Goal: Task Accomplishment & Management: Manage account settings

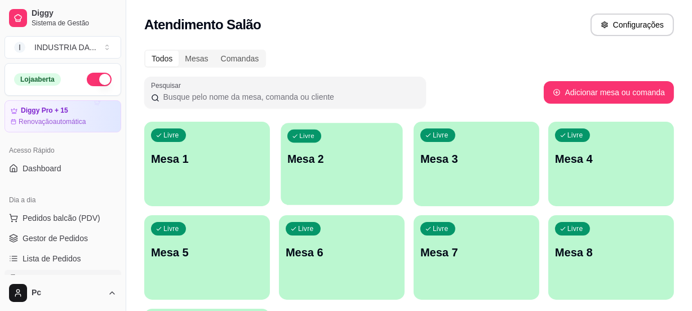
click at [335, 159] on p "Mesa 2" at bounding box center [341, 159] width 109 height 15
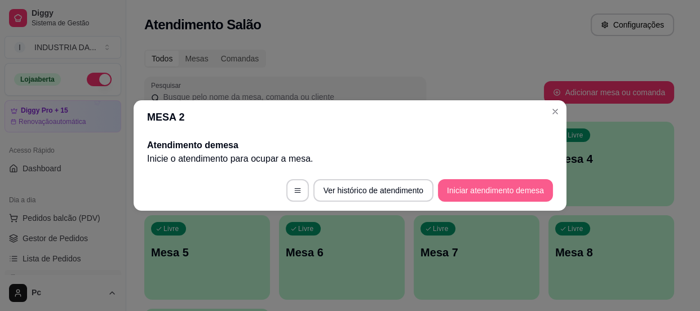
click at [491, 194] on button "Iniciar atendimento de mesa" at bounding box center [495, 190] width 115 height 23
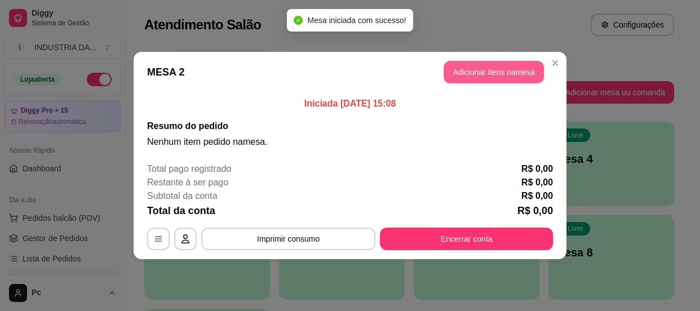
click at [458, 74] on button "Adicionar itens na mesa" at bounding box center [494, 72] width 100 height 23
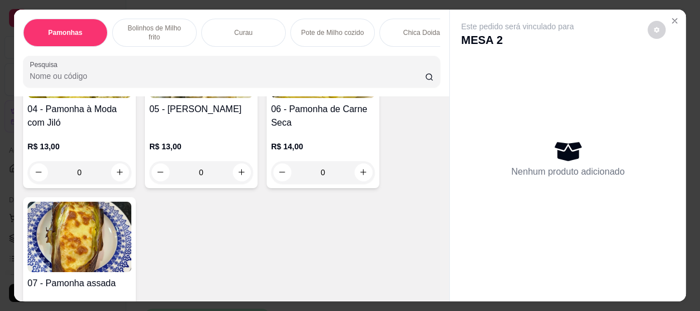
scroll to position [410, 0]
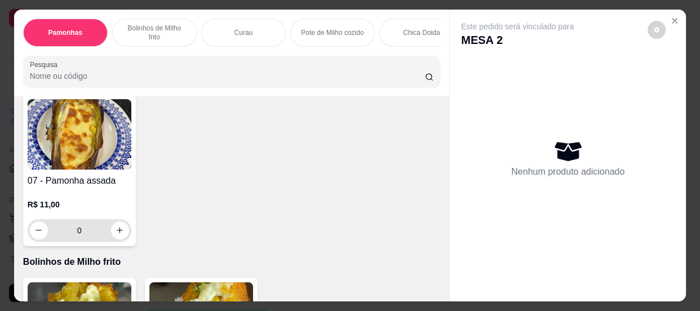
click at [118, 240] on button "increase-product-quantity" at bounding box center [120, 231] width 18 height 18
type input "1"
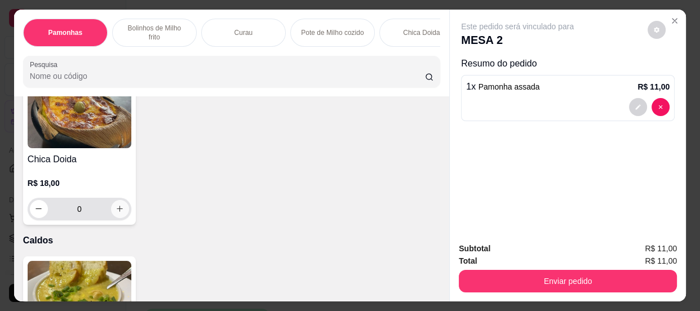
click at [117, 212] on icon "increase-product-quantity" at bounding box center [120, 209] width 8 height 8
type input "1"
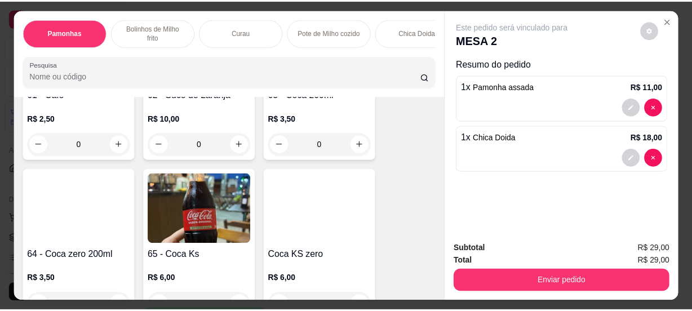
scroll to position [1948, 0]
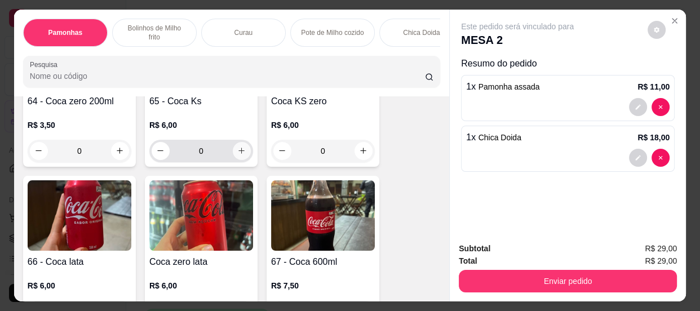
click at [237, 155] on icon "increase-product-quantity" at bounding box center [241, 151] width 8 height 8
type input "2"
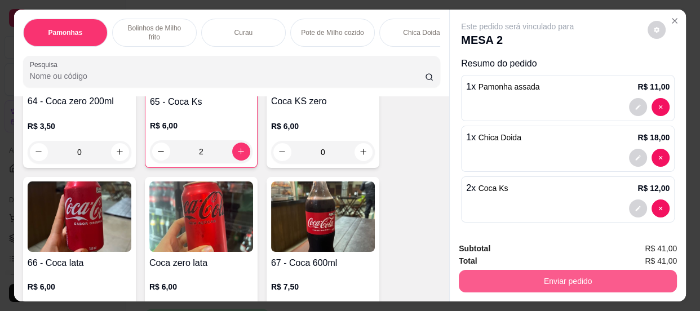
click at [499, 276] on button "Enviar pedido" at bounding box center [568, 281] width 218 height 23
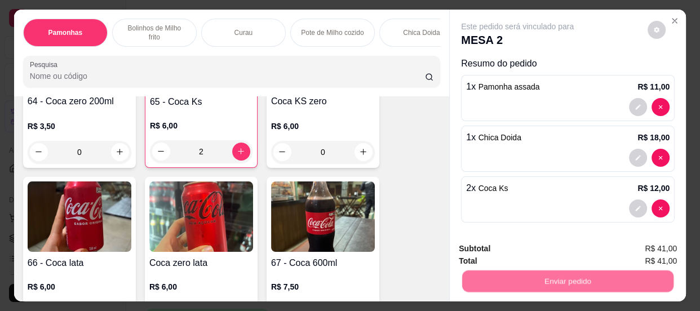
click at [492, 248] on button "Não registrar e enviar pedido" at bounding box center [530, 250] width 117 height 21
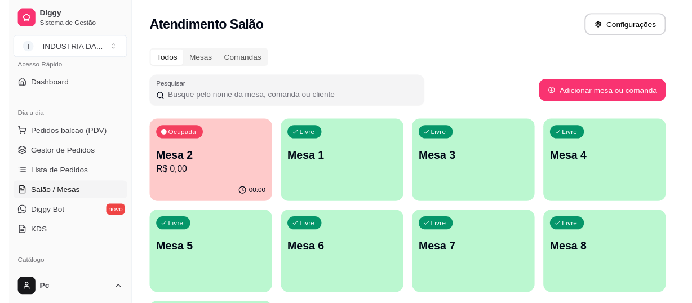
scroll to position [102, 0]
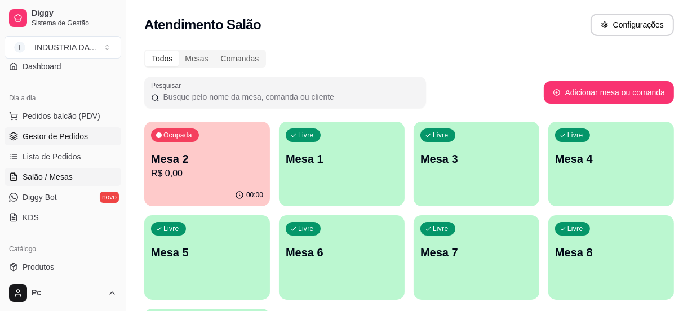
click at [39, 132] on span "Gestor de Pedidos" at bounding box center [55, 136] width 65 height 11
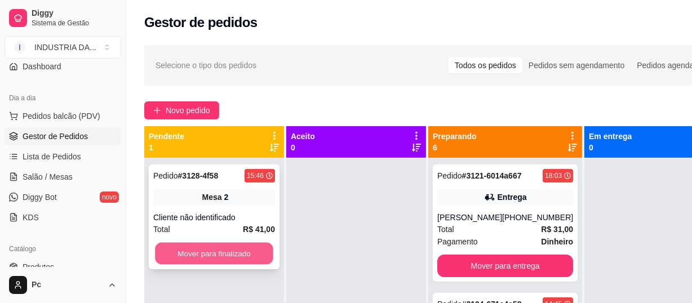
click at [214, 256] on button "Mover para finalizado" at bounding box center [214, 254] width 118 height 22
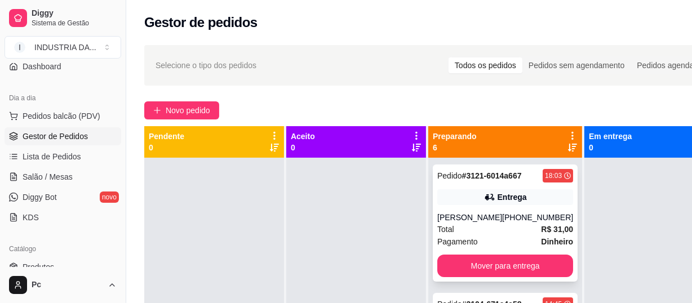
click at [495, 225] on div "Total R$ 31,00" at bounding box center [505, 229] width 136 height 12
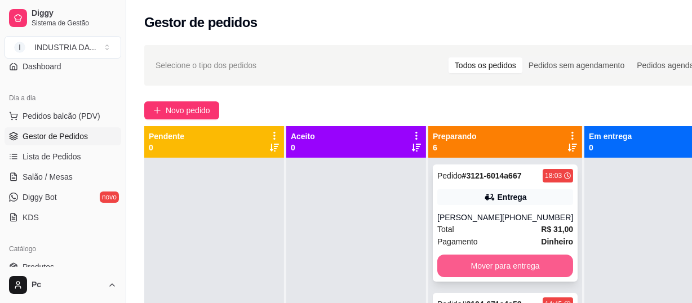
click at [500, 264] on button "Mover para entrega" at bounding box center [505, 266] width 136 height 23
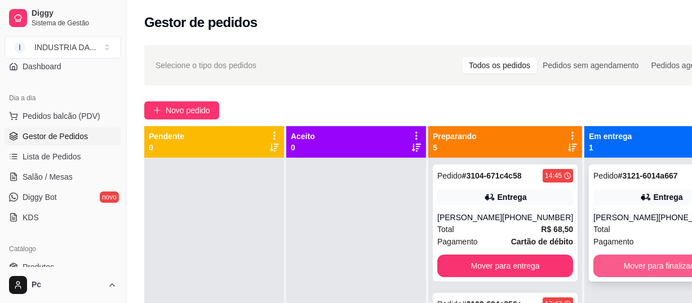
click at [630, 260] on button "Mover para finalizado" at bounding box center [661, 266] width 136 height 23
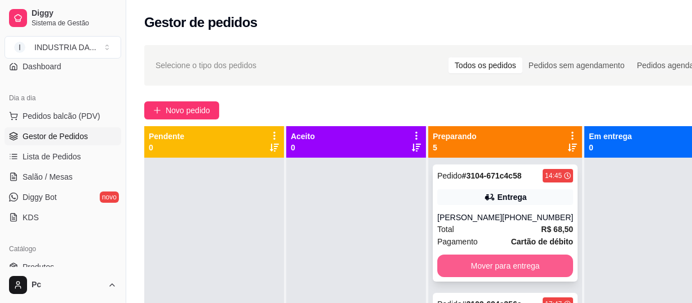
click at [485, 277] on button "Mover para entrega" at bounding box center [505, 266] width 136 height 23
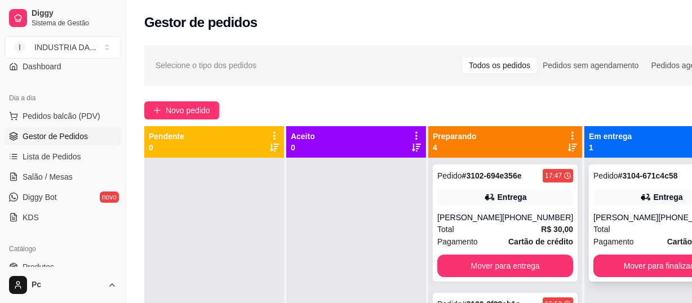
click at [599, 197] on div "Entrega" at bounding box center [661, 197] width 136 height 16
click at [620, 277] on button "Mover para finalizado" at bounding box center [661, 266] width 136 height 23
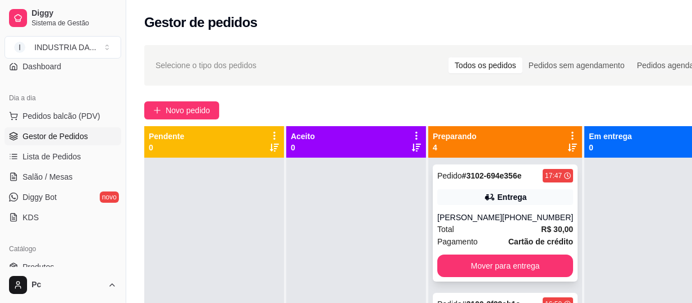
click at [523, 205] on div "Entrega" at bounding box center [505, 197] width 136 height 16
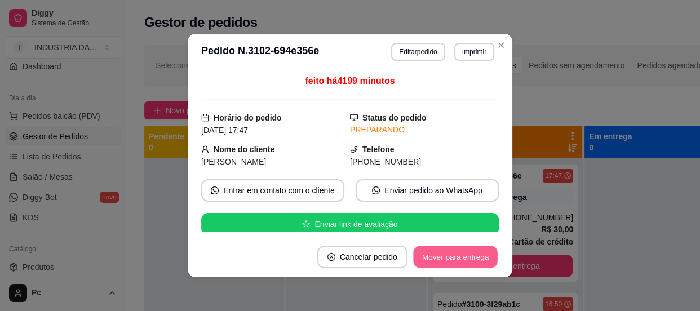
click at [433, 255] on button "Mover para entrega" at bounding box center [455, 257] width 85 height 22
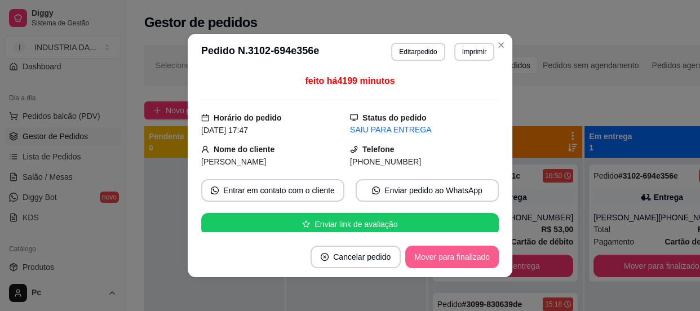
click at [436, 253] on button "Mover para finalizado" at bounding box center [452, 257] width 94 height 23
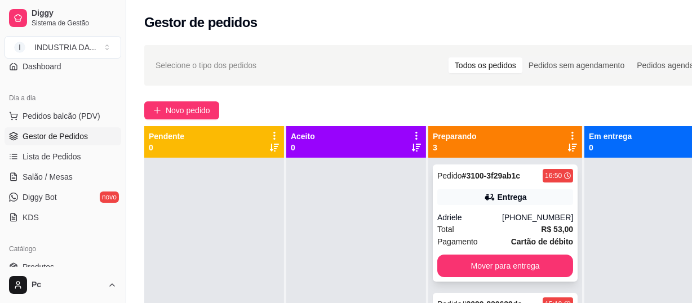
click at [508, 198] on div "Entrega" at bounding box center [512, 197] width 29 height 11
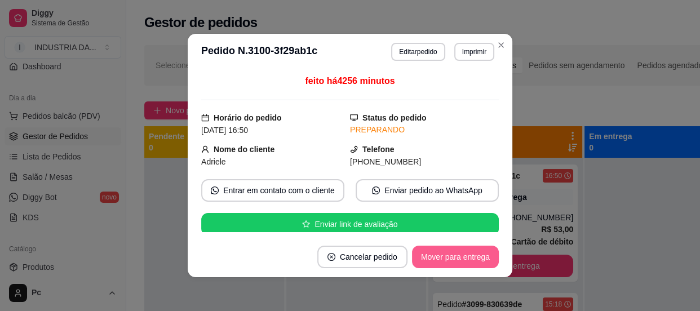
click at [456, 259] on button "Mover para entrega" at bounding box center [455, 257] width 87 height 23
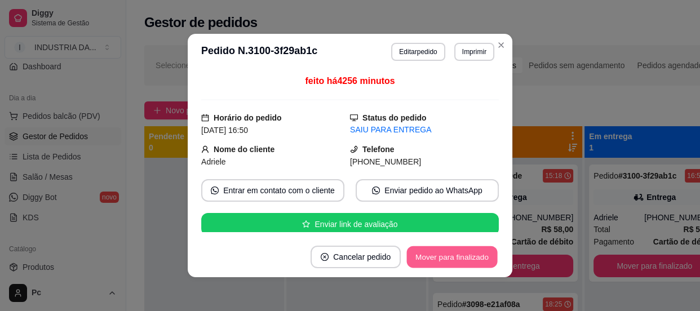
click at [457, 259] on button "Mover para finalizado" at bounding box center [452, 257] width 91 height 22
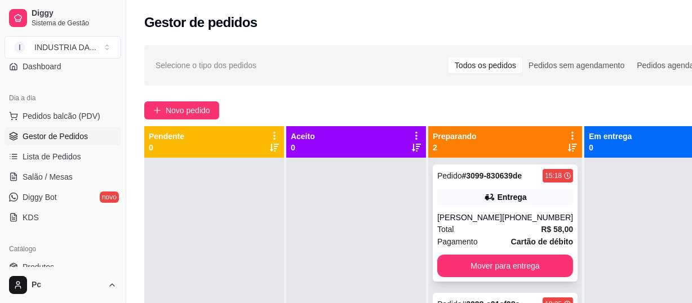
click at [507, 187] on div "Pedido # 3099-830639de 15:18 Entrega Anna Rodrigues (62) 98185-4691 Total R$ 58…" at bounding box center [505, 223] width 145 height 117
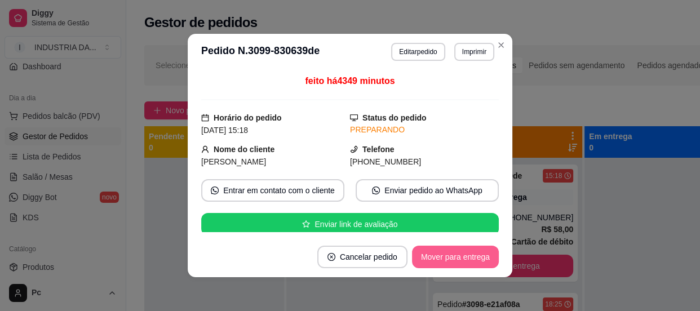
click at [473, 256] on button "Mover para entrega" at bounding box center [455, 257] width 87 height 23
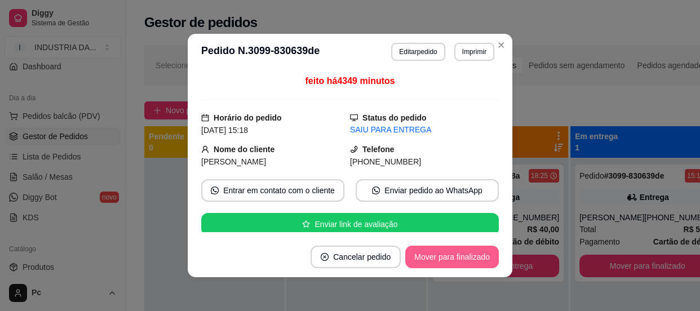
click at [467, 253] on button "Mover para finalizado" at bounding box center [452, 257] width 94 height 23
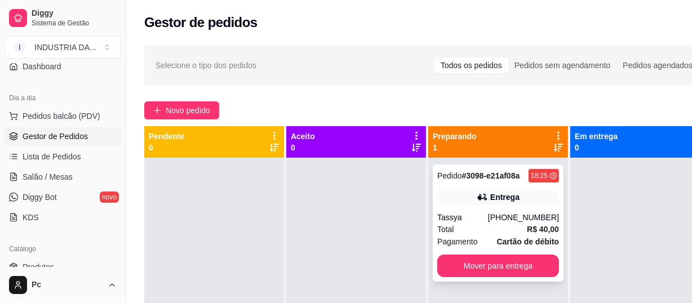
click at [492, 201] on div "Entrega" at bounding box center [504, 197] width 29 height 11
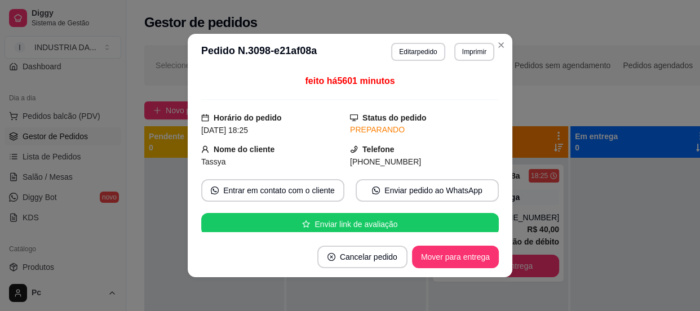
click at [444, 253] on button "Mover para entrega" at bounding box center [455, 257] width 87 height 23
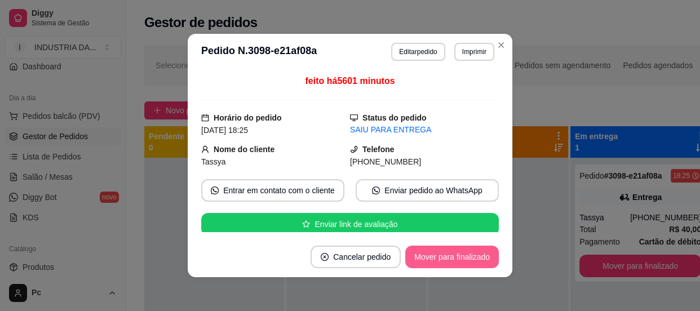
click at [456, 252] on button "Mover para finalizado" at bounding box center [452, 257] width 94 height 23
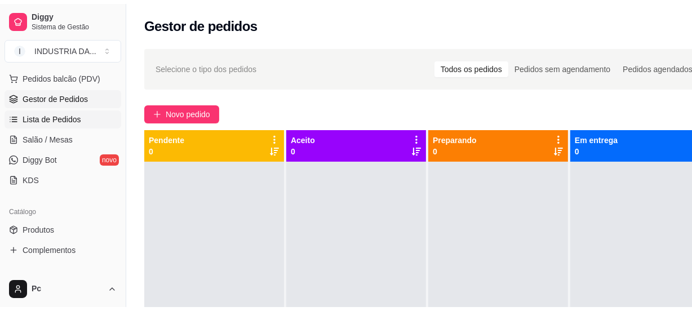
scroll to position [205, 0]
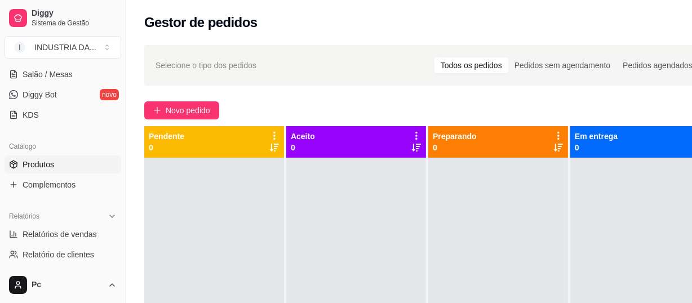
click at [48, 165] on span "Produtos" at bounding box center [39, 164] width 32 height 11
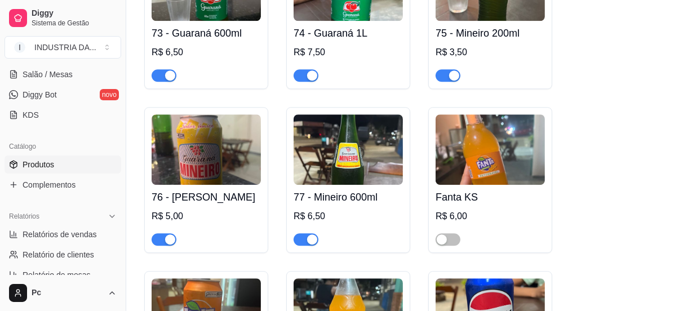
scroll to position [2869, 0]
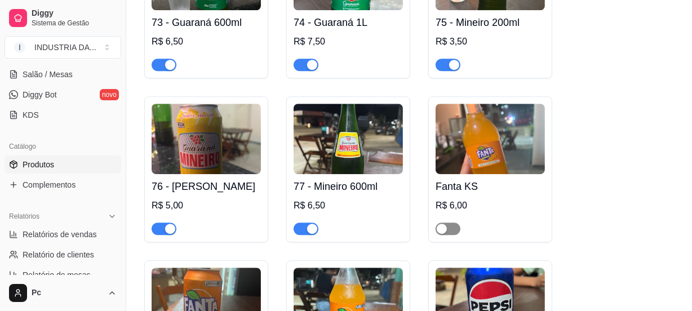
click at [439, 224] on div "button" at bounding box center [442, 229] width 10 height 10
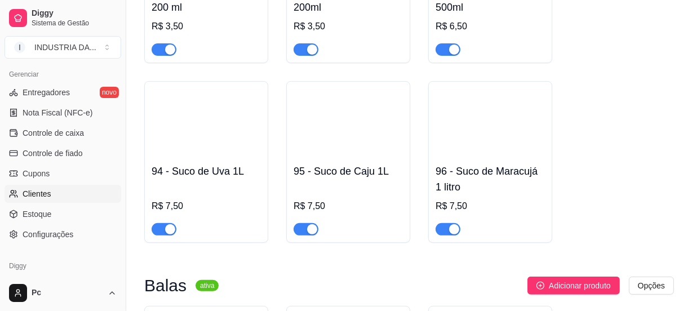
scroll to position [499, 0]
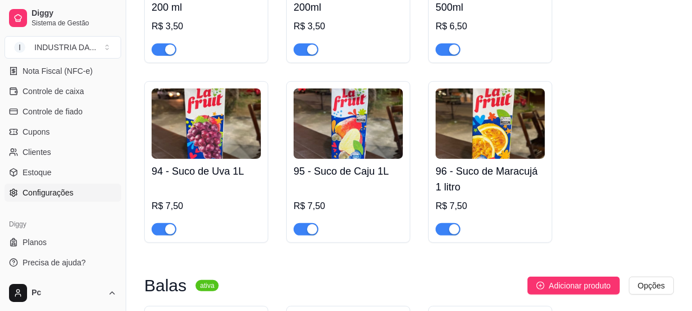
click at [42, 194] on span "Configurações" at bounding box center [48, 192] width 51 height 11
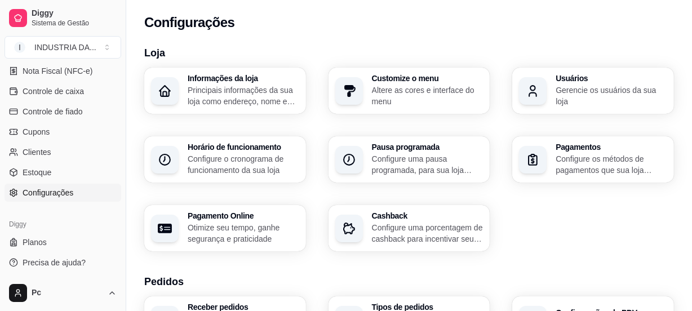
click at [568, 100] on p "Gerencie os usuários da sua loja" at bounding box center [612, 96] width 112 height 23
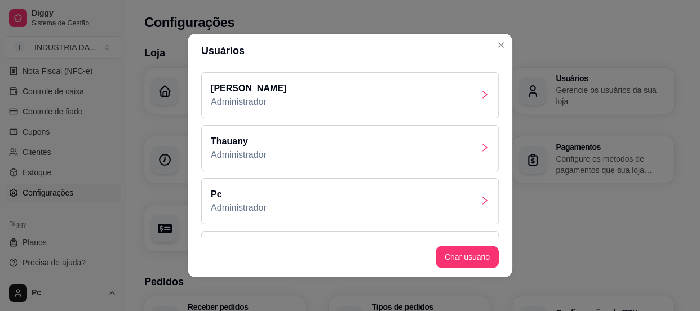
click at [415, 87] on div "Artur Administrador" at bounding box center [350, 95] width 298 height 46
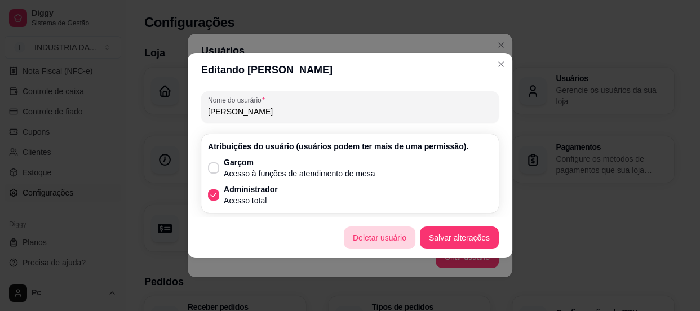
click at [409, 233] on button "Deletar usuário" at bounding box center [380, 238] width 72 height 23
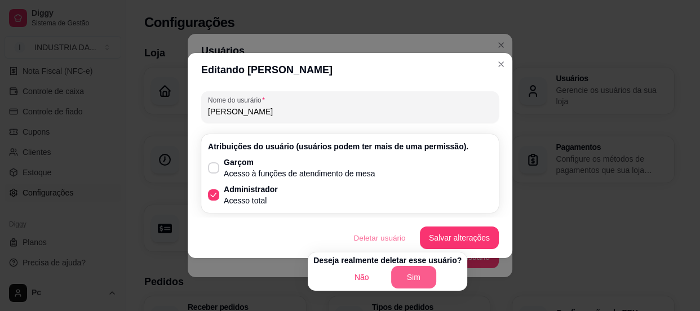
click at [418, 273] on button "Sim" at bounding box center [413, 277] width 45 height 23
click at [406, 271] on button "Sim" at bounding box center [414, 278] width 44 height 22
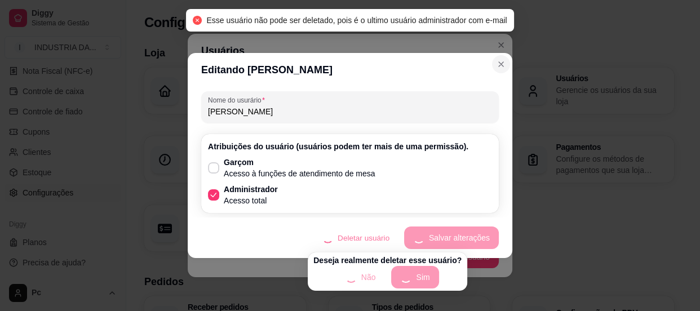
click at [501, 67] on icon "Close" at bounding box center [501, 64] width 9 height 9
click at [547, 72] on div "Editando Artur Nome do usurário Artur Atribuições do usuário (usuários podem te…" at bounding box center [350, 155] width 700 height 311
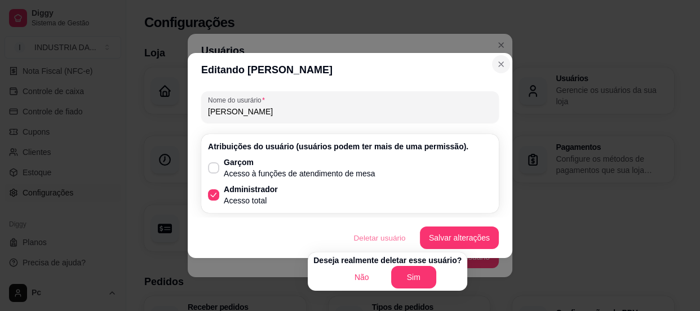
click at [501, 64] on icon "Close" at bounding box center [501, 64] width 5 height 5
click at [492, 238] on button "Salvar alterações" at bounding box center [459, 238] width 79 height 23
click at [482, 236] on button "Salvar alterações" at bounding box center [459, 238] width 79 height 23
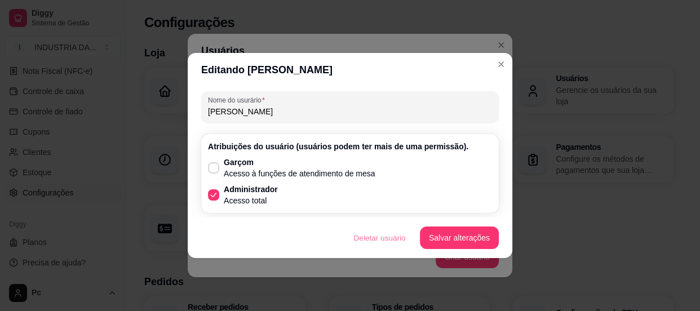
click at [369, 278] on button "Não" at bounding box center [361, 277] width 45 height 23
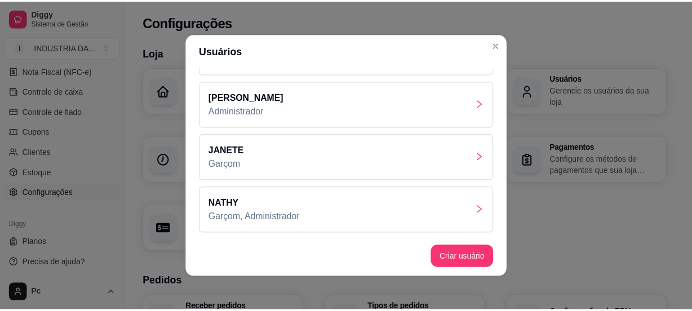
scroll to position [2, 0]
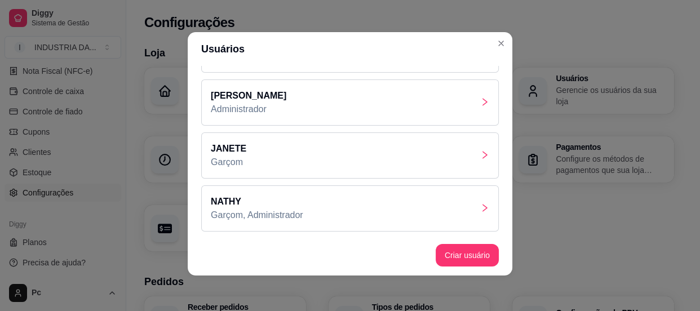
click at [287, 200] on p "NATHY" at bounding box center [257, 202] width 92 height 14
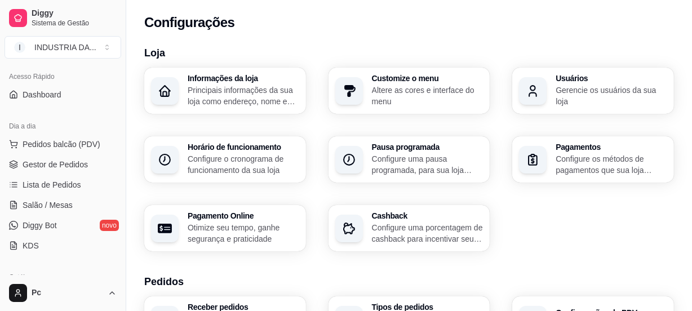
scroll to position [89, 0]
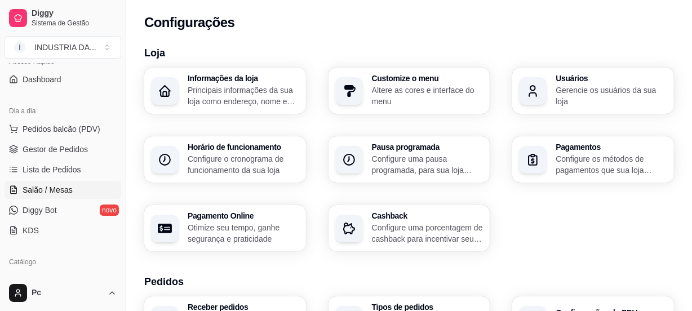
click at [35, 189] on span "Salão / Mesas" at bounding box center [48, 189] width 50 height 11
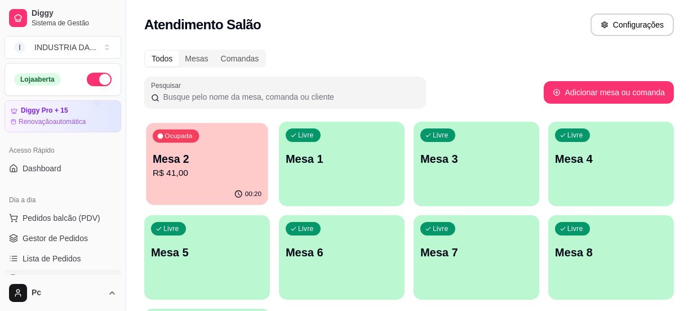
click at [192, 164] on p "Mesa 2" at bounding box center [207, 159] width 109 height 15
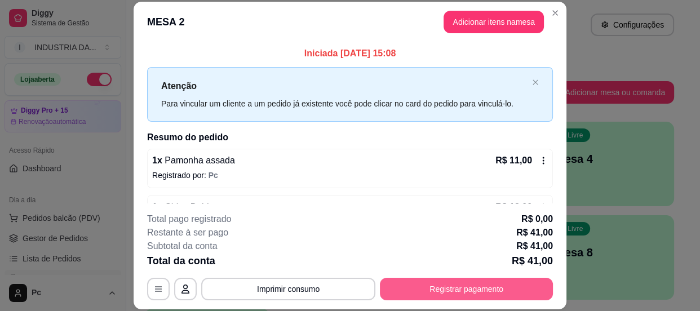
click at [406, 285] on button "Registrar pagamento" at bounding box center [466, 289] width 173 height 23
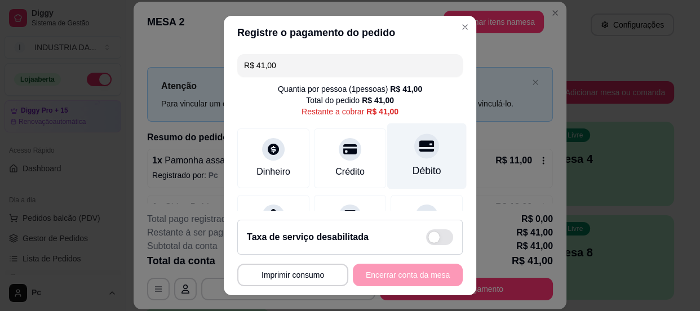
click at [414, 144] on div at bounding box center [426, 146] width 25 height 25
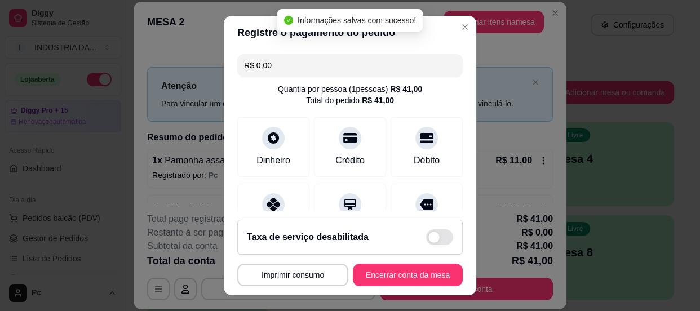
type input "R$ 0,00"
click at [386, 253] on div "Taxa de serviço desabilitada" at bounding box center [349, 237] width 225 height 35
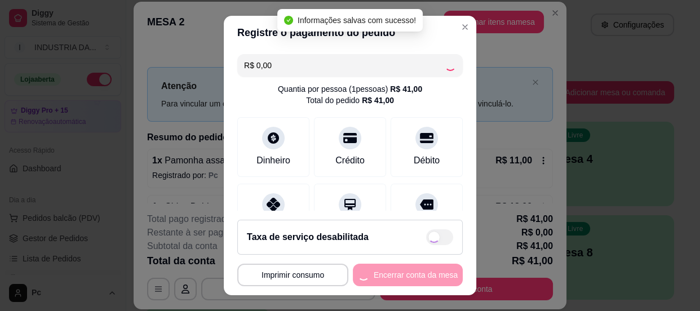
click at [388, 270] on div "**********" at bounding box center [349, 275] width 225 height 23
checkbox input "true"
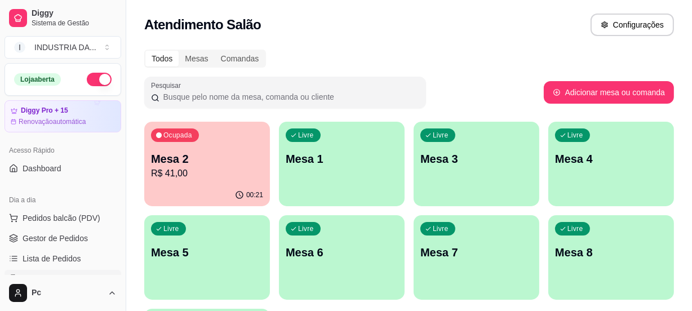
click at [568, 151] on p "Mesa 4" at bounding box center [611, 159] width 112 height 16
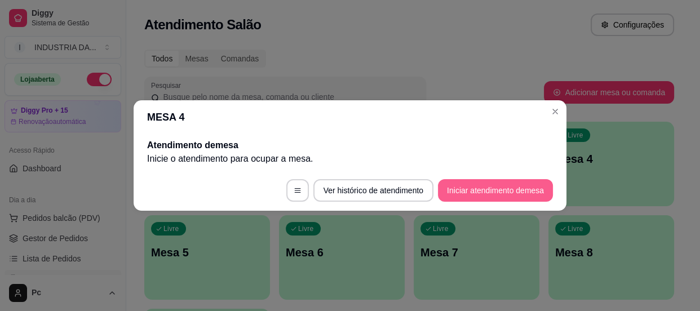
click at [466, 180] on button "Iniciar atendimento de mesa" at bounding box center [495, 190] width 115 height 23
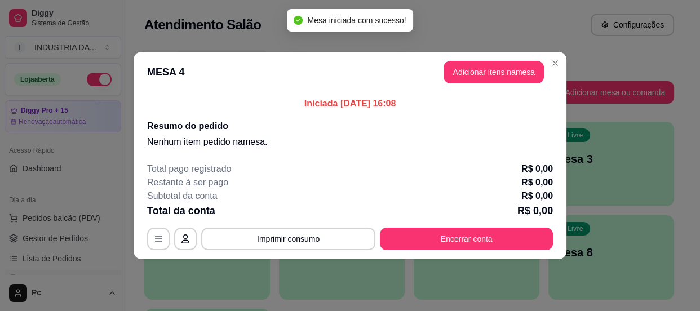
click at [479, 75] on button "Adicionar itens na mesa" at bounding box center [494, 72] width 100 height 23
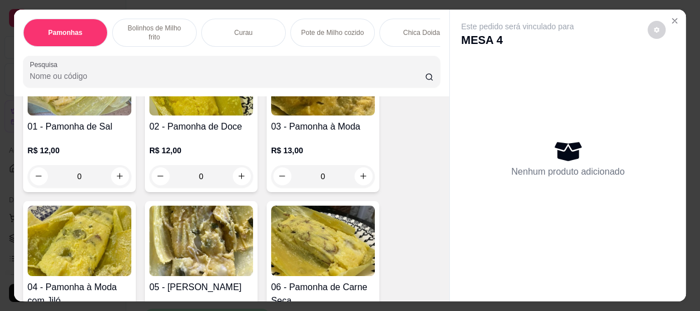
scroll to position [205, 0]
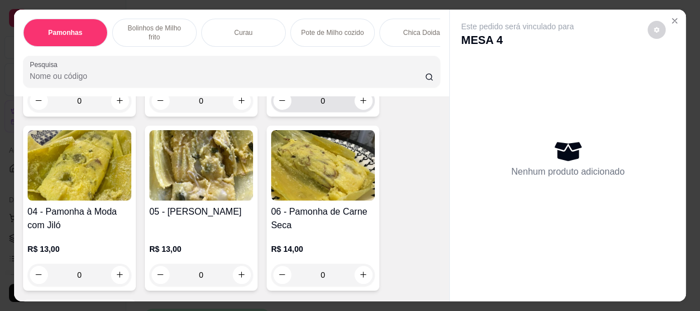
click at [340, 107] on input "0" at bounding box center [322, 101] width 63 height 23
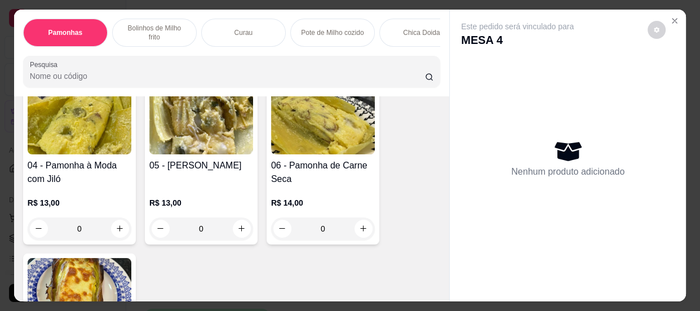
scroll to position [256, 0]
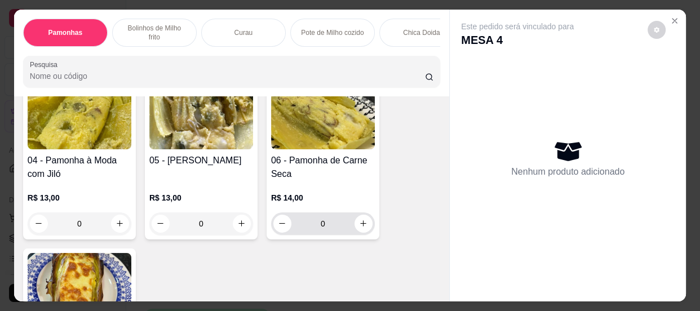
click at [324, 231] on input "0" at bounding box center [322, 223] width 63 height 23
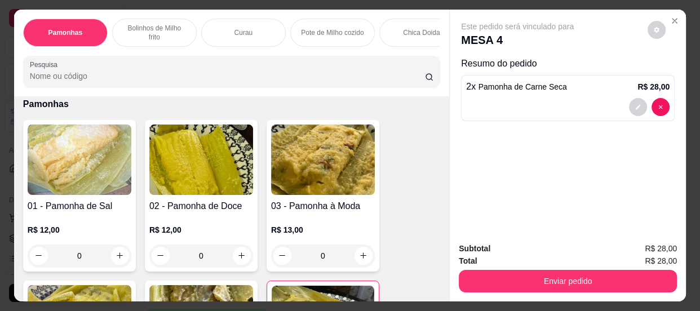
scroll to position [51, 0]
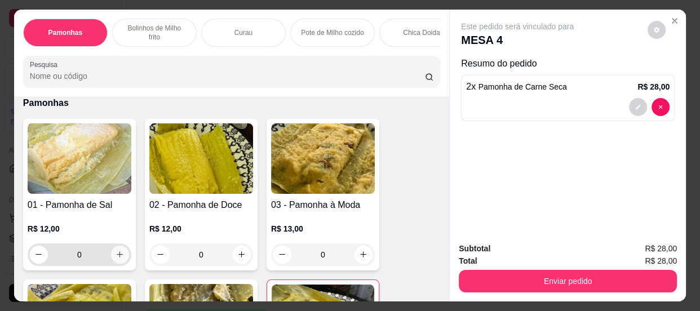
type input "2"
click at [111, 260] on button "increase-product-quantity" at bounding box center [120, 255] width 18 height 18
type input "1"
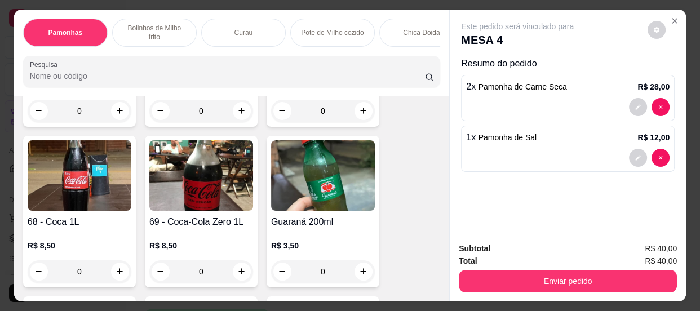
scroll to position [2203, 0]
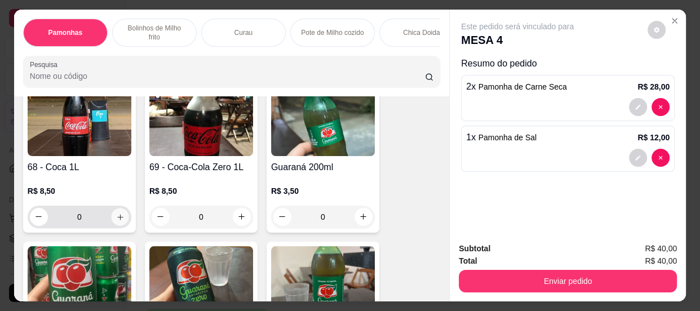
click at [116, 218] on icon "increase-product-quantity" at bounding box center [120, 216] width 8 height 8
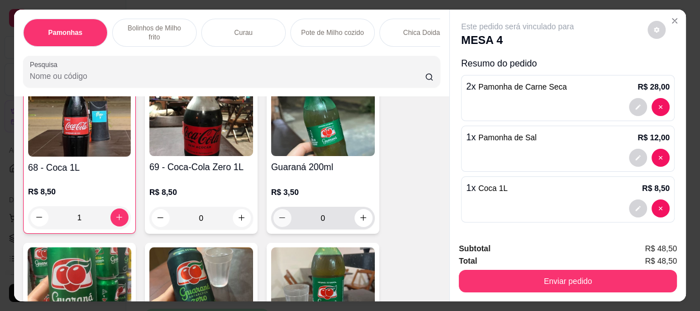
scroll to position [2204, 0]
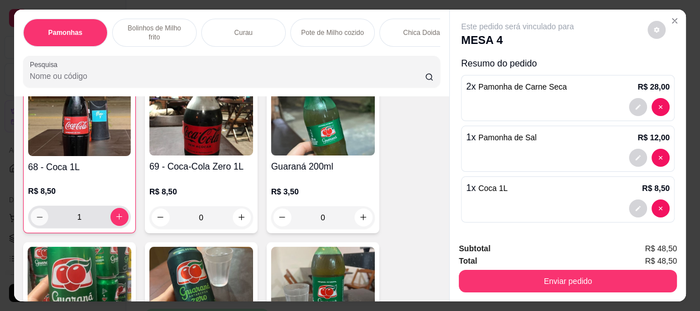
click at [39, 218] on icon "decrease-product-quantity" at bounding box center [40, 216] width 8 height 8
type input "0"
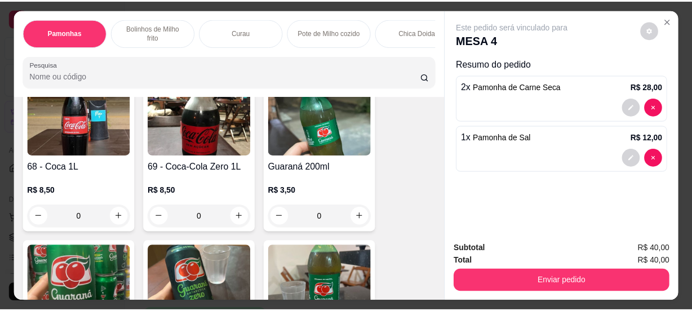
scroll to position [2203, 0]
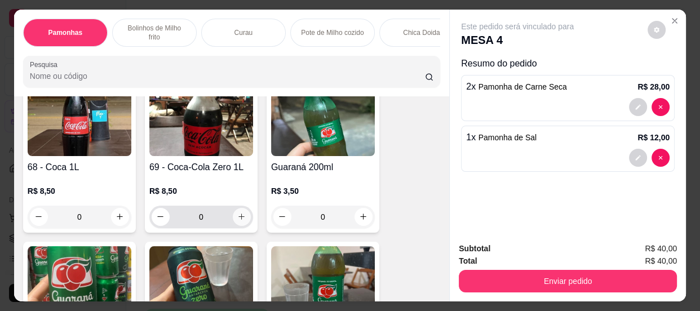
click at [242, 220] on button "increase-product-quantity" at bounding box center [242, 217] width 18 height 18
type input "1"
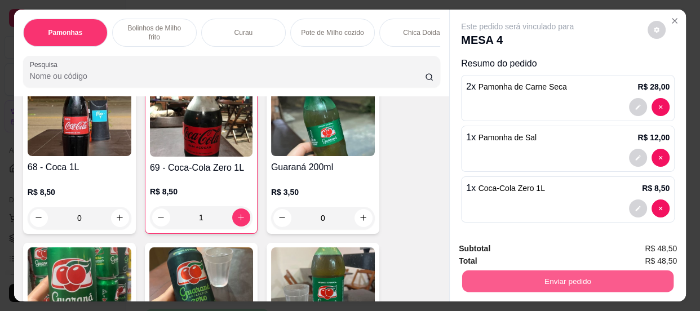
click at [501, 281] on button "Enviar pedido" at bounding box center [567, 282] width 211 height 22
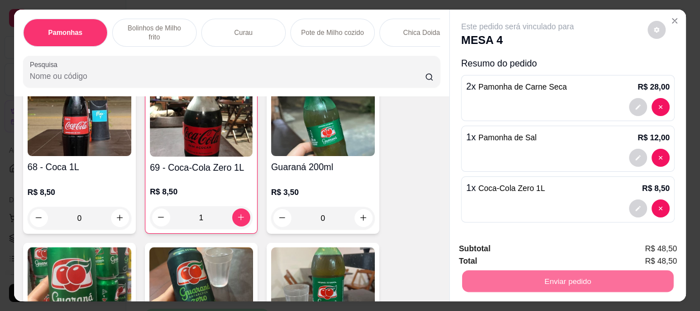
click at [504, 249] on button "Não registrar e enviar pedido" at bounding box center [530, 249] width 117 height 21
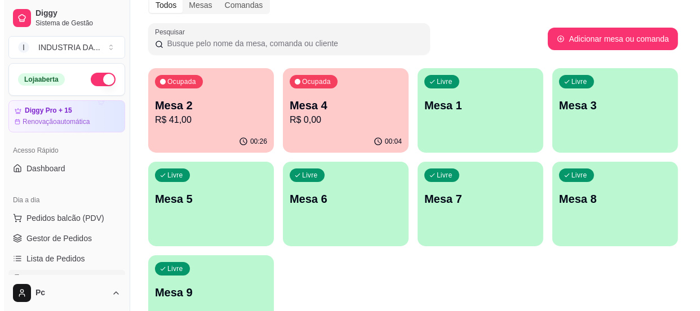
scroll to position [102, 0]
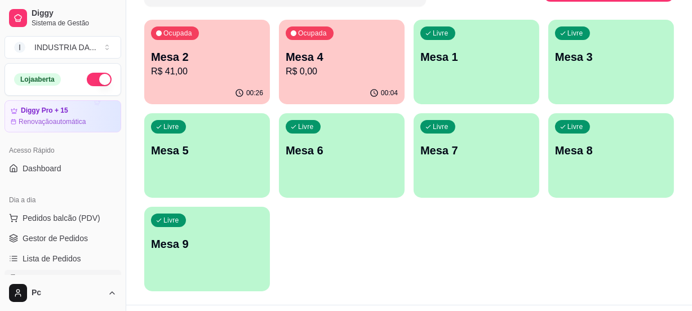
click at [189, 49] on p "Mesa 2" at bounding box center [207, 57] width 112 height 16
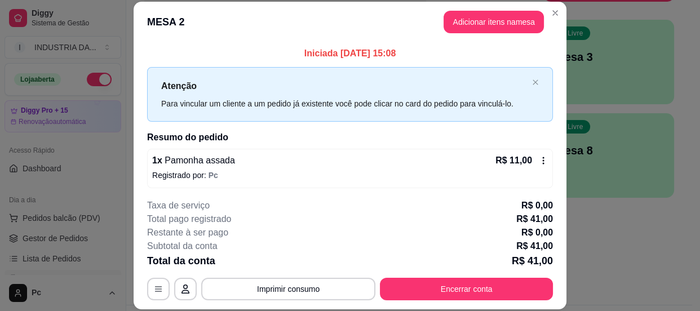
click at [452, 272] on div "**********" at bounding box center [350, 249] width 406 height 101
click at [446, 306] on footer "**********" at bounding box center [350, 249] width 433 height 119
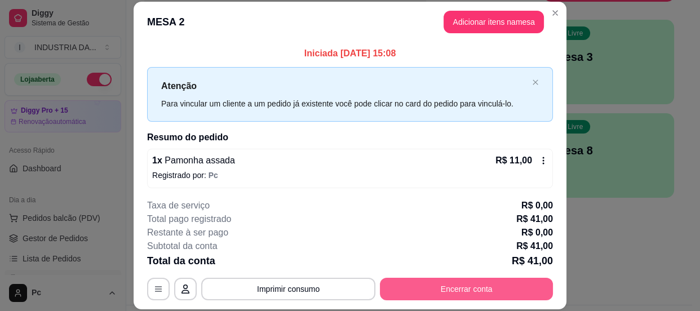
click at [446, 291] on button "Encerrar conta" at bounding box center [466, 289] width 173 height 23
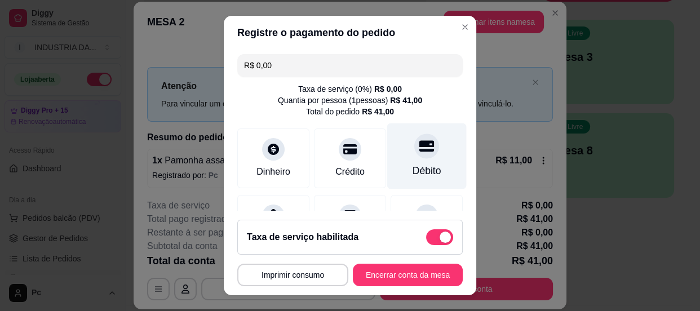
click at [419, 152] on icon at bounding box center [426, 146] width 15 height 15
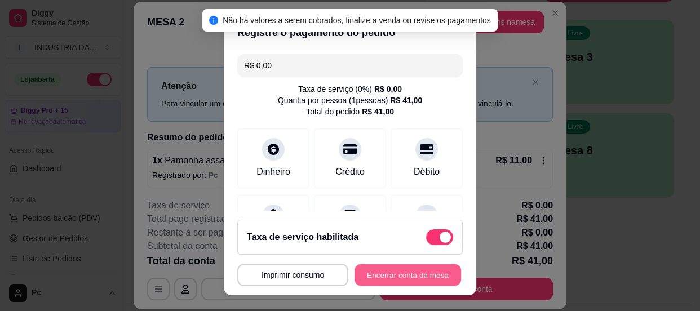
click at [370, 274] on button "Encerrar conta da mesa" at bounding box center [408, 275] width 107 height 22
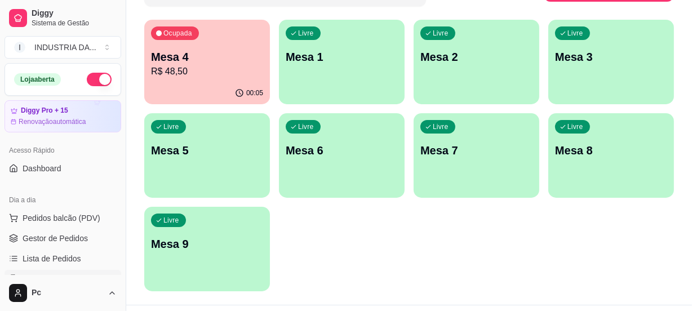
click at [349, 165] on div "Livre Mesa 6" at bounding box center [342, 148] width 126 height 71
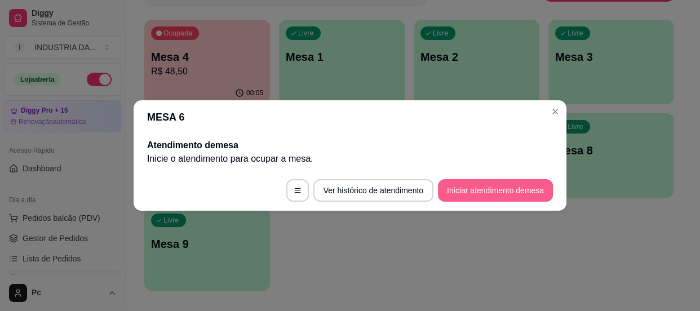
click at [495, 189] on button "Iniciar atendimento de mesa" at bounding box center [495, 190] width 115 height 23
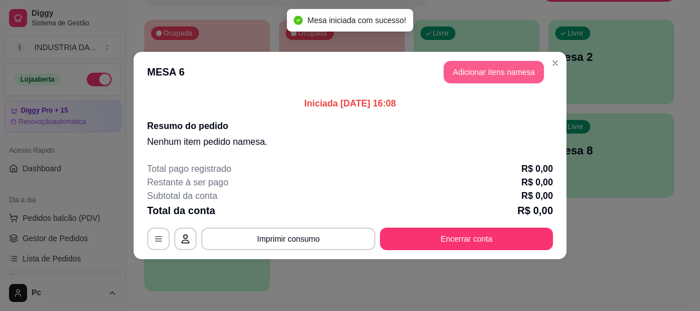
click at [463, 70] on button "Adicionar itens na mesa" at bounding box center [494, 72] width 100 height 23
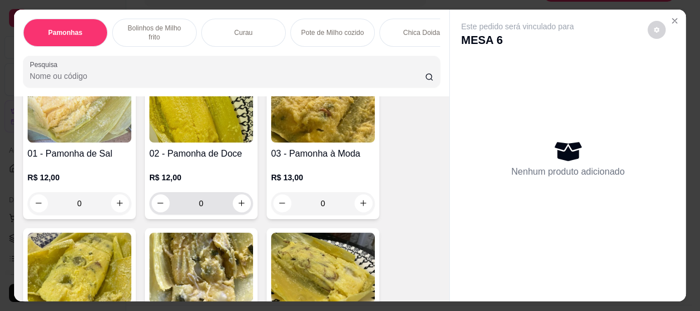
click at [207, 203] on input "0" at bounding box center [201, 203] width 63 height 23
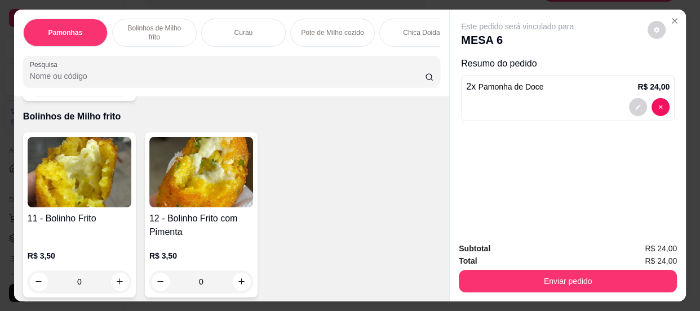
scroll to position [614, 0]
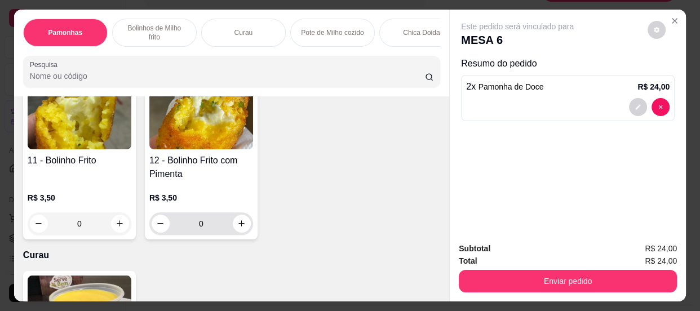
type input "2"
click at [204, 227] on input "0" at bounding box center [201, 223] width 63 height 23
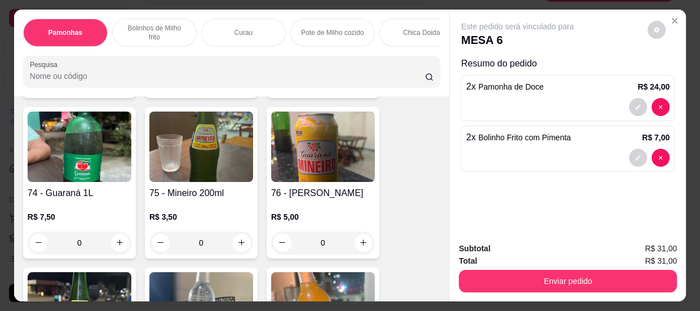
scroll to position [2510, 0]
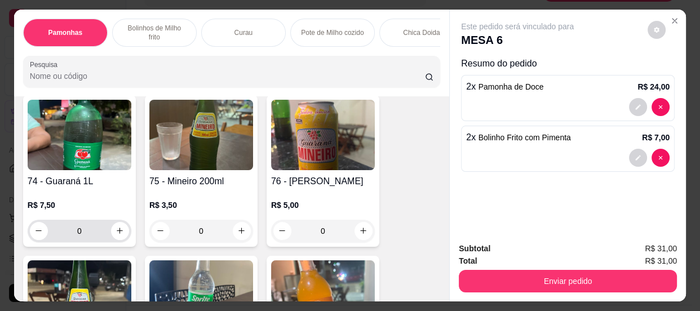
type input "2"
click at [93, 232] on input "0" at bounding box center [79, 231] width 63 height 23
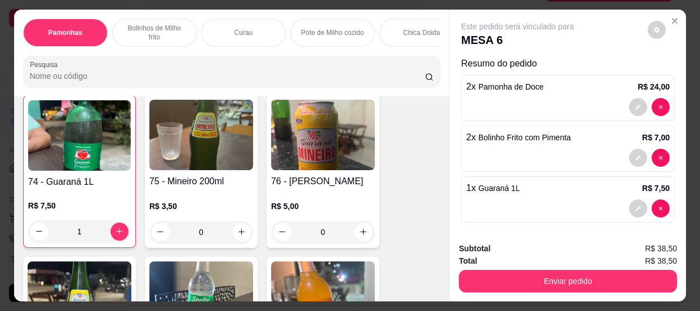
scroll to position [2511, 0]
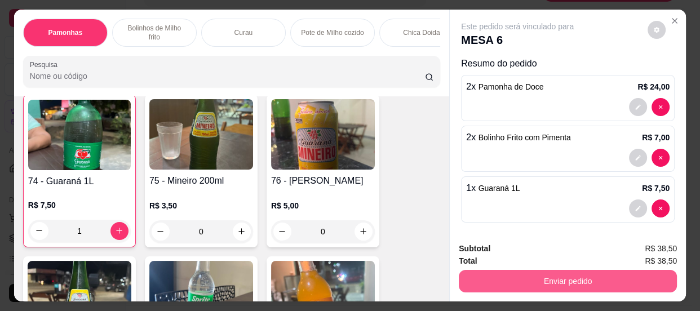
type input "1"
click at [479, 276] on button "Enviar pedido" at bounding box center [568, 281] width 218 height 23
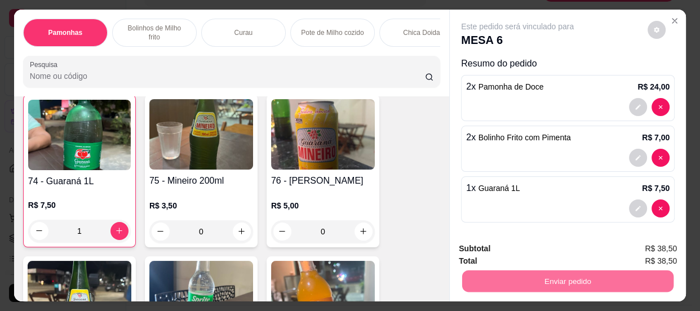
click at [509, 242] on button "Não registrar e enviar pedido" at bounding box center [530, 250] width 117 height 21
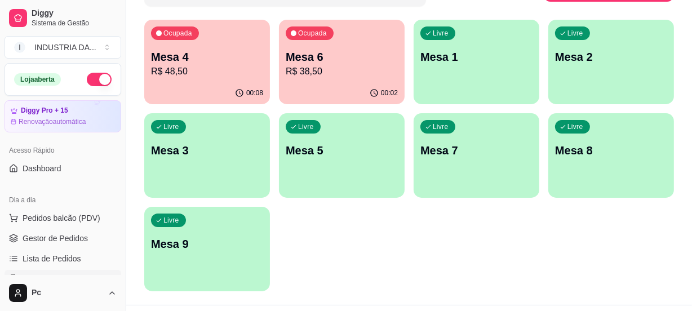
click at [210, 54] on p "Mesa 4" at bounding box center [207, 57] width 112 height 16
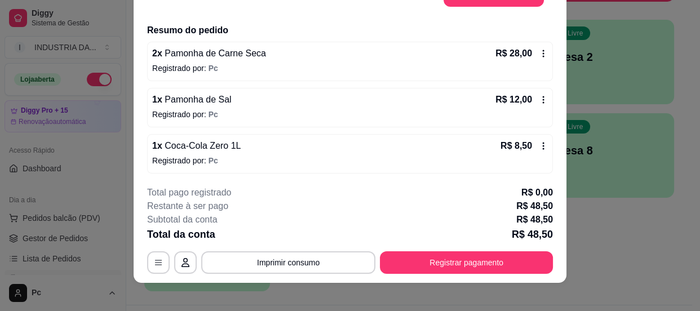
scroll to position [34, 0]
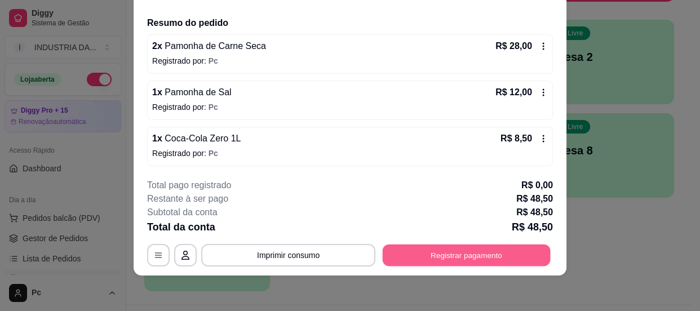
click at [412, 256] on button "Registrar pagamento" at bounding box center [467, 256] width 168 height 22
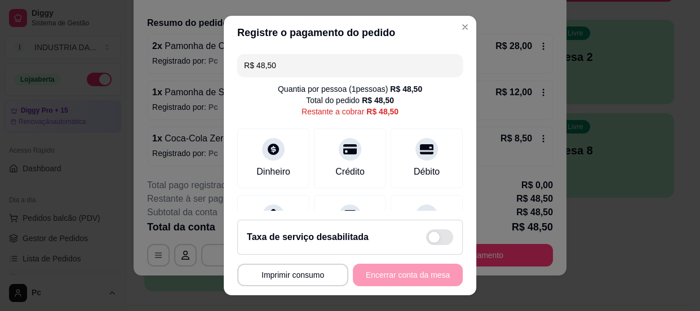
drag, startPoint x: 404, startPoint y: 176, endPoint x: 404, endPoint y: 212, distance: 36.1
click at [404, 183] on div "Débito" at bounding box center [427, 159] width 72 height 60
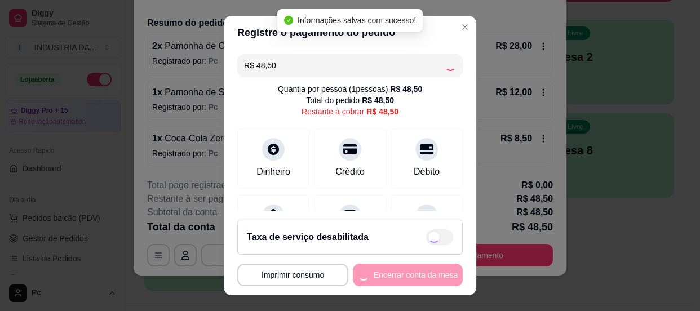
type input "R$ 0,00"
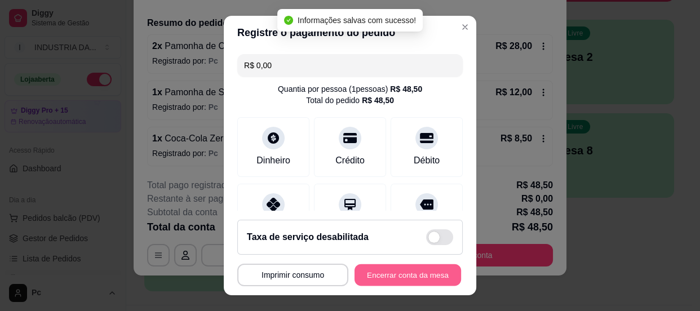
click at [417, 279] on button "Encerrar conta da mesa" at bounding box center [408, 275] width 107 height 22
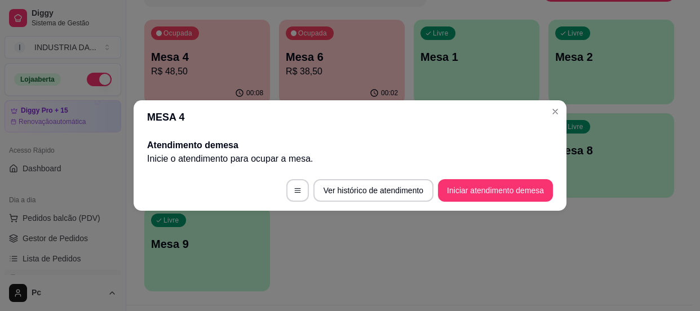
scroll to position [0, 0]
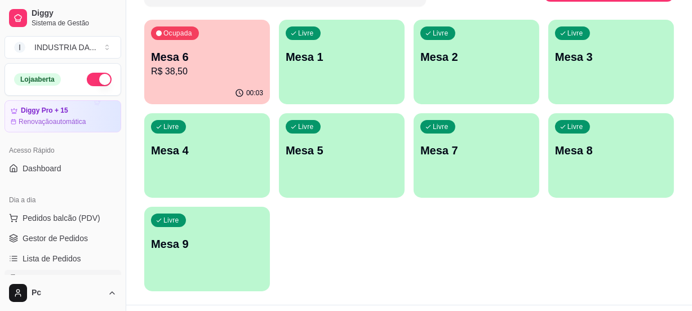
click at [586, 152] on p "Mesa 8" at bounding box center [611, 151] width 112 height 16
click at [214, 249] on p "Mesa 9" at bounding box center [207, 244] width 112 height 16
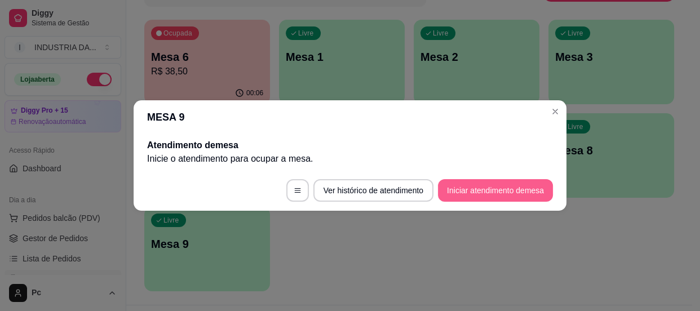
click at [487, 184] on button "Iniciar atendimento de mesa" at bounding box center [495, 190] width 115 height 23
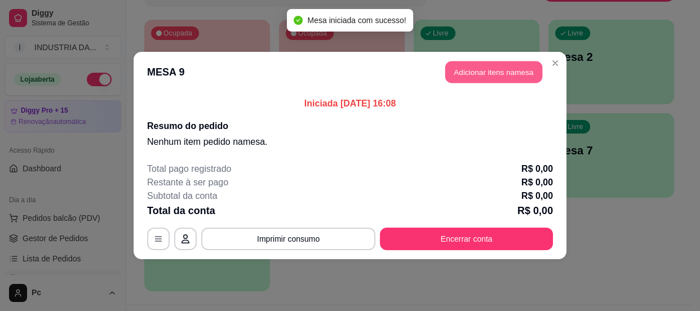
click at [472, 67] on button "Adicionar itens na mesa" at bounding box center [493, 72] width 97 height 22
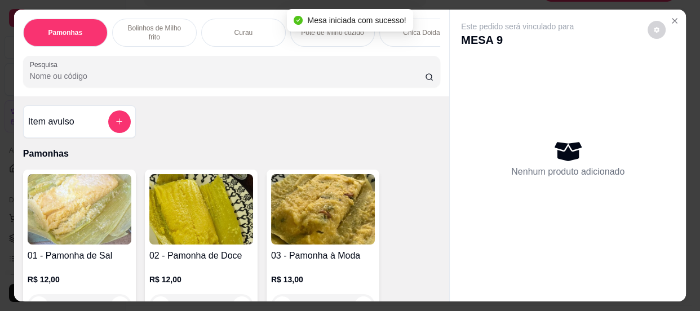
scroll to position [102, 0]
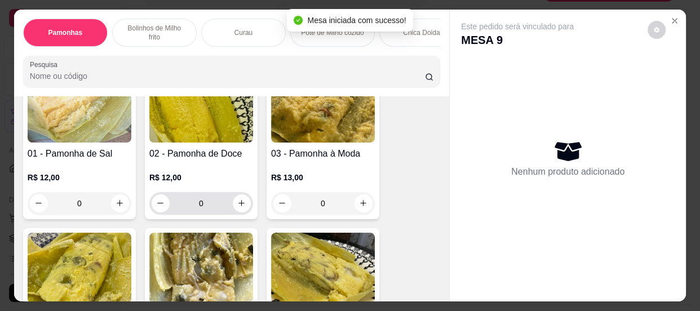
click at [211, 208] on input "0" at bounding box center [201, 203] width 63 height 23
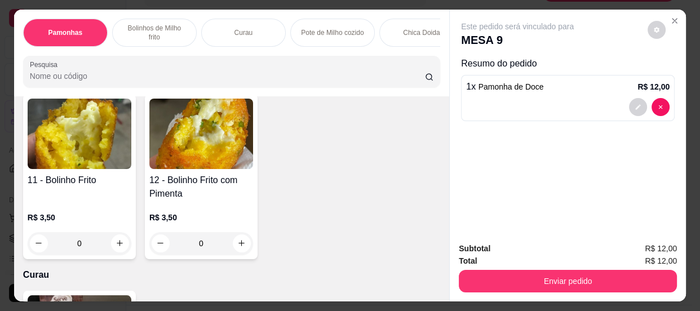
scroll to position [666, 0]
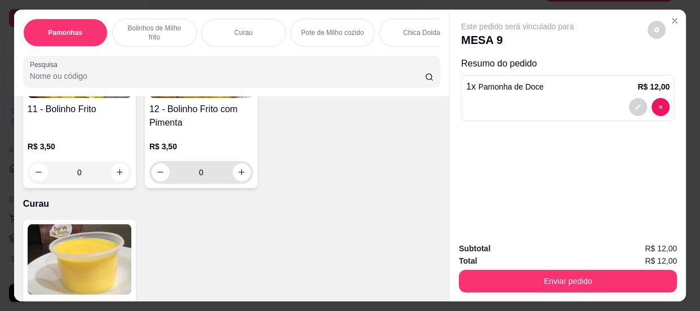
type input "1"
click at [211, 176] on input "0" at bounding box center [201, 172] width 63 height 23
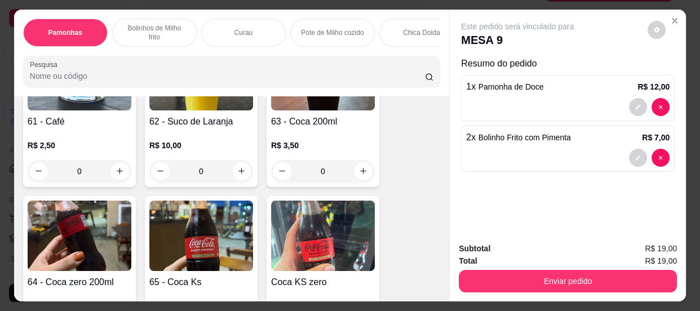
scroll to position [1742, 0]
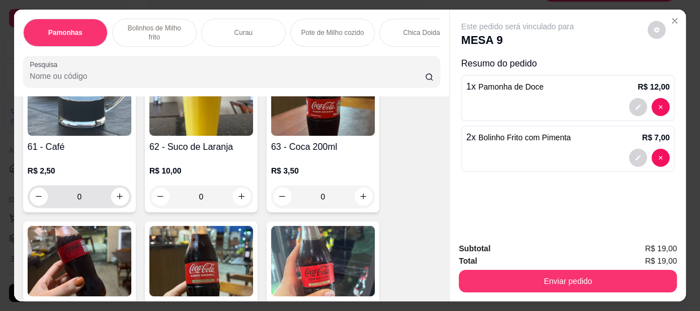
type input "2"
click at [92, 197] on input "0" at bounding box center [79, 196] width 63 height 23
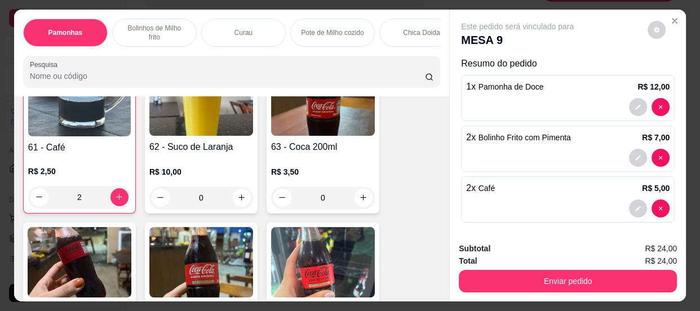
scroll to position [1742, 0]
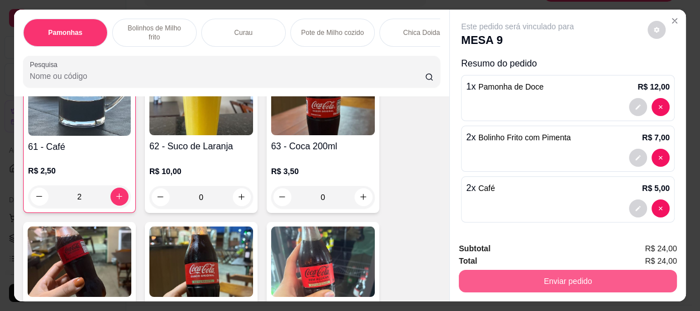
type input "2"
click at [546, 274] on button "Enviar pedido" at bounding box center [567, 282] width 211 height 22
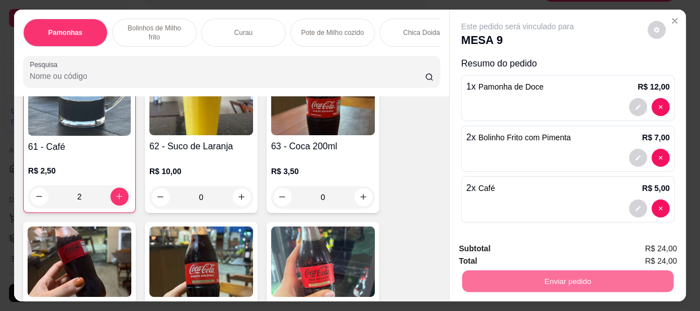
click at [507, 253] on button "Não registrar e enviar pedido" at bounding box center [531, 250] width 114 height 21
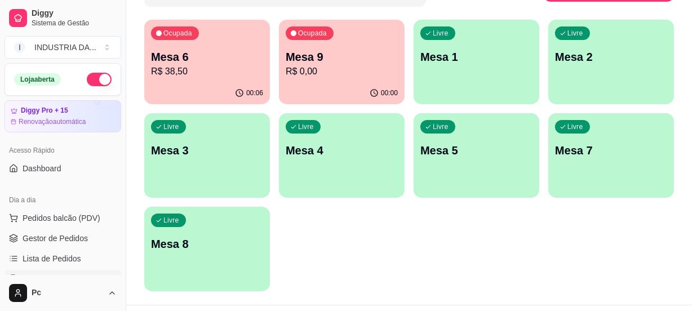
click at [626, 57] on p "Mesa 2" at bounding box center [611, 57] width 112 height 16
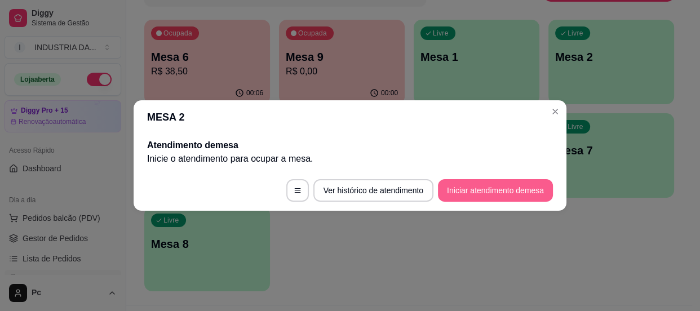
click at [540, 200] on button "Iniciar atendimento de mesa" at bounding box center [495, 190] width 115 height 23
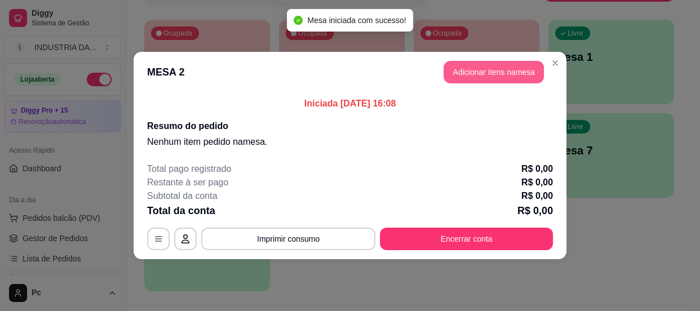
click at [482, 71] on button "Adicionar itens na mesa" at bounding box center [494, 72] width 100 height 23
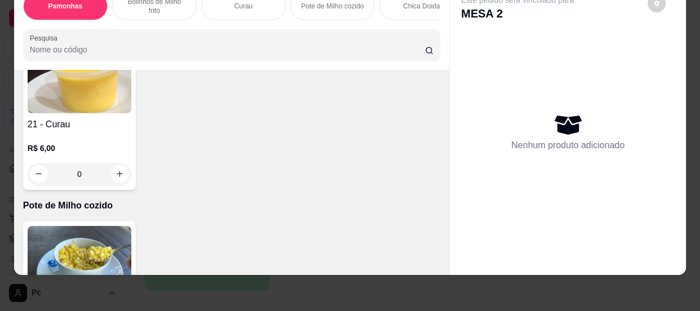
scroll to position [614, 0]
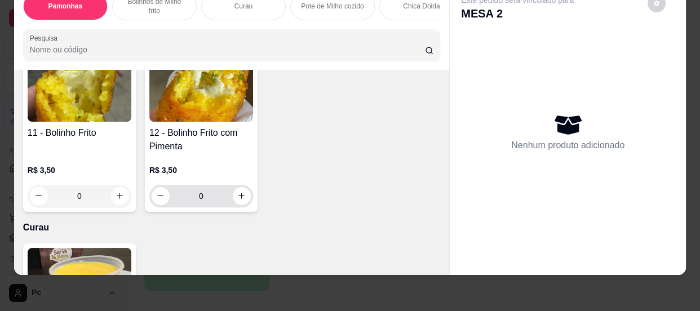
click at [222, 192] on input "0" at bounding box center [201, 196] width 63 height 23
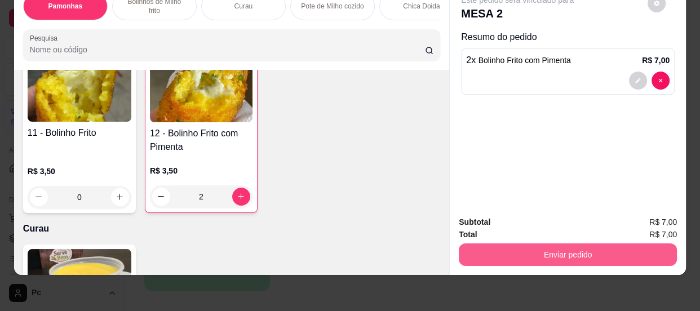
type input "2"
click at [643, 250] on button "Enviar pedido" at bounding box center [568, 254] width 218 height 23
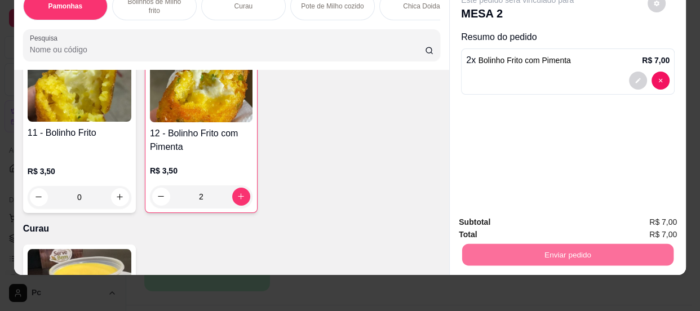
click at [561, 223] on button "Não registrar e enviar pedido" at bounding box center [531, 219] width 114 height 21
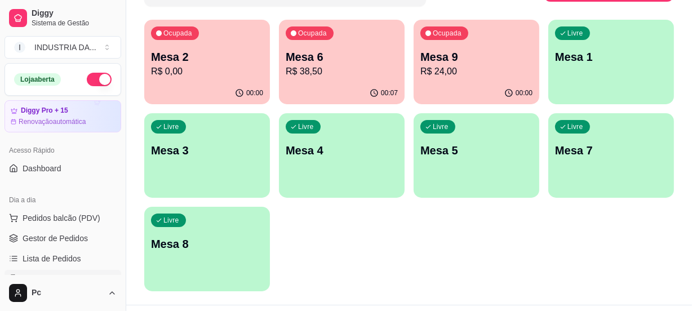
click at [221, 216] on div "Livre Mesa 8" at bounding box center [207, 242] width 126 height 71
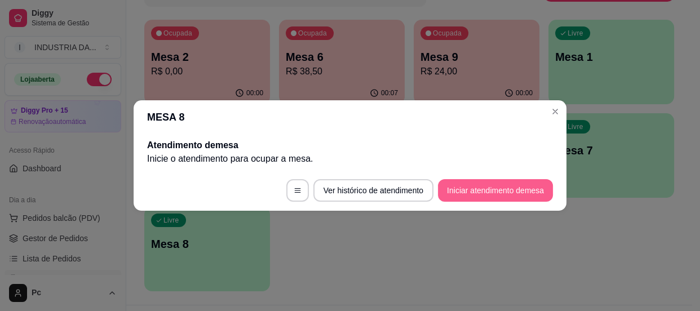
click at [513, 183] on button "Iniciar atendimento de mesa" at bounding box center [495, 190] width 115 height 23
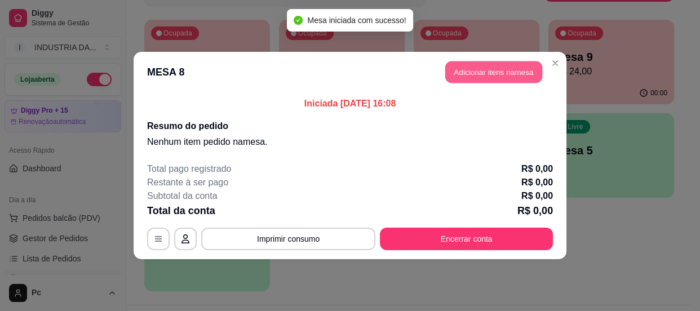
click at [476, 65] on button "Adicionar itens na mesa" at bounding box center [493, 72] width 97 height 22
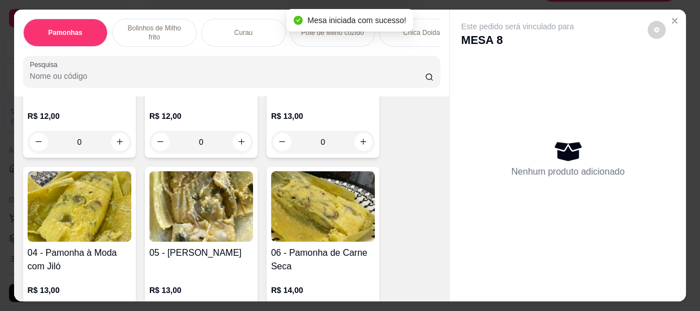
scroll to position [153, 0]
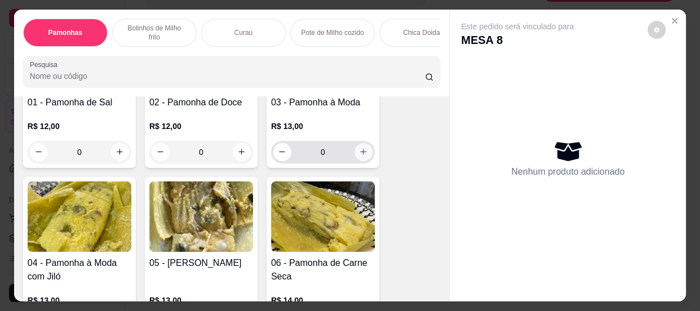
click at [361, 161] on button "increase-product-quantity" at bounding box center [364, 152] width 18 height 18
type input "1"
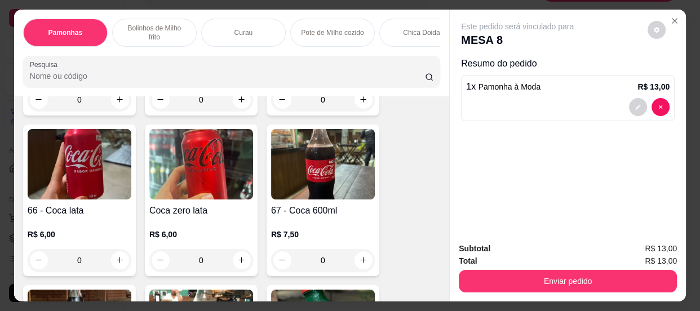
scroll to position [2203, 0]
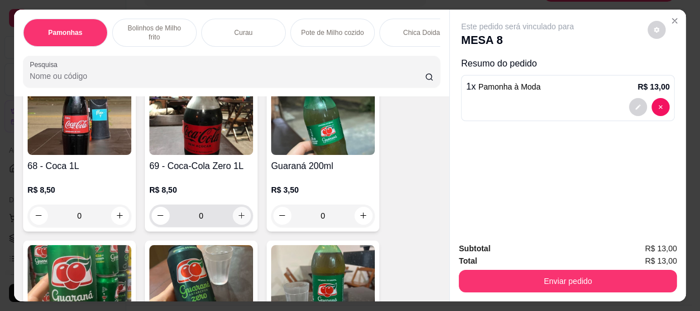
click at [238, 218] on icon "increase-product-quantity" at bounding box center [241, 215] width 8 height 8
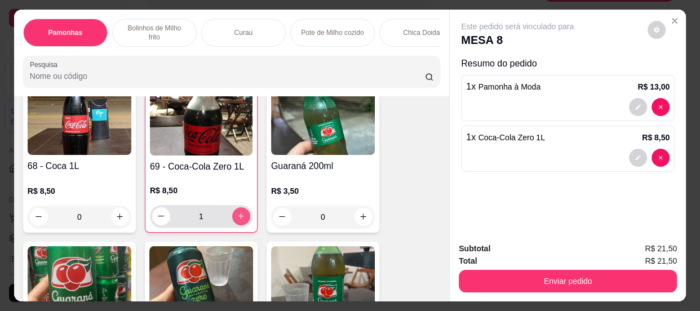
type input "1"
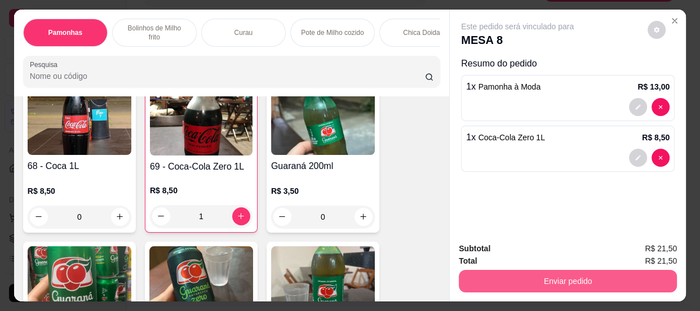
click at [555, 281] on button "Enviar pedido" at bounding box center [568, 281] width 218 height 23
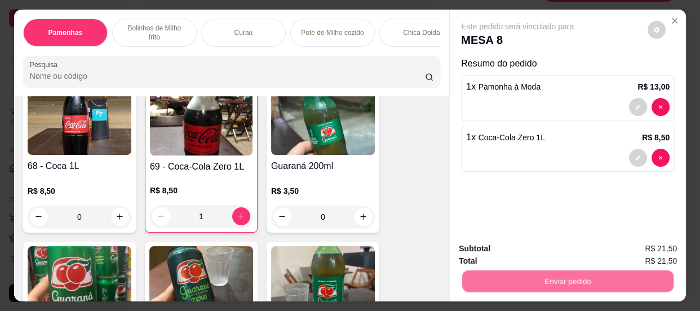
click at [524, 246] on button "Não registrar e enviar pedido" at bounding box center [531, 250] width 114 height 21
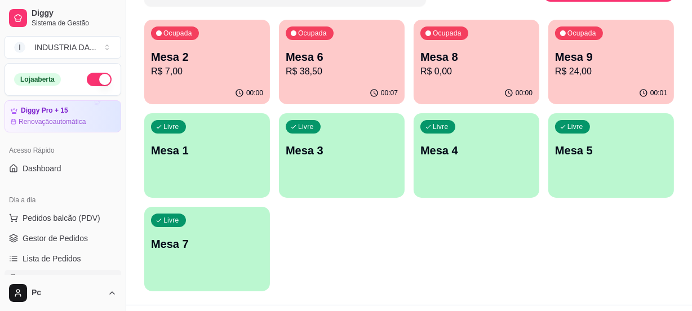
click at [175, 82] on div "00:00" at bounding box center [207, 93] width 126 height 22
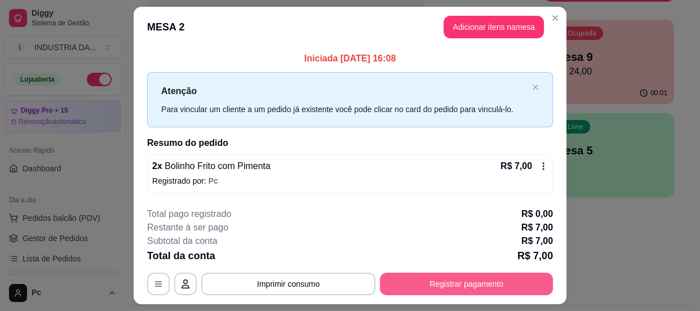
click at [429, 285] on button "Registrar pagamento" at bounding box center [466, 284] width 173 height 23
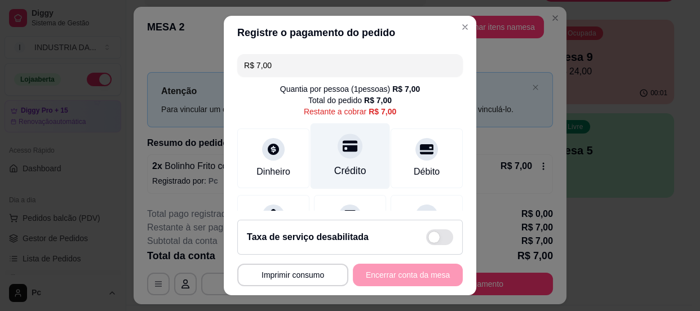
click at [345, 158] on div "Crédito" at bounding box center [350, 156] width 79 height 66
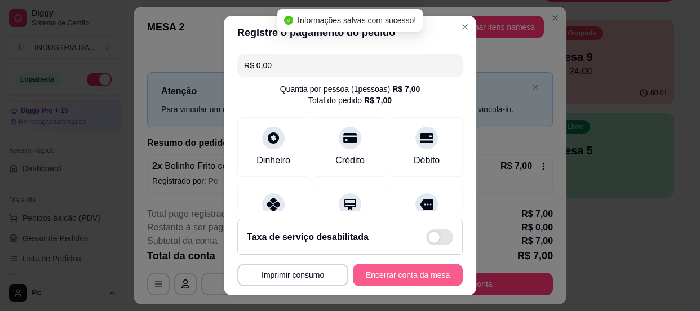
type input "R$ 0,00"
click at [424, 271] on button "Encerrar conta da mesa" at bounding box center [408, 275] width 110 height 23
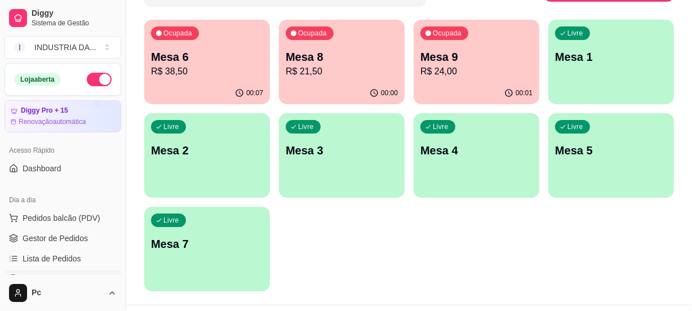
click at [572, 63] on p "Mesa 1" at bounding box center [611, 57] width 112 height 16
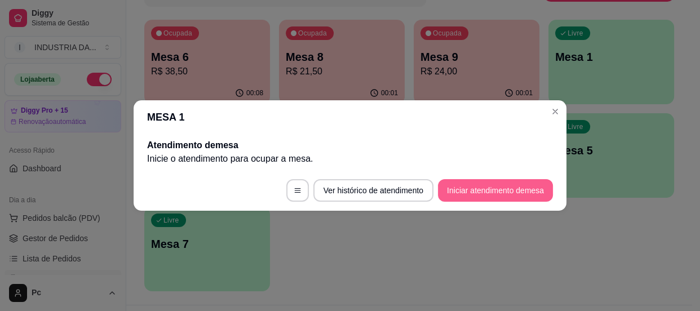
click at [508, 188] on button "Iniciar atendimento de mesa" at bounding box center [495, 190] width 115 height 23
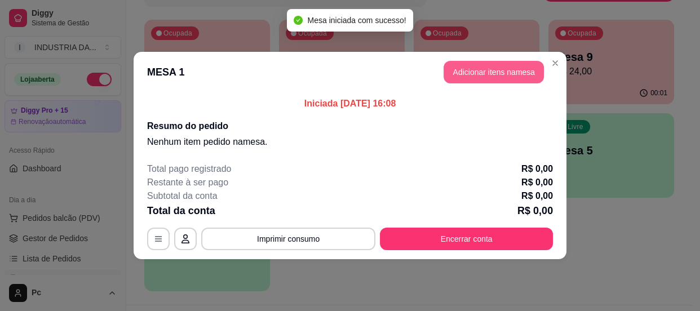
click at [472, 74] on button "Adicionar itens na mesa" at bounding box center [494, 72] width 100 height 23
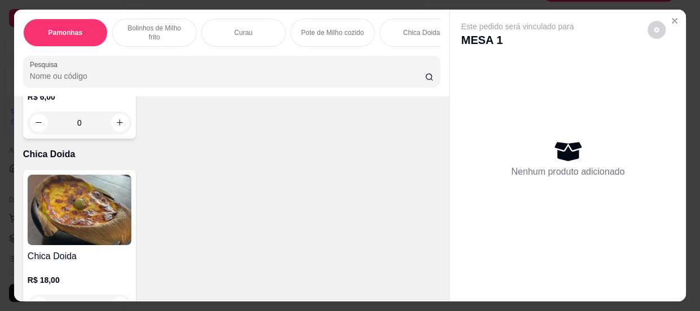
scroll to position [1127, 0]
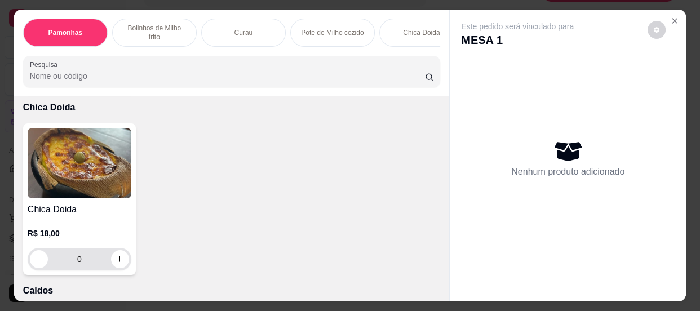
click at [104, 259] on input "0" at bounding box center [79, 259] width 63 height 23
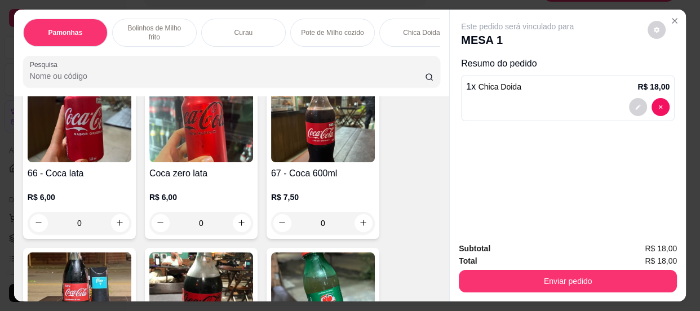
scroll to position [2049, 0]
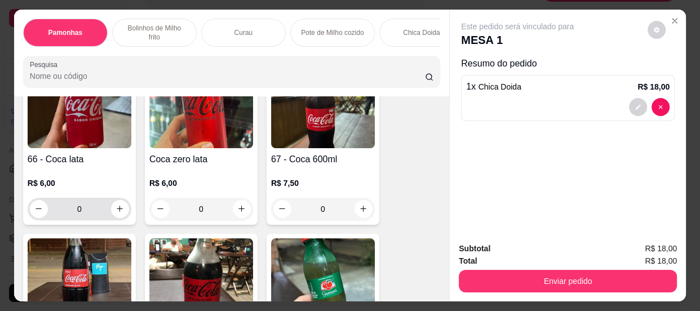
type input "1"
click at [90, 218] on input "0" at bounding box center [79, 209] width 63 height 23
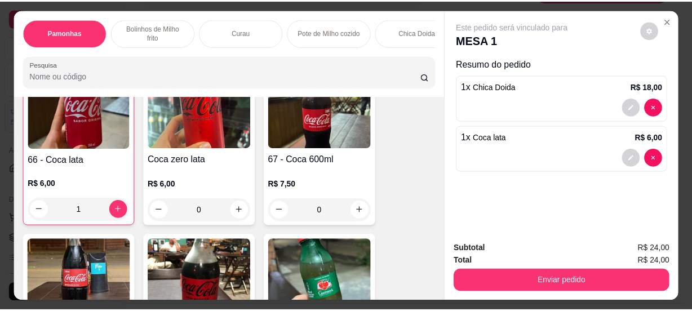
scroll to position [2050, 0]
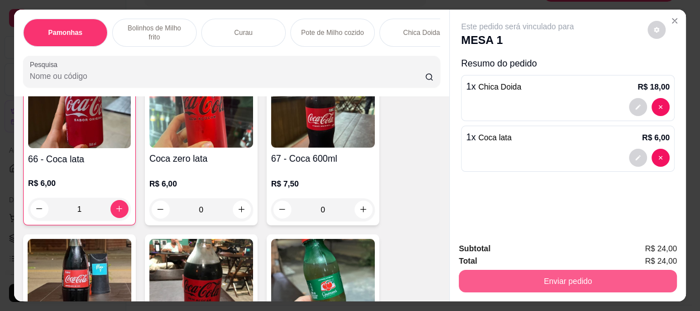
type input "1"
click at [471, 276] on button "Enviar pedido" at bounding box center [568, 281] width 218 height 23
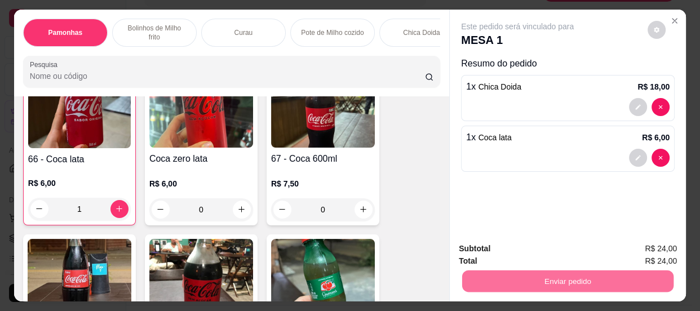
click at [481, 249] on button "Não registrar e enviar pedido" at bounding box center [530, 250] width 117 height 21
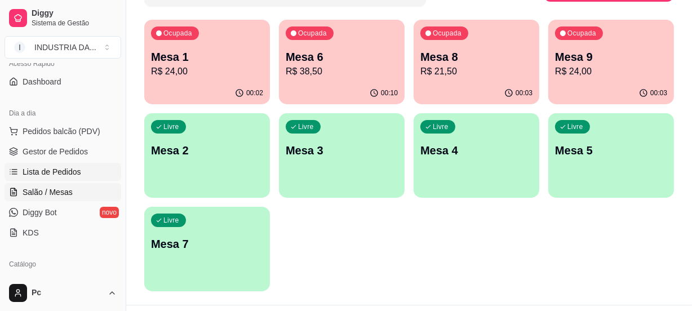
scroll to position [102, 0]
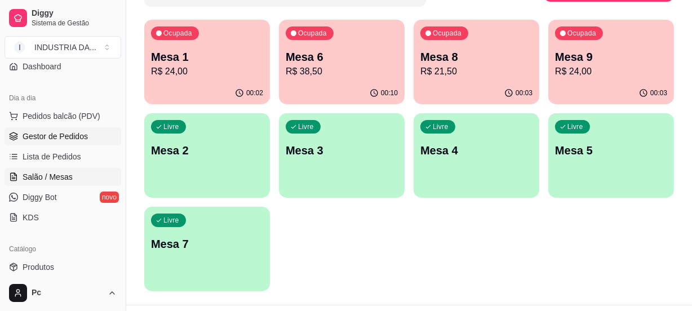
click at [56, 132] on span "Gestor de Pedidos" at bounding box center [55, 136] width 65 height 11
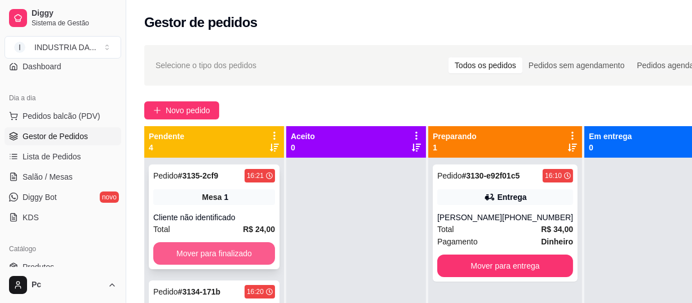
click at [231, 254] on button "Mover para finalizado" at bounding box center [214, 253] width 122 height 23
click at [210, 255] on button "Mover para finalizado" at bounding box center [214, 253] width 122 height 23
click at [210, 255] on button "Mover para finalizado" at bounding box center [214, 254] width 118 height 22
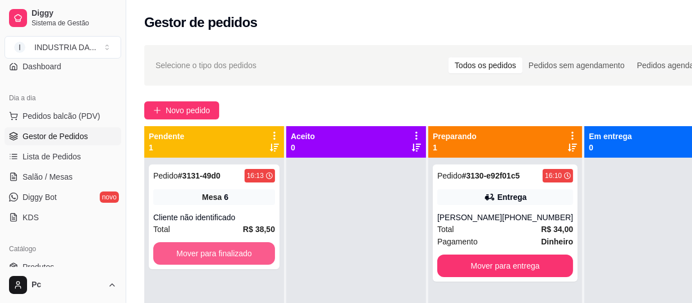
click at [210, 255] on button "Mover para finalizado" at bounding box center [214, 253] width 122 height 23
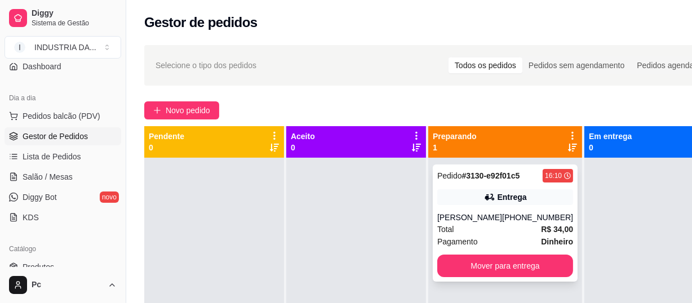
click at [513, 222] on div "[PHONE_NUMBER]" at bounding box center [537, 217] width 71 height 11
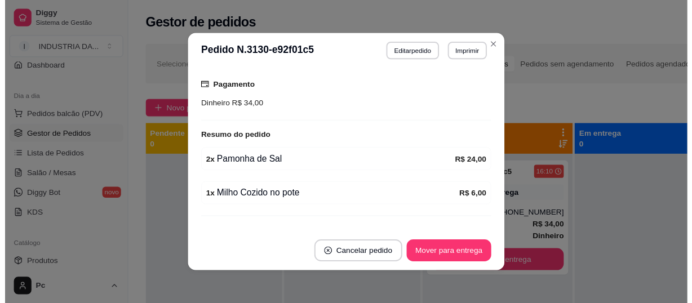
scroll to position [314, 0]
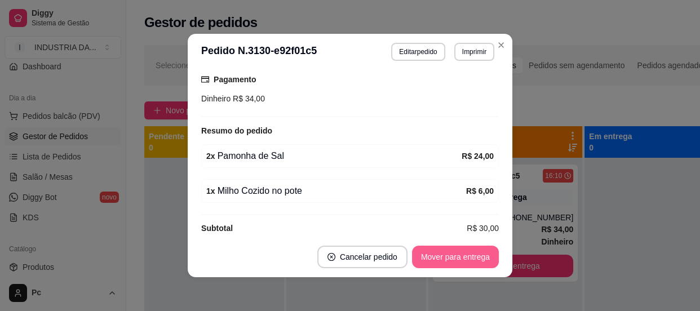
click at [474, 258] on button "Mover para entrega" at bounding box center [455, 257] width 87 height 23
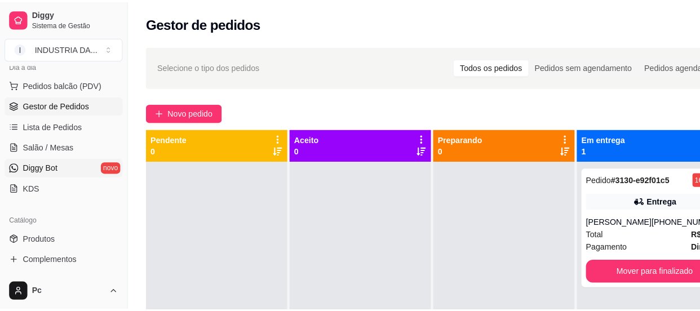
scroll to position [153, 0]
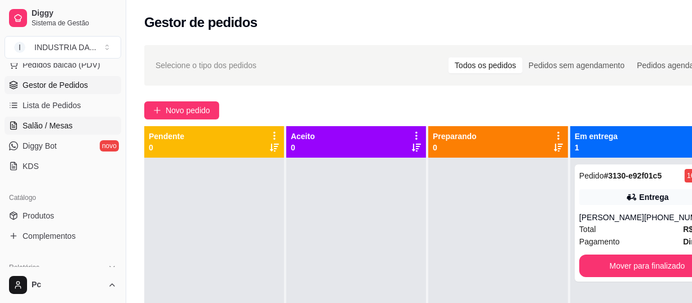
click at [39, 120] on span "Salão / Mesas" at bounding box center [48, 125] width 50 height 11
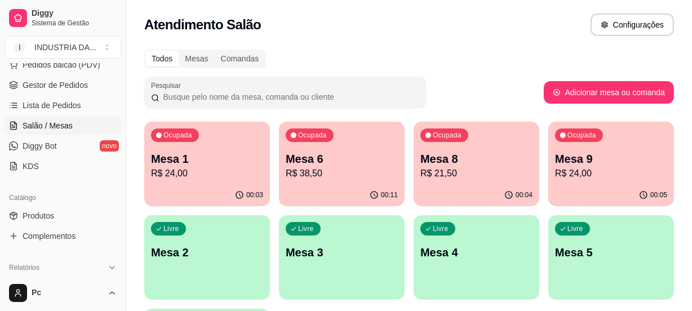
click at [206, 152] on p "Mesa 1" at bounding box center [207, 159] width 112 height 16
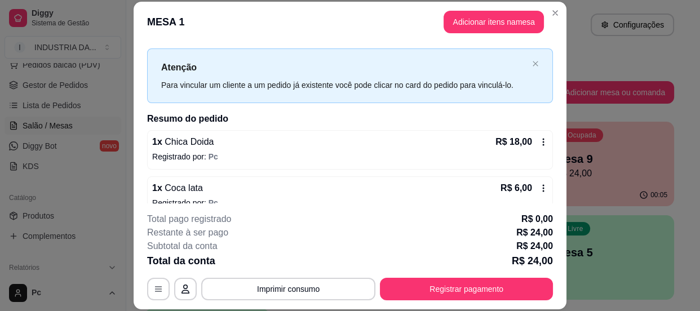
scroll to position [34, 0]
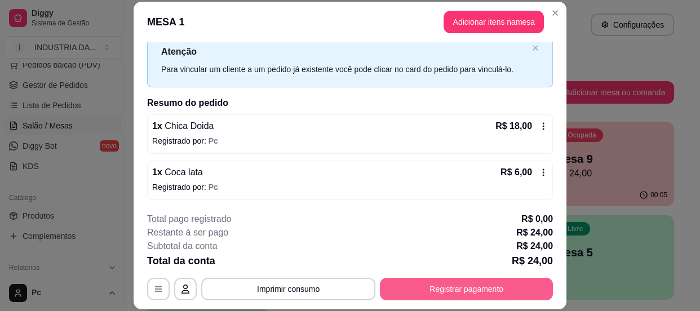
click at [417, 284] on button "Registrar pagamento" at bounding box center [466, 289] width 173 height 23
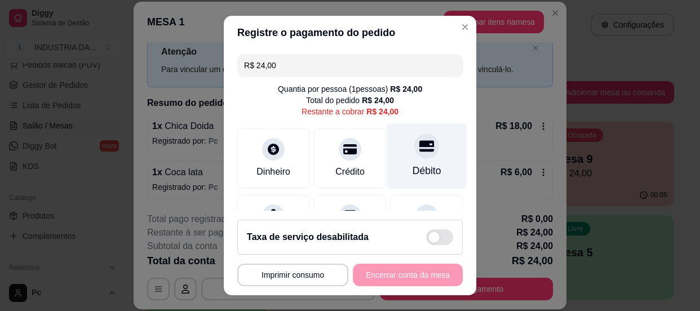
click at [419, 141] on icon at bounding box center [426, 145] width 15 height 11
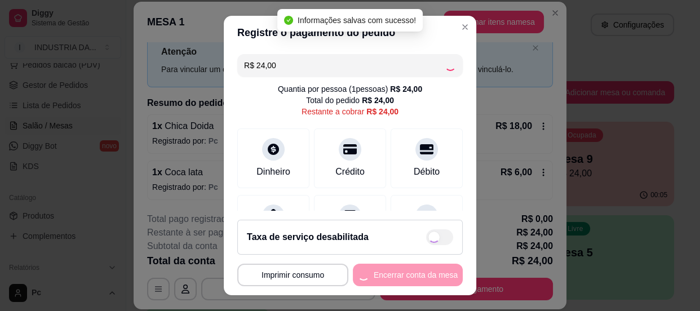
type input "R$ 0,00"
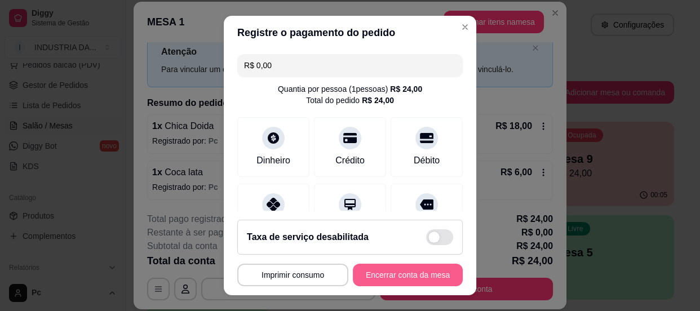
click at [384, 265] on button "Encerrar conta da mesa" at bounding box center [408, 275] width 110 height 23
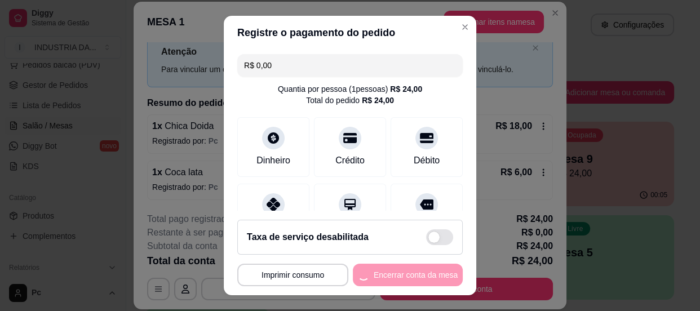
scroll to position [0, 0]
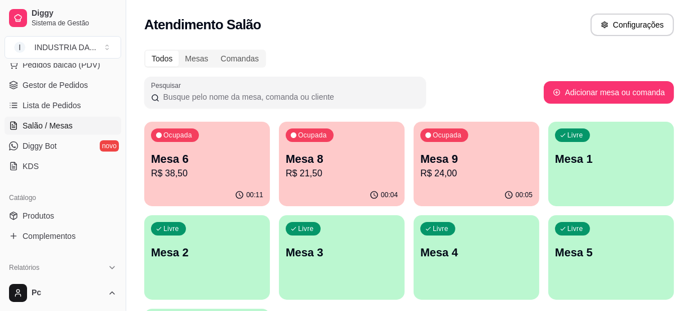
click at [348, 135] on div "Ocupada Mesa 8 R$ 21,50" at bounding box center [342, 153] width 126 height 63
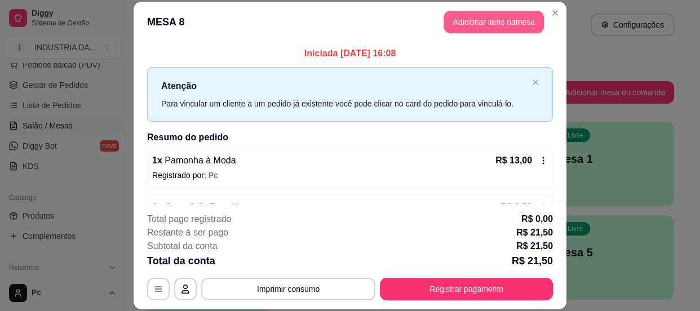
click at [449, 23] on button "Adicionar itens na mesa" at bounding box center [494, 22] width 100 height 23
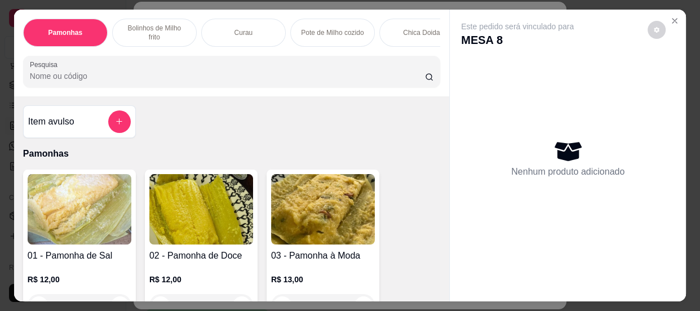
scroll to position [102, 0]
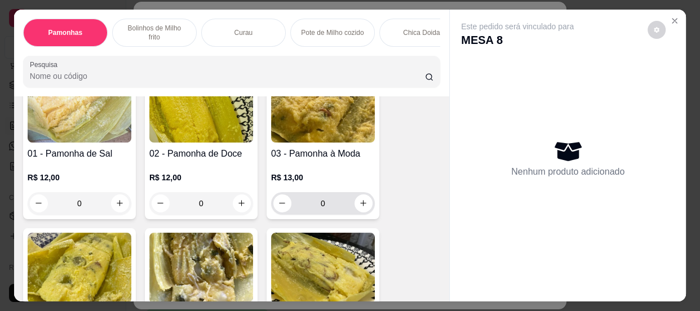
click at [362, 205] on icon "increase-product-quantity" at bounding box center [363, 203] width 8 height 8
type input "1"
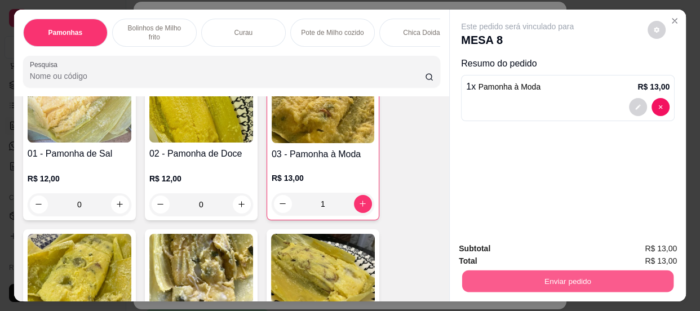
click at [533, 276] on button "Enviar pedido" at bounding box center [567, 282] width 211 height 22
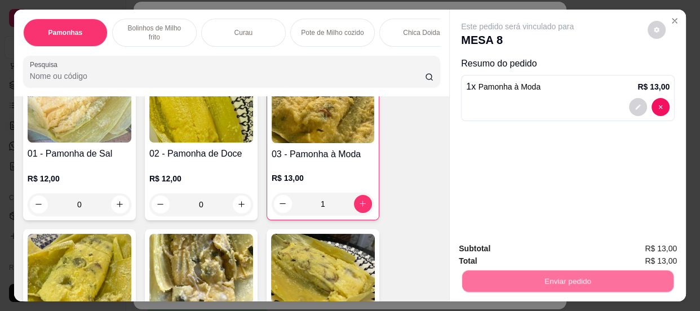
click at [491, 249] on button "Não registrar e enviar pedido" at bounding box center [530, 249] width 117 height 21
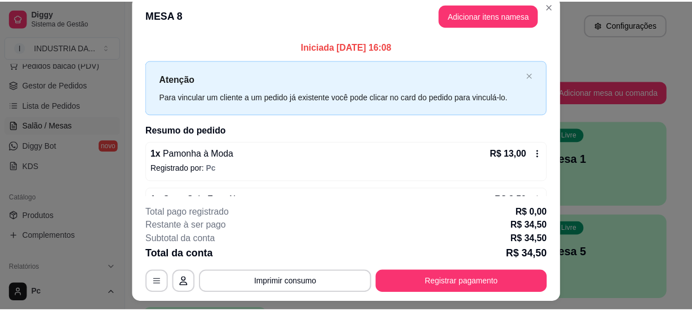
scroll to position [0, 0]
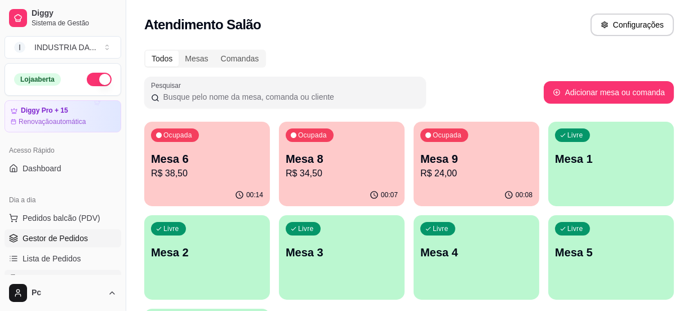
click at [49, 234] on span "Gestor de Pedidos" at bounding box center [55, 238] width 65 height 11
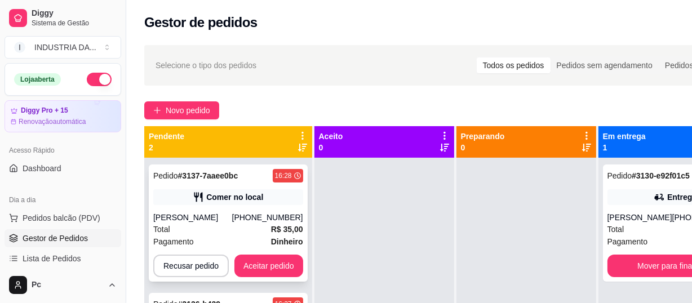
click at [242, 206] on div "Pedido # 3137-7aaee0bc 16:28 Comer no local Renata [PHONE_NUMBER] Total R$ 35,0…" at bounding box center [228, 223] width 159 height 117
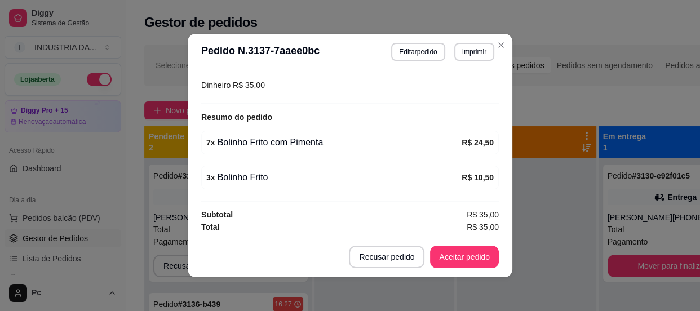
scroll to position [2, 0]
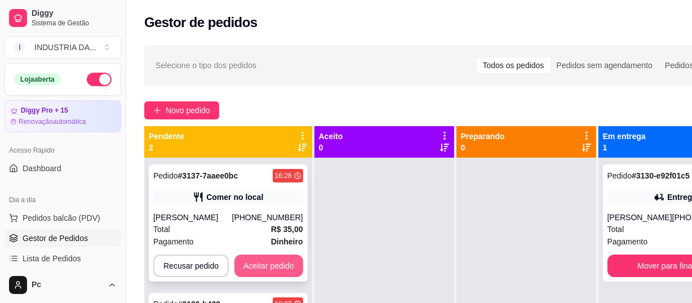
click at [278, 262] on button "Aceitar pedido" at bounding box center [268, 266] width 69 height 23
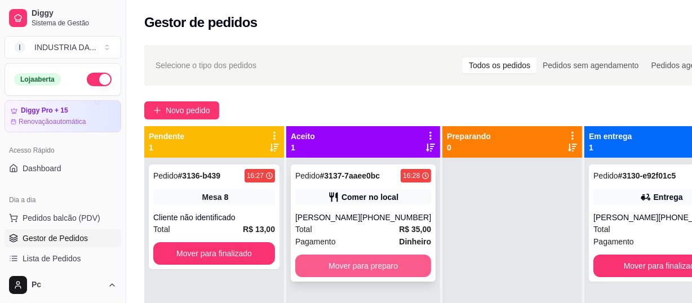
click at [369, 268] on button "Mover para preparo" at bounding box center [363, 266] width 136 height 23
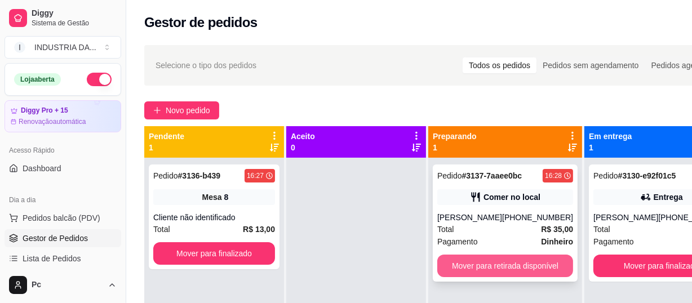
click at [450, 261] on button "Mover para retirada disponível" at bounding box center [505, 266] width 136 height 23
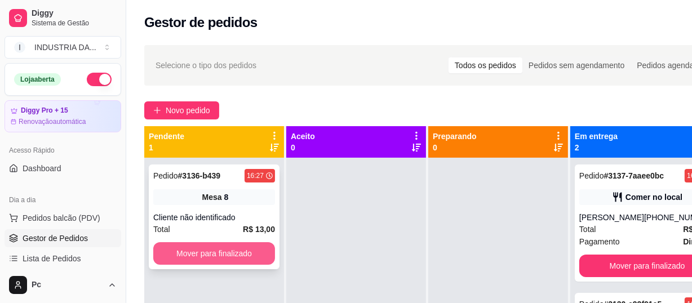
click at [240, 258] on button "Mover para finalizado" at bounding box center [214, 253] width 122 height 23
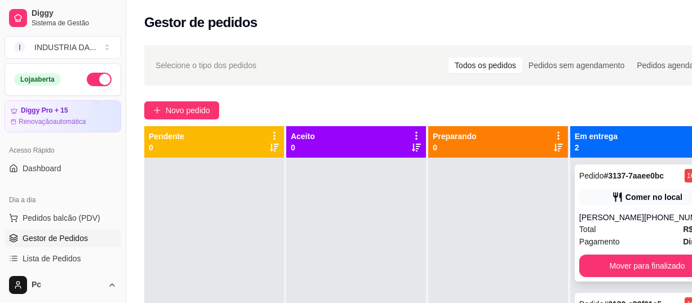
click at [645, 206] on div "Pedido # 3137-7aaee0bc 16:28 Comer no local [PERSON_NAME] [PHONE_NUMBER] Total …" at bounding box center [647, 223] width 145 height 117
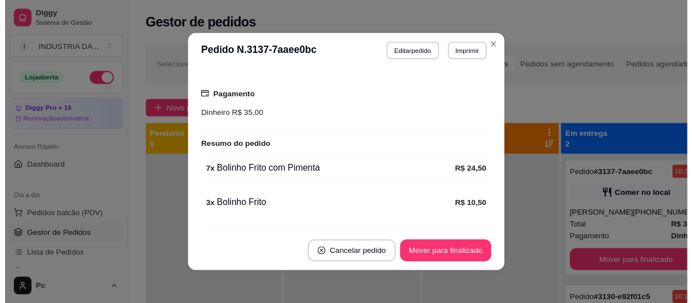
scroll to position [192, 0]
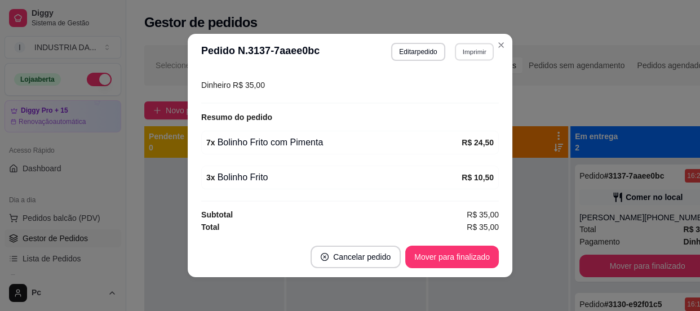
click at [470, 55] on button "Imprimir" at bounding box center [474, 51] width 39 height 17
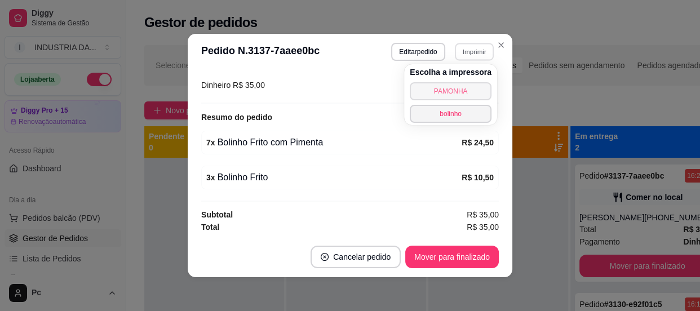
click at [440, 90] on button "PAMONHA" at bounding box center [451, 91] width 82 height 18
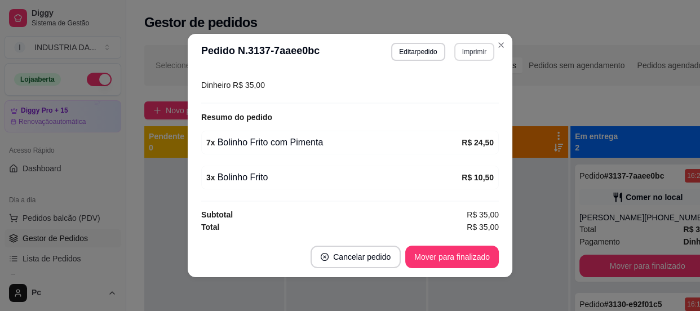
click at [455, 54] on button "Imprimir" at bounding box center [474, 52] width 40 height 18
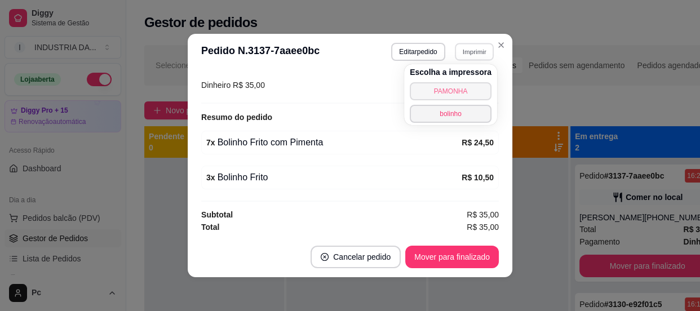
click at [451, 90] on button "PAMONHA" at bounding box center [451, 91] width 82 height 18
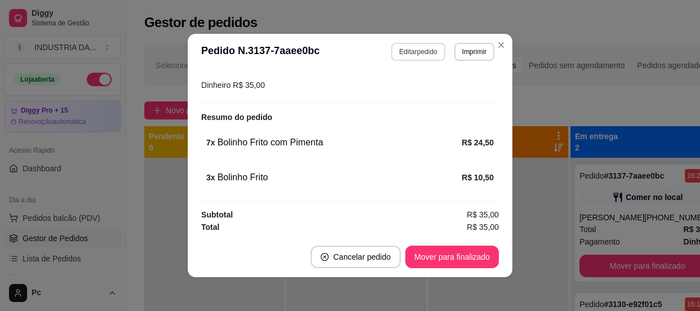
click at [451, 53] on div "**********" at bounding box center [442, 52] width 103 height 18
click at [460, 56] on button "Imprimir" at bounding box center [474, 52] width 40 height 18
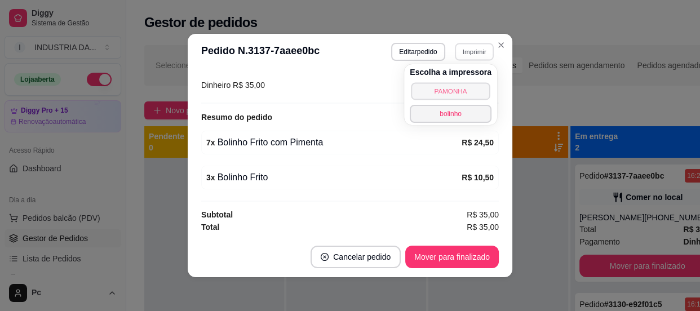
click at [466, 86] on button "PAMONHA" at bounding box center [450, 90] width 79 height 17
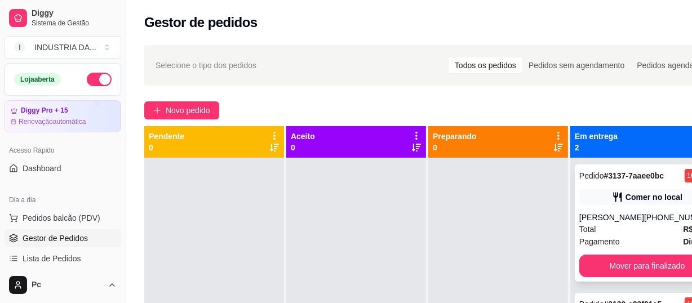
click at [628, 201] on div "Comer no local" at bounding box center [654, 197] width 57 height 11
click at [626, 192] on div "Comer no local" at bounding box center [654, 197] width 57 height 11
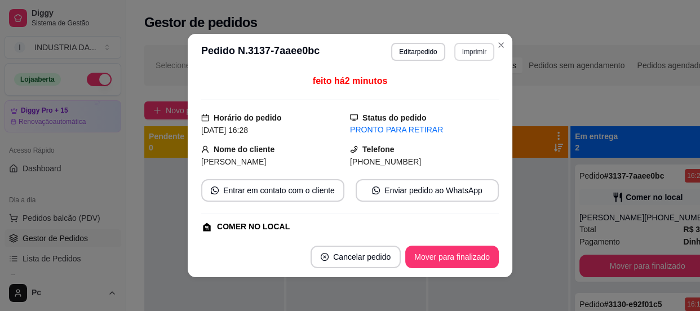
click at [469, 48] on button "Imprimir" at bounding box center [474, 52] width 40 height 18
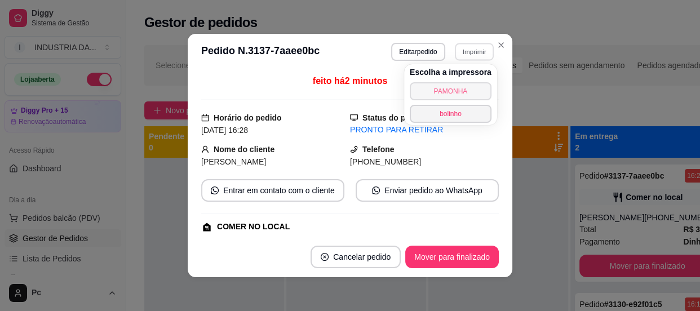
click at [468, 85] on button "PAMONHA" at bounding box center [451, 91] width 82 height 18
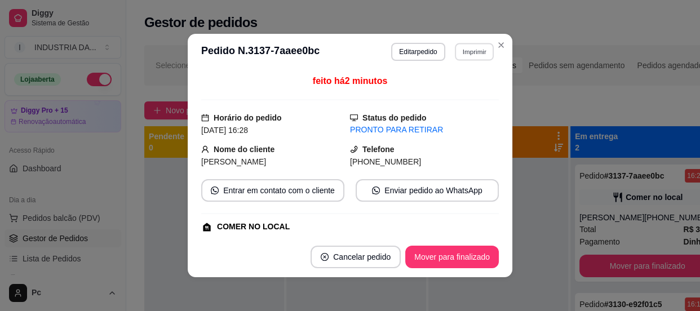
click at [467, 51] on button "Imprimir" at bounding box center [474, 51] width 39 height 17
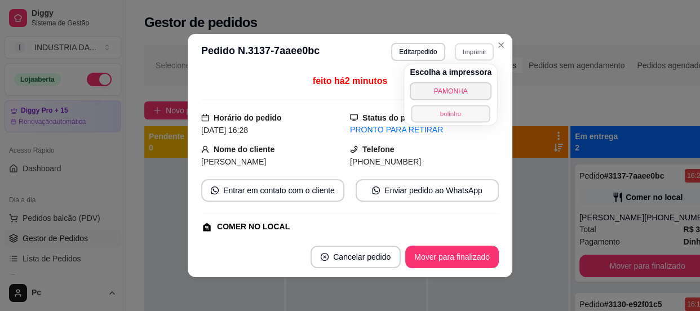
click at [465, 113] on button "bolinho" at bounding box center [450, 113] width 79 height 17
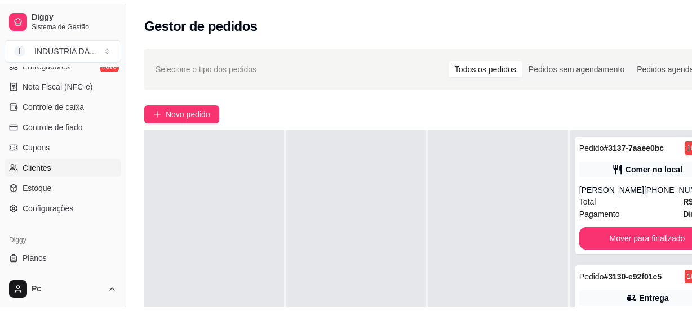
scroll to position [499, 0]
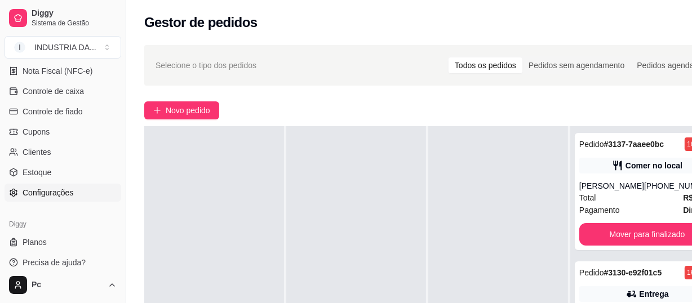
click at [73, 193] on link "Configurações" at bounding box center [63, 193] width 117 height 18
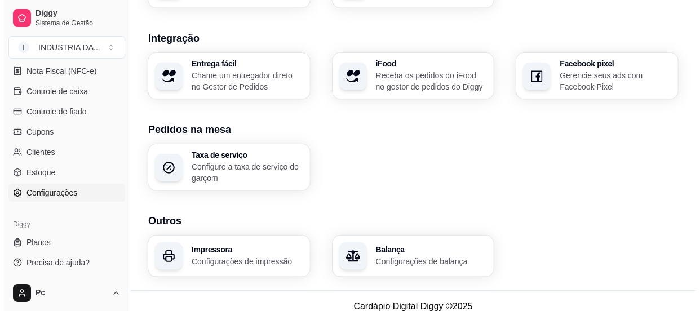
scroll to position [491, 0]
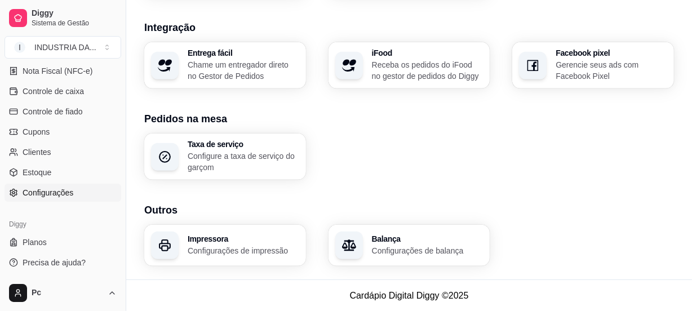
click at [243, 232] on div "Impressora Configurações de impressão" at bounding box center [225, 245] width 162 height 41
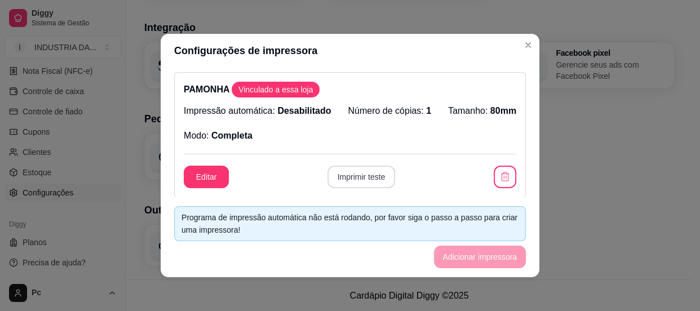
click at [360, 180] on button "Imprimir teste" at bounding box center [361, 177] width 68 height 23
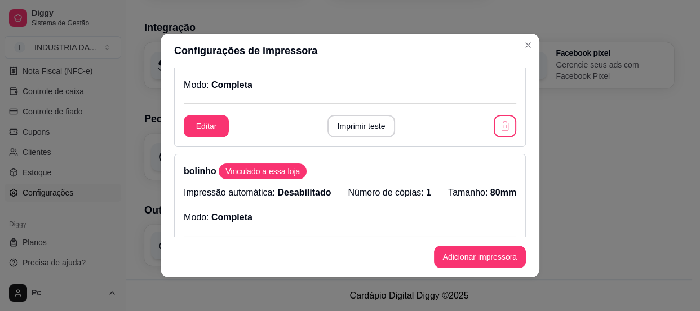
scroll to position [0, 0]
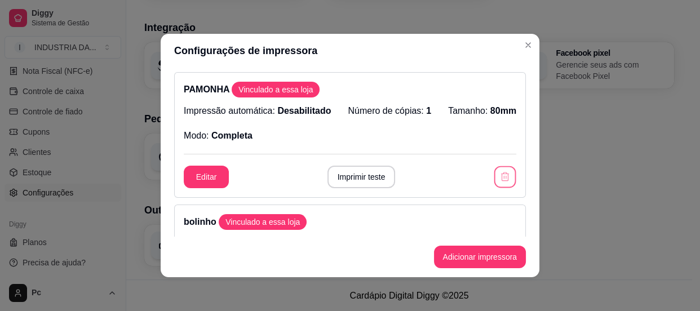
click at [499, 178] on icon "button" at bounding box center [504, 176] width 11 height 11
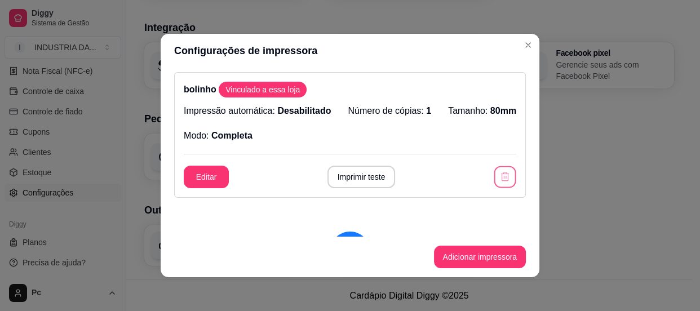
click at [499, 171] on icon "button" at bounding box center [504, 176] width 11 height 11
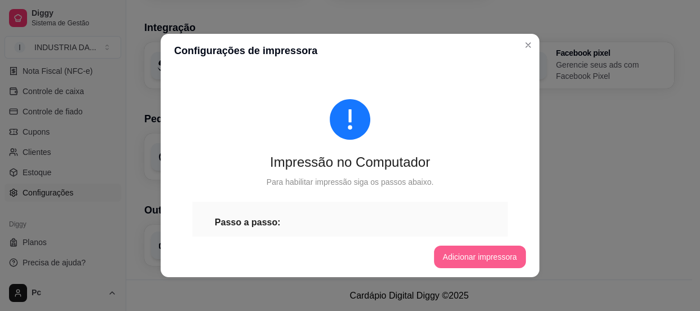
click at [498, 262] on button "Adicionar impressora" at bounding box center [480, 257] width 92 height 23
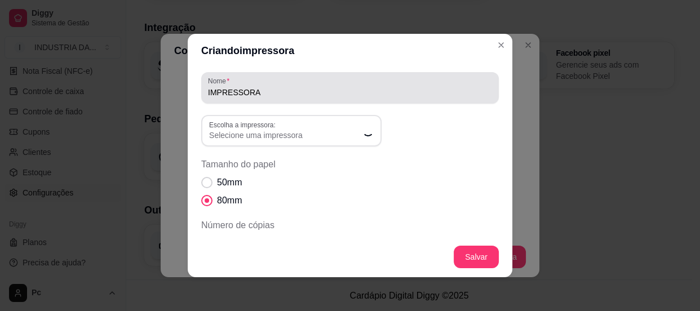
click at [276, 88] on input "IMPRESSORA" at bounding box center [350, 92] width 284 height 11
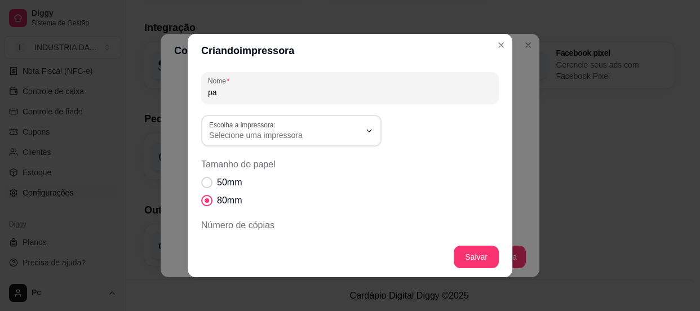
type input "p"
type input "R"
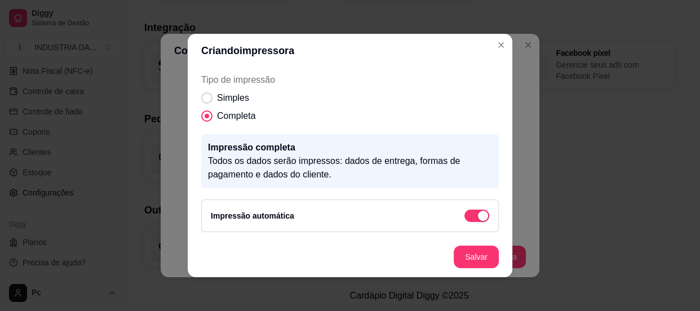
scroll to position [2, 0]
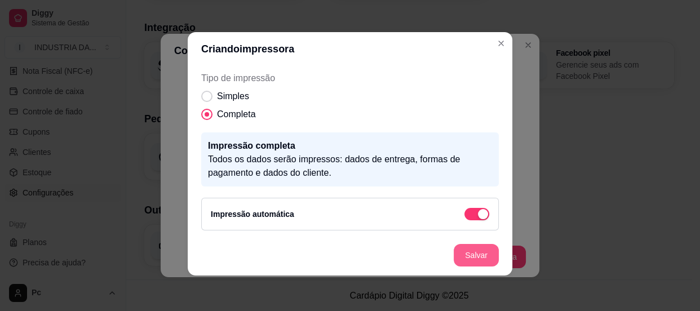
type input "PAMONHAS"
click at [473, 249] on button "Salvar" at bounding box center [476, 255] width 45 height 23
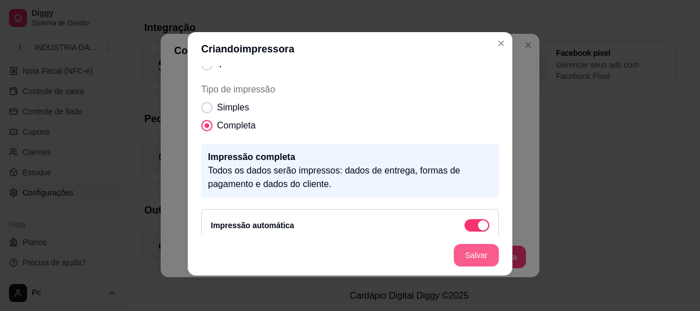
scroll to position [254, 0]
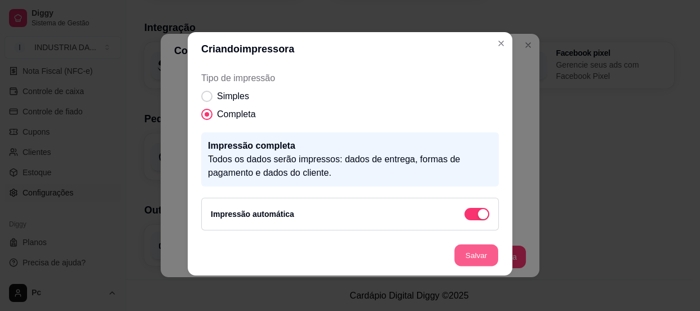
click at [468, 255] on button "Salvar" at bounding box center [476, 256] width 44 height 22
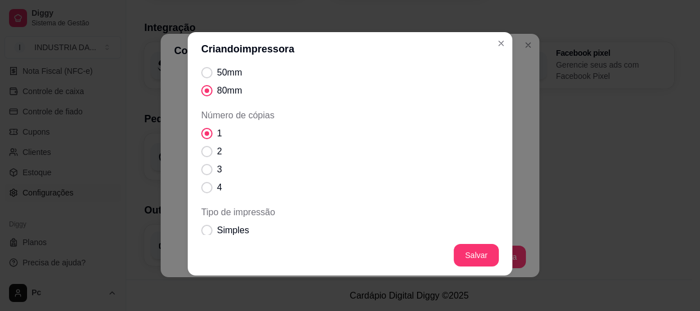
scroll to position [0, 0]
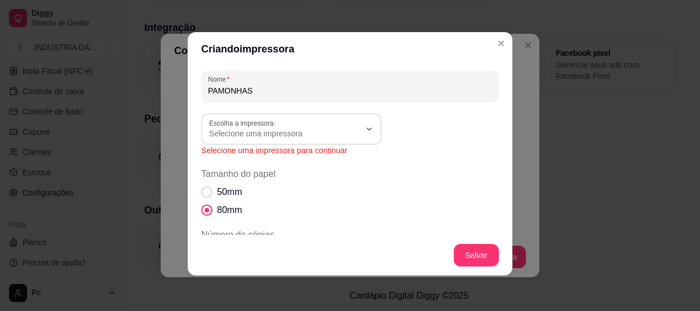
click at [334, 112] on div "Nome PAMONHAS Escolha a impressora: Microsoft XPS Document Writer POS-80 OneNot…" at bounding box center [350, 277] width 298 height 414
click at [353, 129] on span "Selecione uma impressora" at bounding box center [284, 133] width 151 height 11
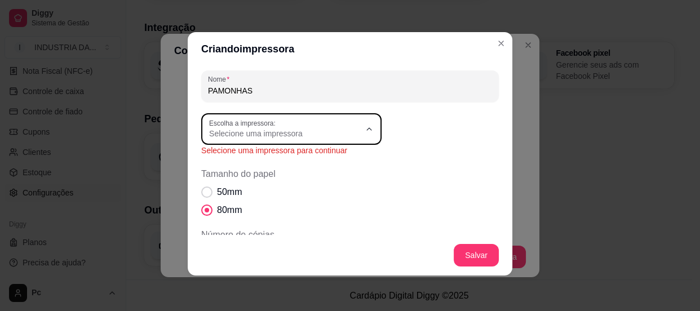
click at [270, 176] on span "POS-80" at bounding box center [282, 179] width 145 height 11
type input "POS-80"
select select "POS-80"
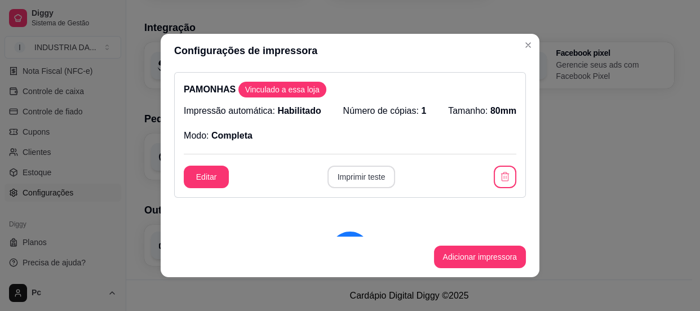
click at [370, 175] on button "Imprimir teste" at bounding box center [361, 177] width 68 height 23
click at [532, 54] on header "Configurações de impressora" at bounding box center [350, 51] width 379 height 34
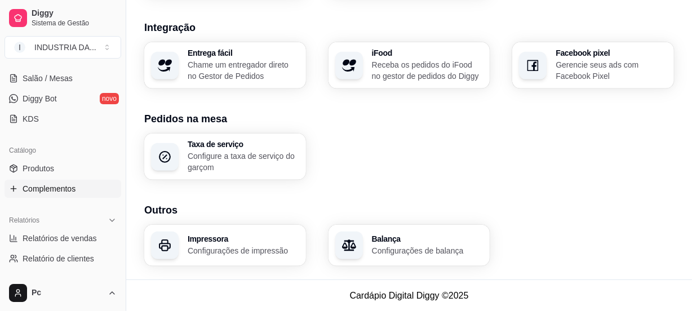
scroll to position [140, 0]
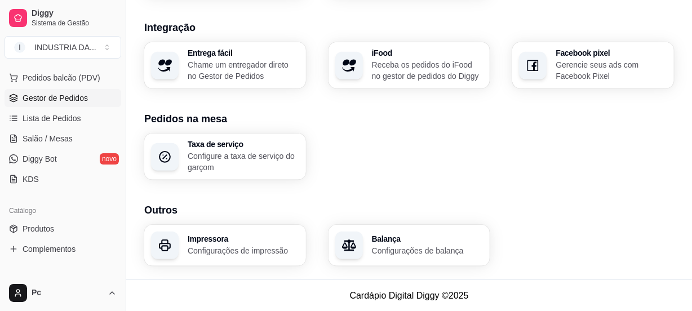
click at [60, 96] on span "Gestor de Pedidos" at bounding box center [55, 97] width 65 height 11
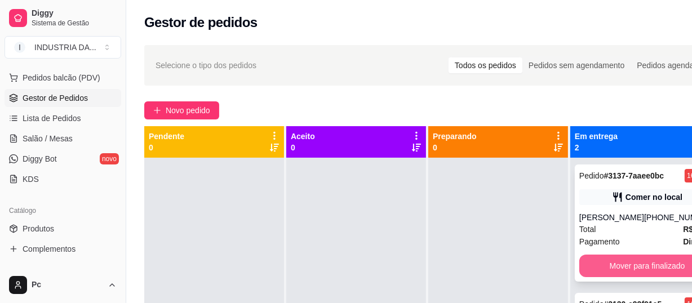
click at [615, 268] on button "Mover para finalizado" at bounding box center [647, 266] width 136 height 23
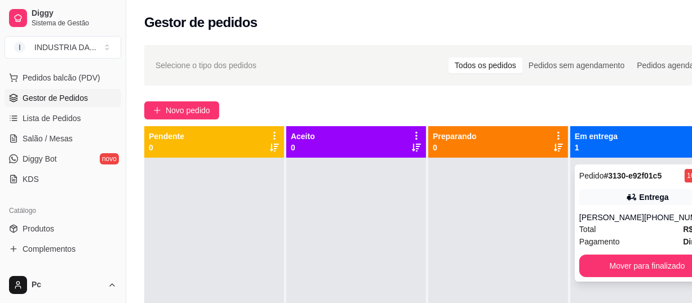
click at [610, 189] on div "Entrega" at bounding box center [647, 197] width 136 height 16
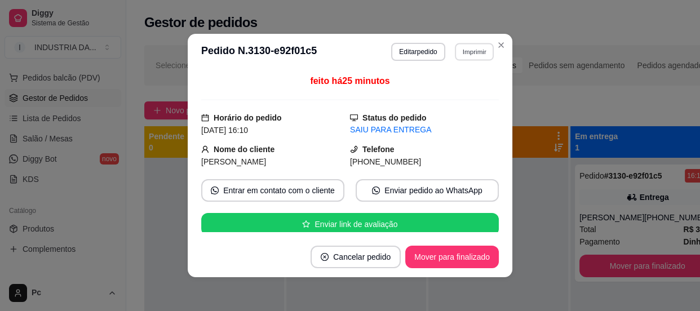
click at [463, 54] on button "Imprimir" at bounding box center [474, 51] width 39 height 17
click at [434, 93] on button "PAMONHAS" at bounding box center [451, 91] width 82 height 18
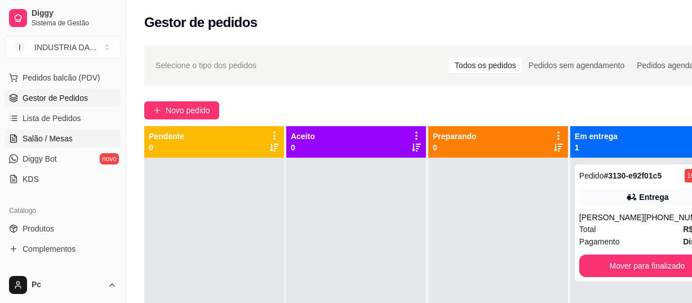
click at [24, 138] on span "Salão / Mesas" at bounding box center [48, 138] width 50 height 11
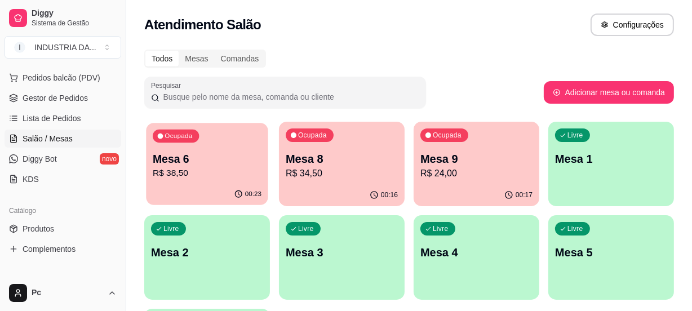
click at [220, 179] on p "R$ 38,50" at bounding box center [207, 173] width 109 height 13
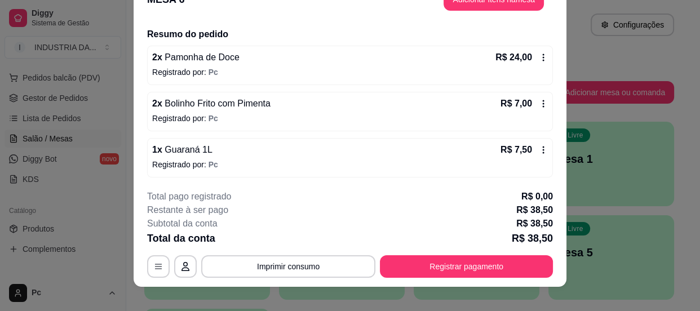
scroll to position [34, 0]
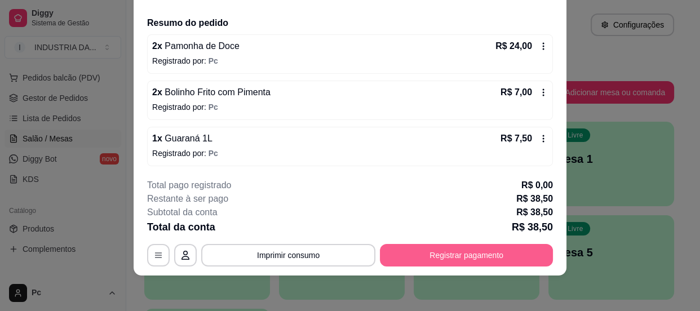
click at [424, 254] on button "Registrar pagamento" at bounding box center [466, 255] width 173 height 23
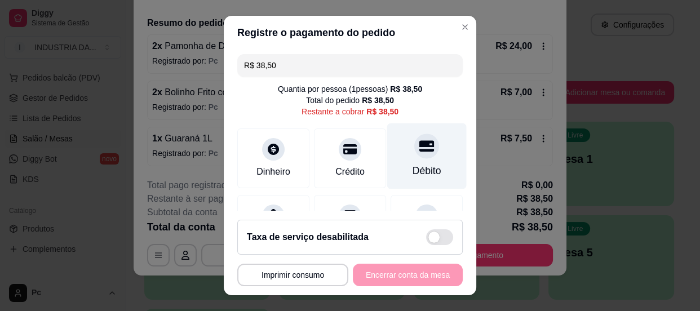
click at [414, 163] on div "Débito" at bounding box center [427, 170] width 29 height 15
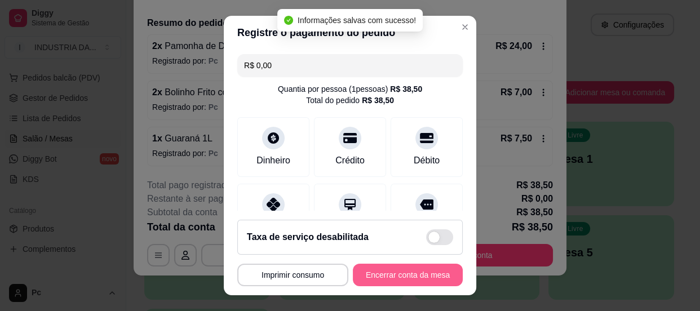
type input "R$ 0,00"
click at [383, 273] on button "Encerrar conta da mesa" at bounding box center [408, 275] width 110 height 23
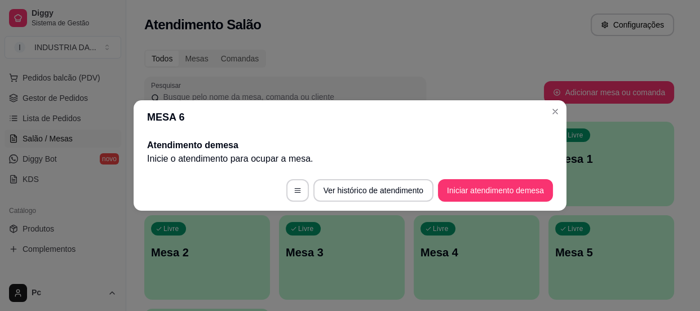
scroll to position [0, 0]
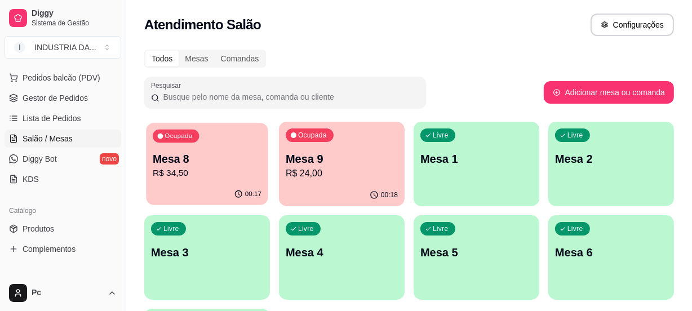
click at [242, 181] on div "Ocupada Mesa 8 R$ 34,50" at bounding box center [207, 153] width 122 height 61
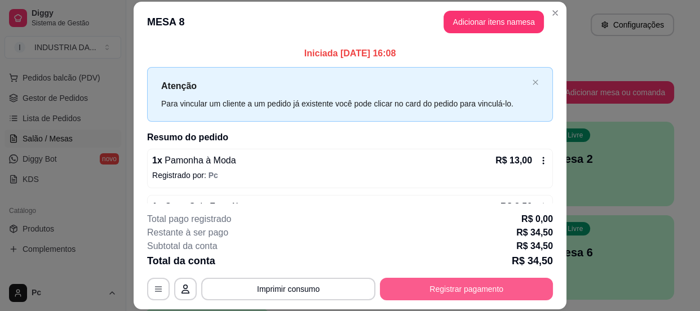
click at [457, 290] on button "Registrar pagamento" at bounding box center [466, 289] width 173 height 23
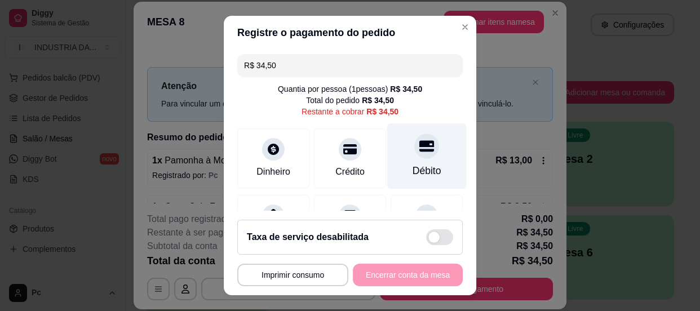
click at [424, 147] on div "Débito" at bounding box center [426, 156] width 79 height 66
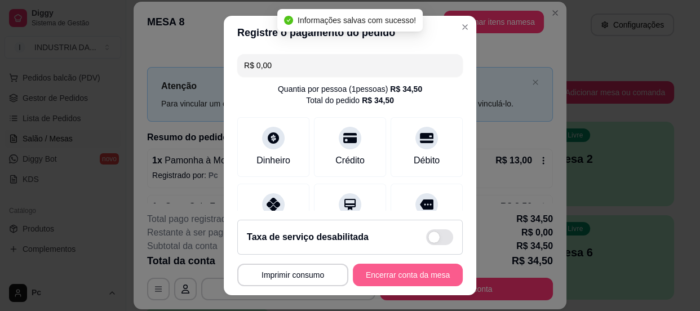
type input "R$ 0,00"
click at [366, 270] on button "Encerrar conta da mesa" at bounding box center [408, 275] width 107 height 22
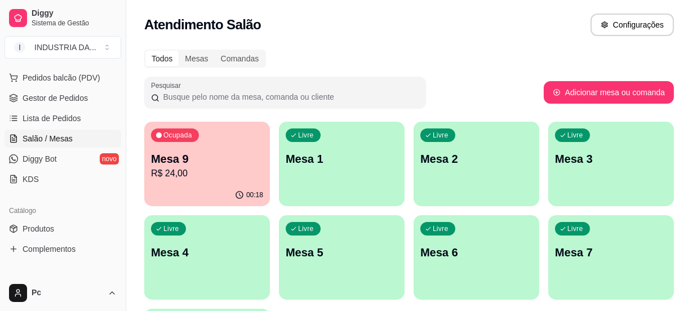
click at [210, 179] on p "R$ 24,00" at bounding box center [207, 174] width 112 height 14
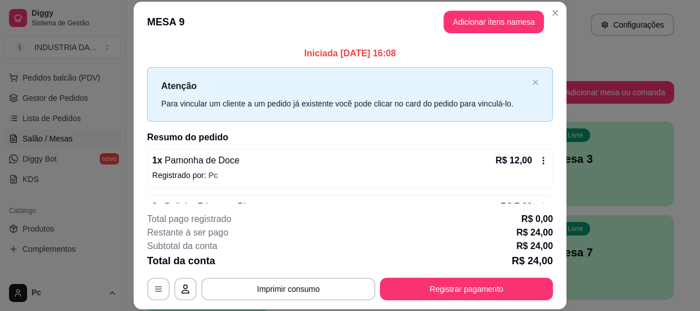
click at [454, 304] on footer "**********" at bounding box center [350, 256] width 433 height 106
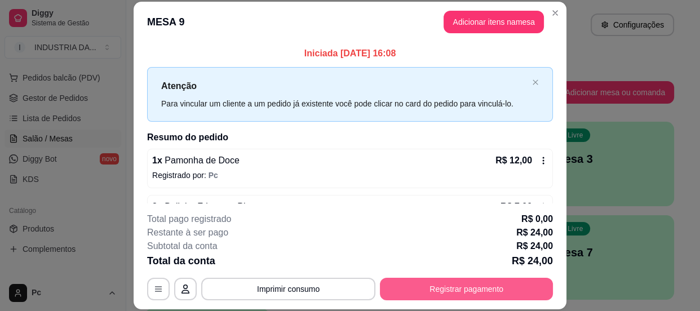
click at [466, 286] on button "Registrar pagamento" at bounding box center [466, 289] width 173 height 23
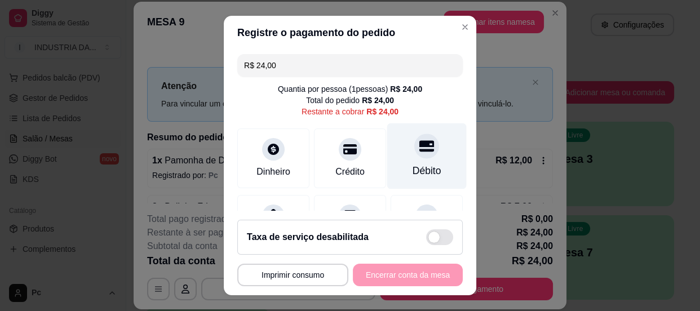
click at [419, 147] on icon at bounding box center [426, 146] width 15 height 15
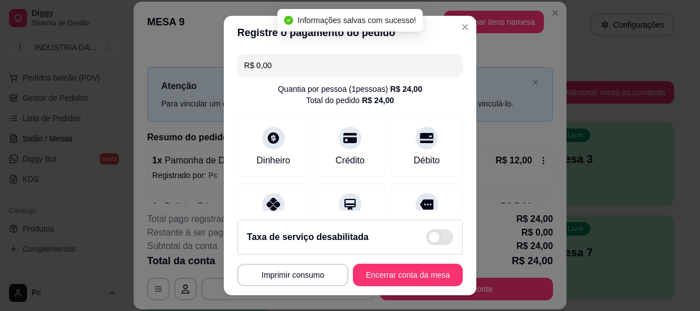
type input "R$ 0,00"
click at [384, 278] on button "Encerrar conta da mesa" at bounding box center [408, 275] width 110 height 23
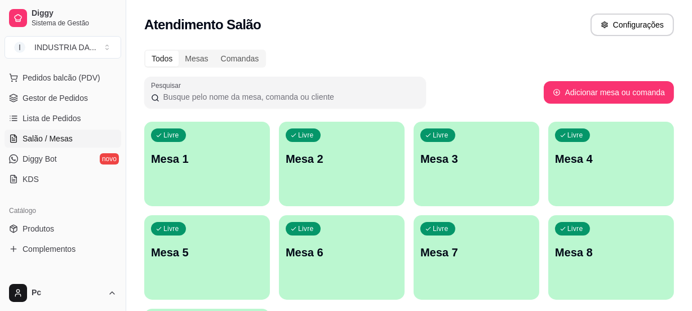
click at [290, 153] on p "Mesa 2" at bounding box center [342, 159] width 112 height 16
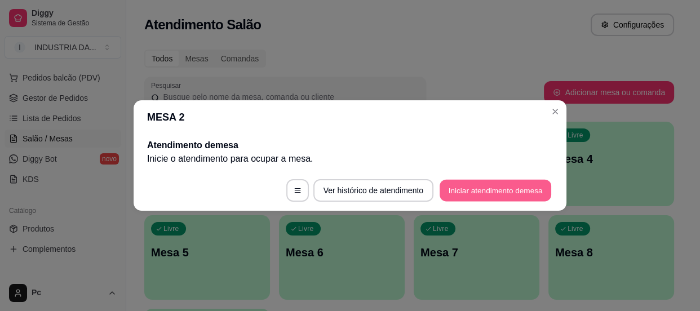
click at [490, 194] on button "Iniciar atendimento de mesa" at bounding box center [496, 191] width 112 height 22
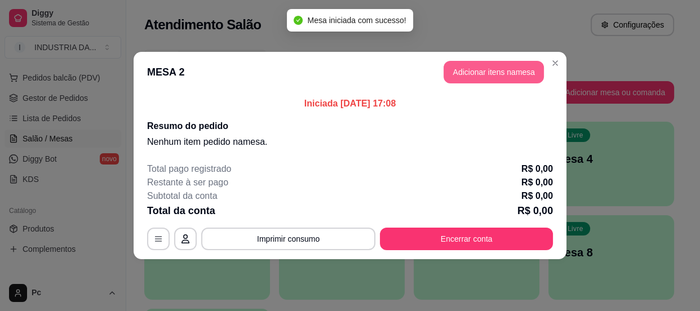
click at [473, 73] on button "Adicionar itens na mesa" at bounding box center [494, 72] width 100 height 23
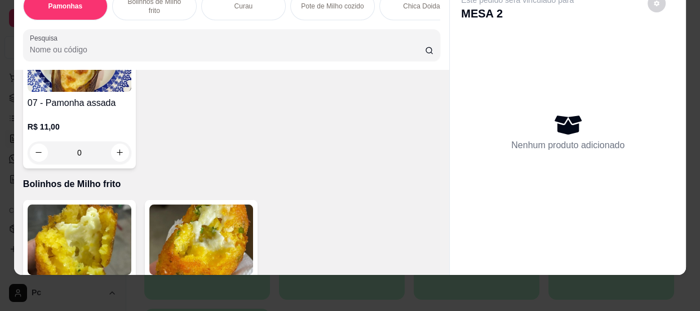
scroll to position [666, 0]
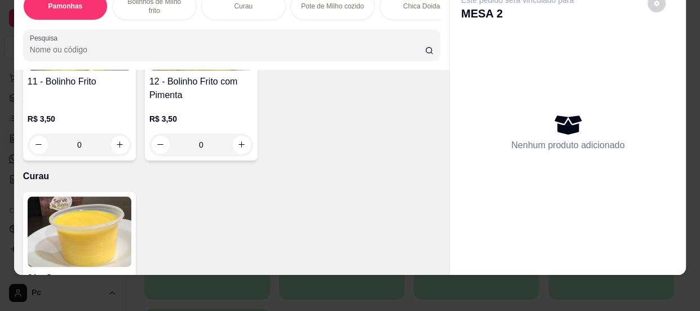
click at [210, 140] on input "0" at bounding box center [201, 145] width 63 height 23
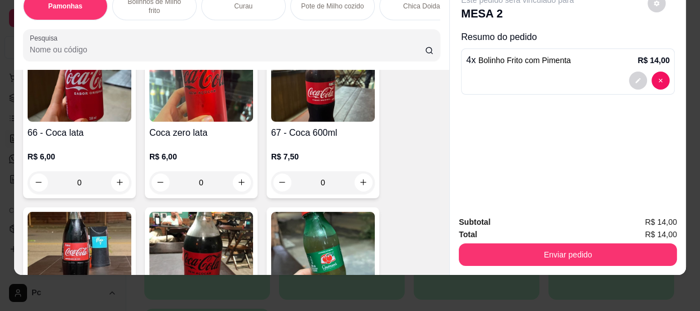
scroll to position [2152, 0]
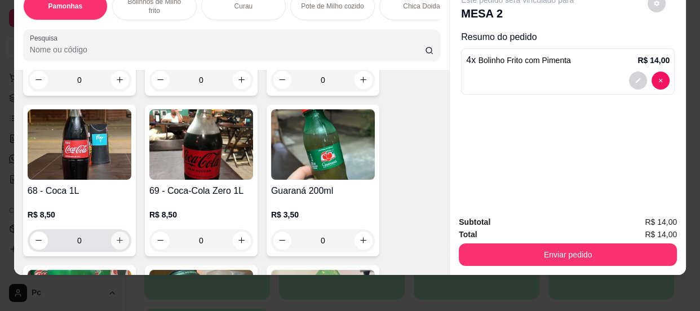
type input "4"
click at [117, 238] on icon "increase-product-quantity" at bounding box center [120, 240] width 8 height 8
type input "1"
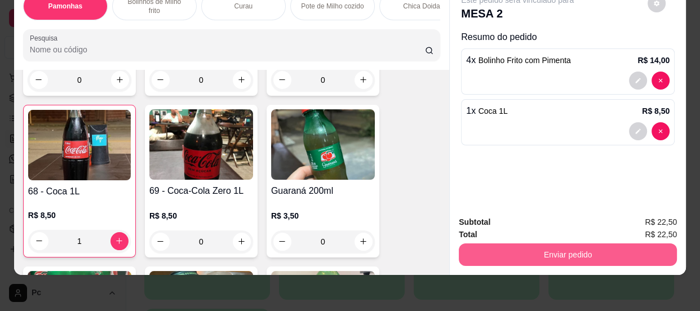
click at [543, 247] on button "Enviar pedido" at bounding box center [568, 254] width 218 height 23
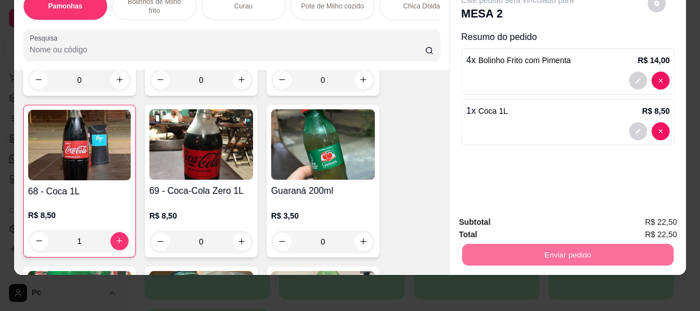
click at [541, 214] on button "Não registrar e enviar pedido" at bounding box center [530, 219] width 117 height 21
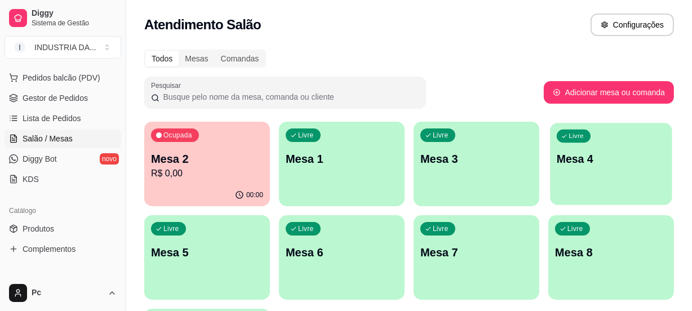
click at [588, 157] on p "Mesa 4" at bounding box center [611, 159] width 109 height 15
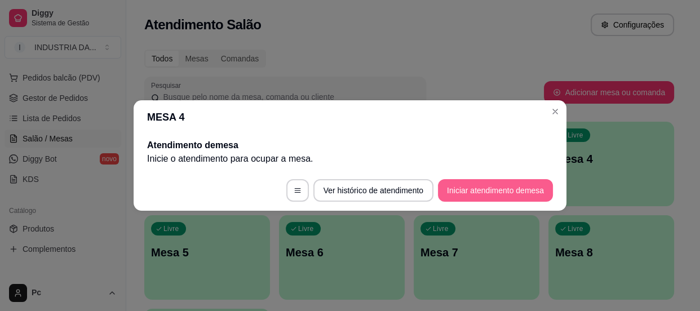
click at [523, 180] on button "Iniciar atendimento de mesa" at bounding box center [495, 190] width 115 height 23
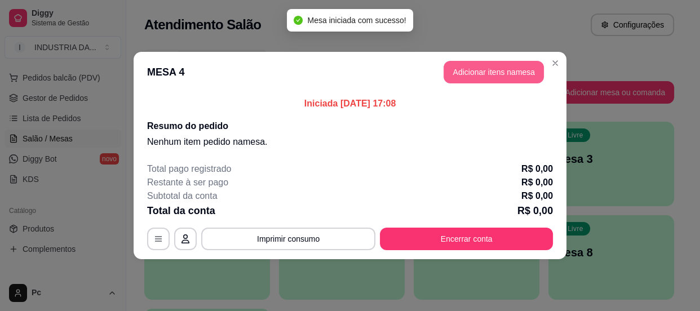
click at [486, 67] on button "Adicionar itens na mesa" at bounding box center [494, 72] width 100 height 23
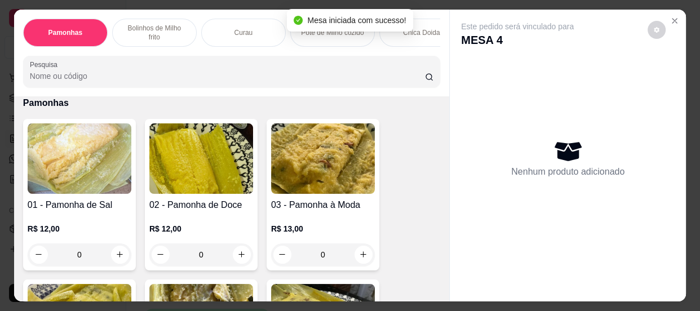
scroll to position [51, 0]
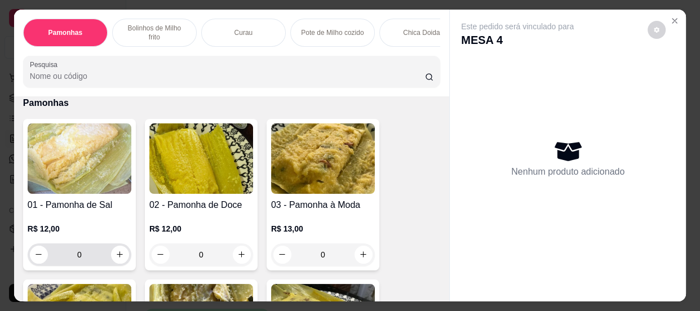
click at [97, 259] on input "0" at bounding box center [79, 254] width 63 height 23
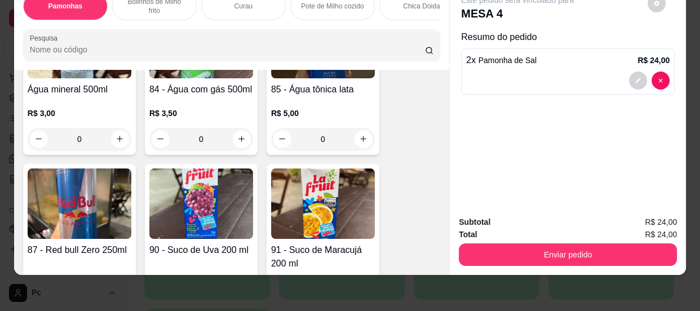
scroll to position [3074, 0]
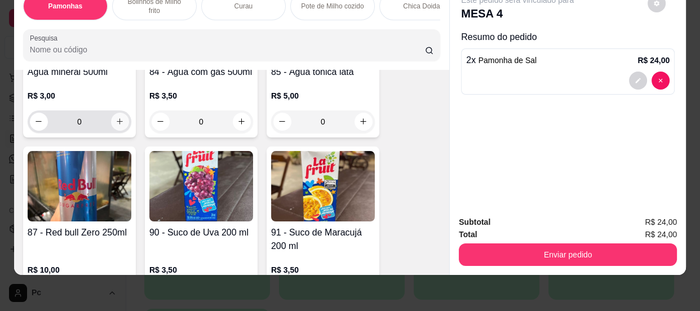
type input "2"
click at [118, 121] on icon "increase-product-quantity" at bounding box center [120, 121] width 8 height 8
type input "1"
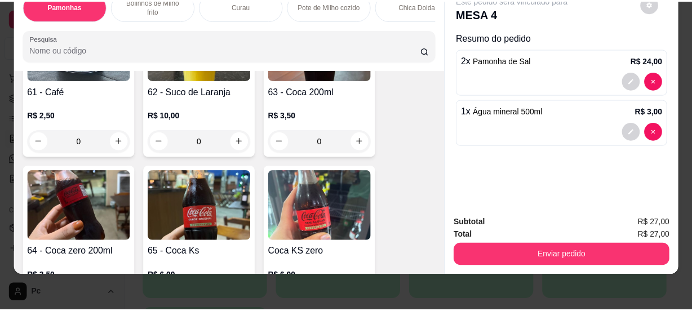
scroll to position [1698, 0]
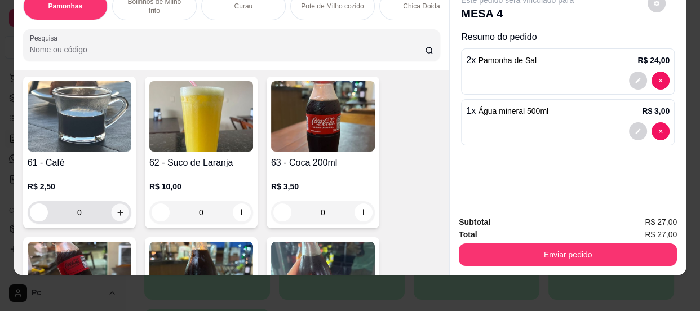
click at [118, 208] on icon "increase-product-quantity" at bounding box center [120, 212] width 8 height 8
type input "1"
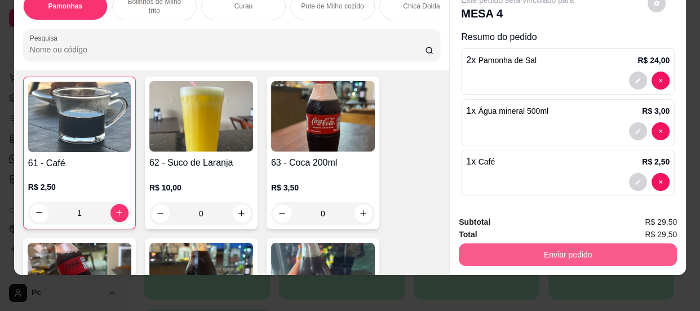
click at [523, 243] on button "Enviar pedido" at bounding box center [568, 254] width 218 height 23
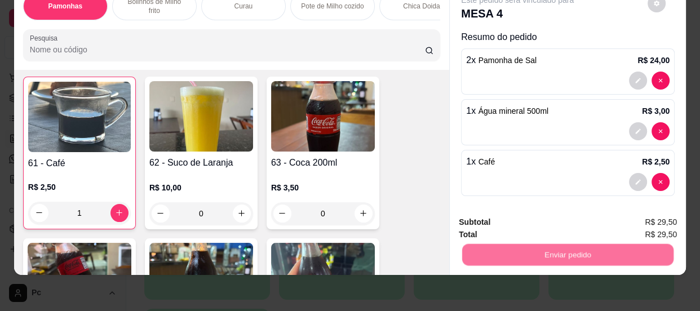
click at [507, 217] on button "Não registrar e enviar pedido" at bounding box center [530, 219] width 117 height 21
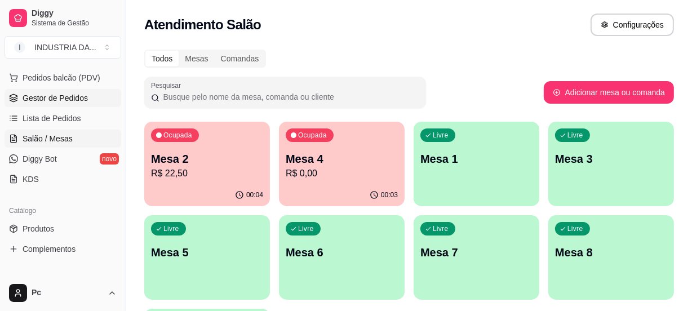
click at [52, 101] on span "Gestor de Pedidos" at bounding box center [55, 97] width 65 height 11
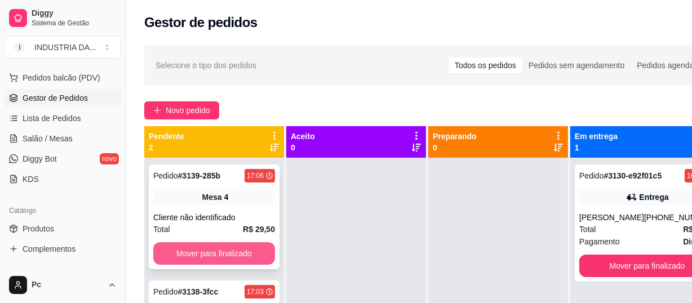
click at [226, 254] on button "Mover para finalizado" at bounding box center [214, 253] width 122 height 23
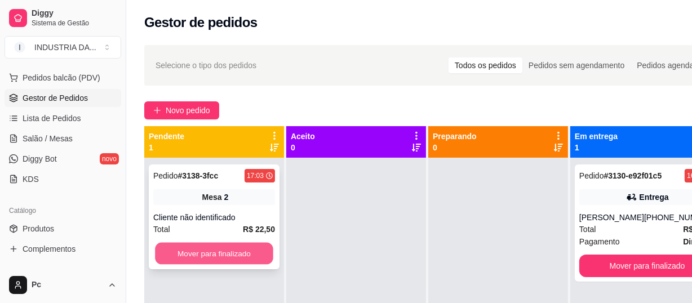
click at [234, 251] on button "Mover para finalizado" at bounding box center [214, 254] width 118 height 22
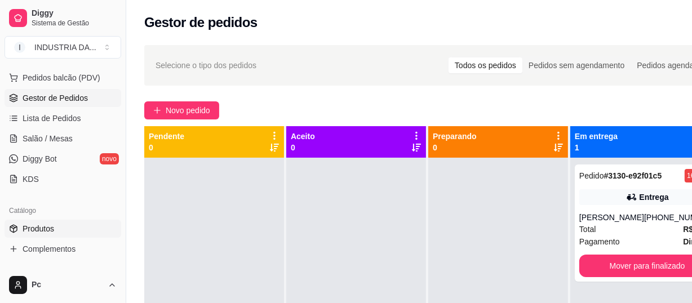
click at [52, 233] on span "Produtos" at bounding box center [39, 228] width 32 height 11
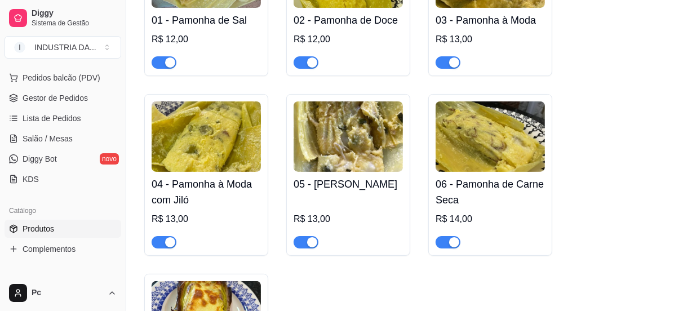
scroll to position [205, 0]
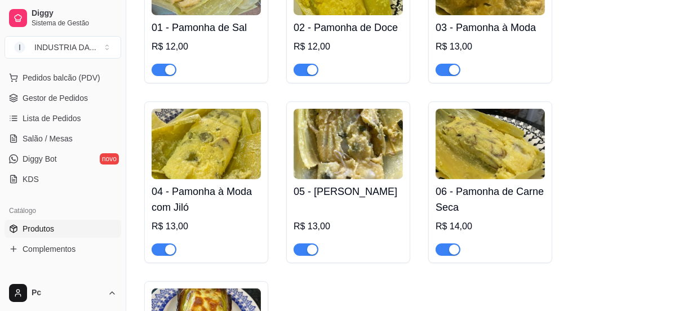
click at [166, 249] on div "button" at bounding box center [170, 250] width 10 height 10
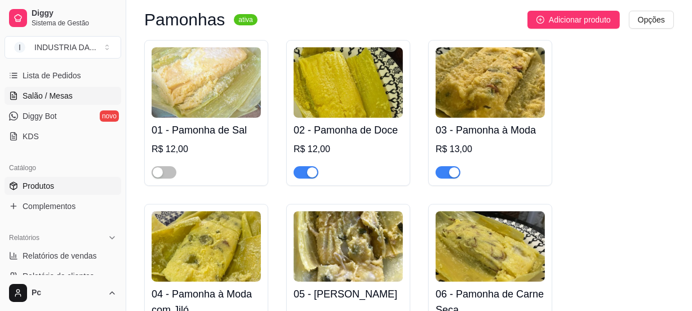
scroll to position [140, 0]
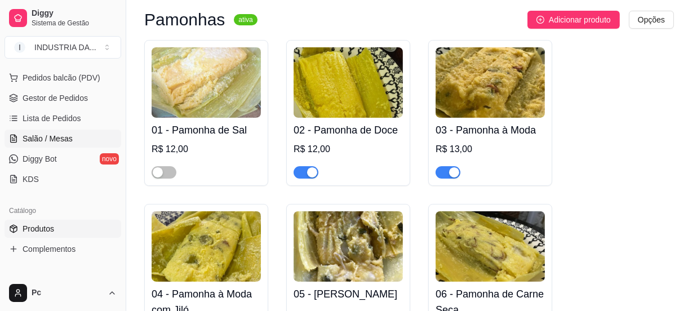
click at [78, 137] on link "Salão / Mesas" at bounding box center [63, 139] width 117 height 18
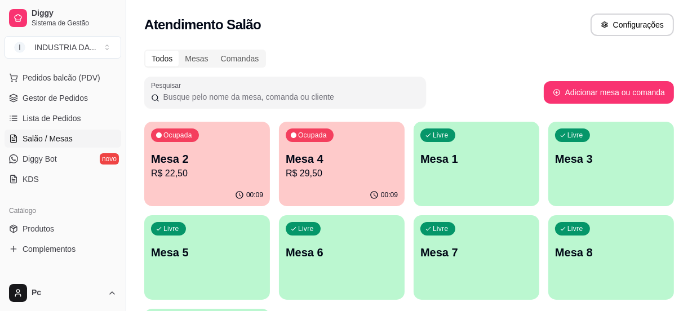
click at [506, 245] on p "Mesa 7" at bounding box center [476, 253] width 112 height 16
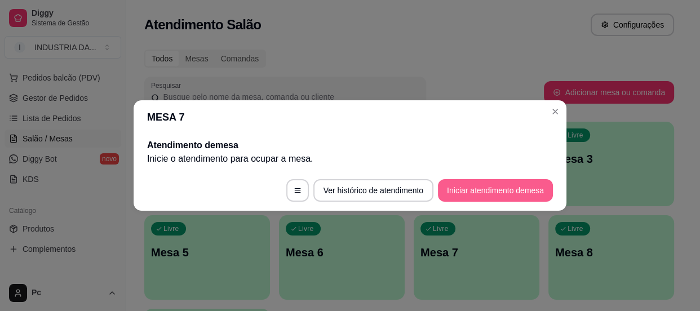
click at [517, 193] on button "Iniciar atendimento de mesa" at bounding box center [495, 190] width 115 height 23
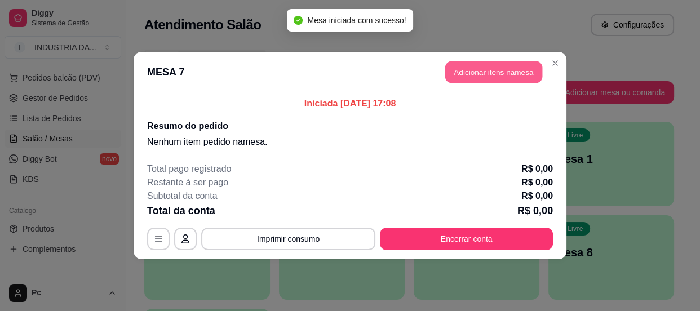
click at [497, 68] on button "Adicionar itens na mesa" at bounding box center [493, 72] width 97 height 22
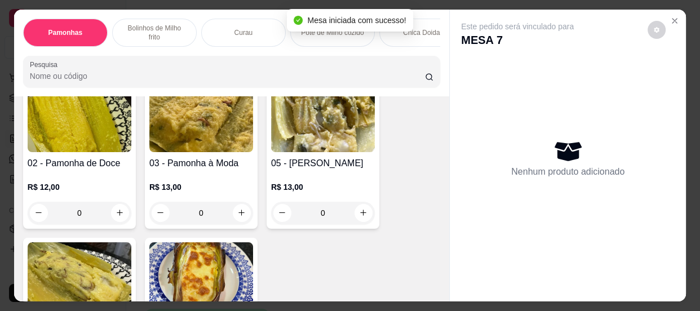
scroll to position [102, 0]
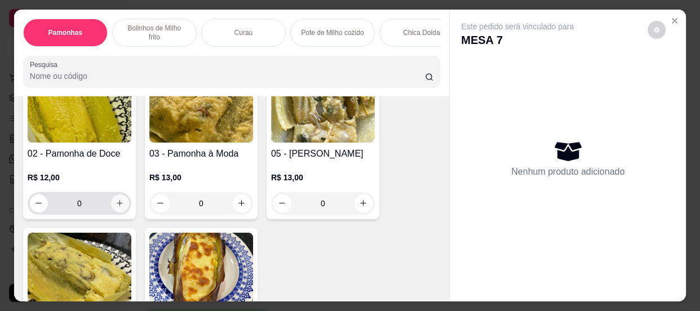
click at [117, 206] on icon "increase-product-quantity" at bounding box center [120, 203] width 6 height 6
click at [116, 207] on icon "increase-product-quantity" at bounding box center [120, 203] width 8 height 8
type input "2"
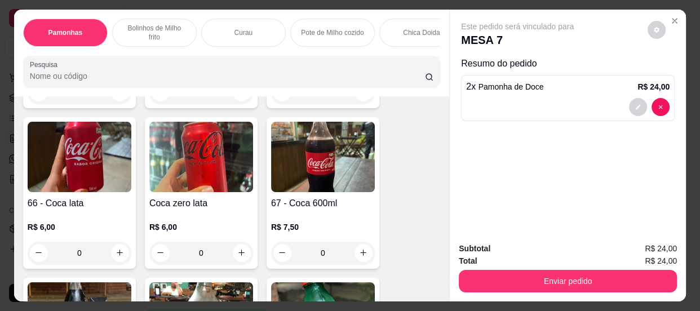
scroll to position [1999, 0]
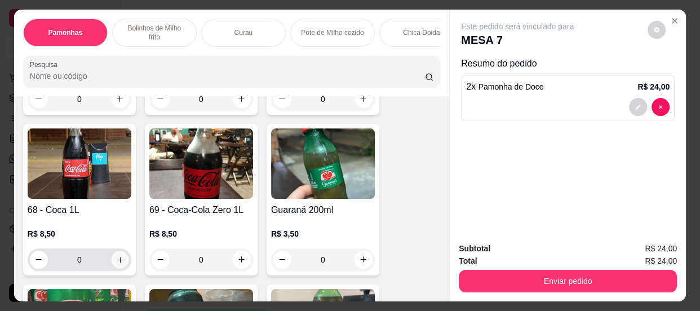
click at [119, 263] on button "increase-product-quantity" at bounding box center [119, 259] width 17 height 17
type input "1"
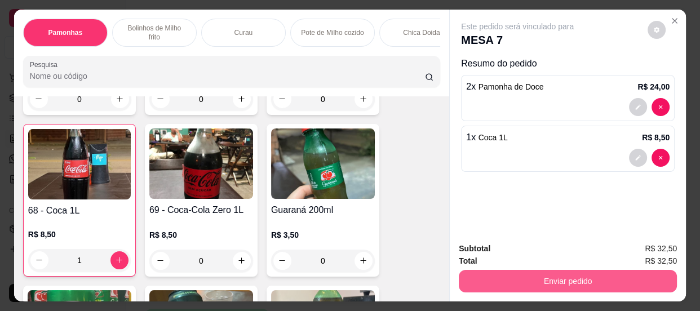
click at [570, 280] on button "Enviar pedido" at bounding box center [568, 281] width 218 height 23
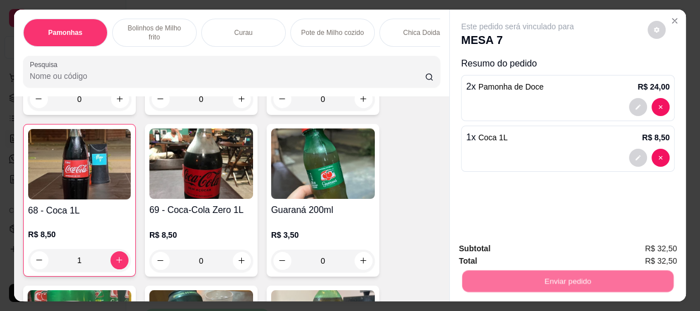
click at [531, 247] on button "Não registrar e enviar pedido" at bounding box center [531, 249] width 114 height 21
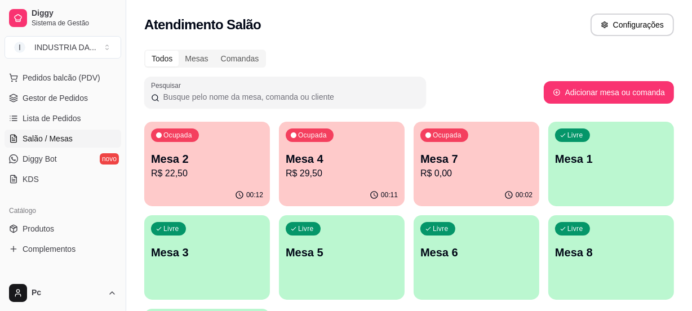
click at [364, 264] on div "Livre Mesa 5" at bounding box center [342, 250] width 126 height 71
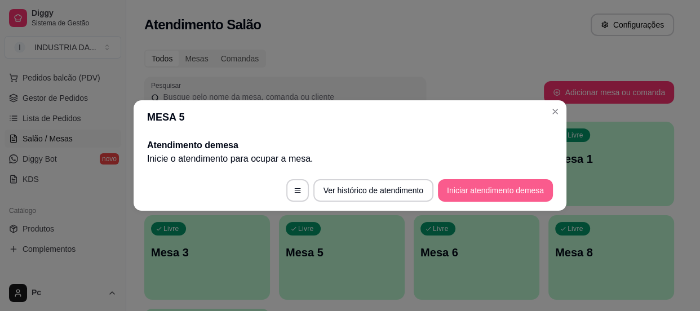
click at [535, 183] on button "Iniciar atendimento de mesa" at bounding box center [495, 190] width 115 height 23
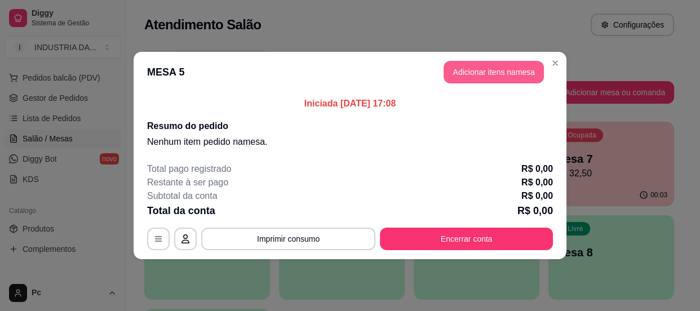
click at [473, 70] on button "Adicionar itens na mesa" at bounding box center [494, 72] width 100 height 23
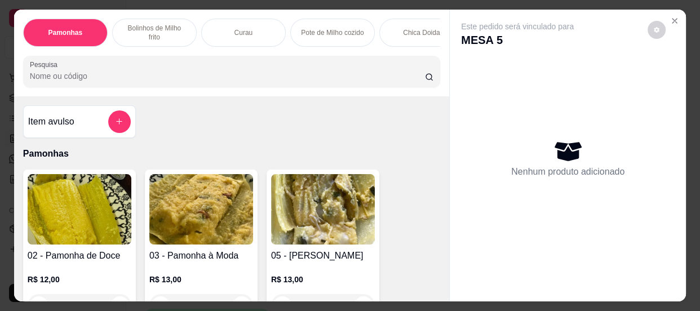
scroll to position [153, 0]
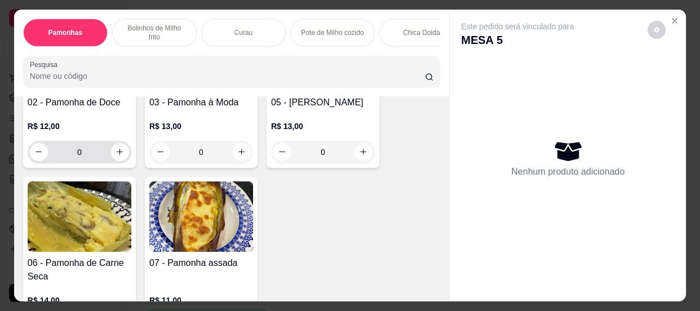
click at [80, 157] on input "0" at bounding box center [79, 152] width 63 height 23
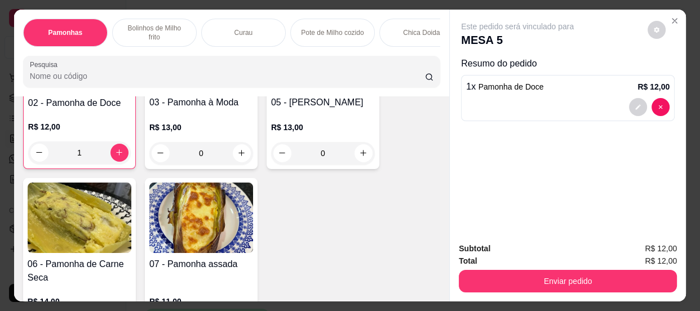
scroll to position [0, 0]
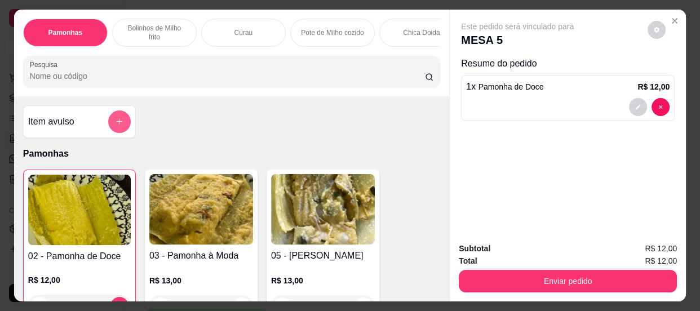
type input "1"
click at [115, 126] on icon "add-separate-item" at bounding box center [119, 121] width 8 height 8
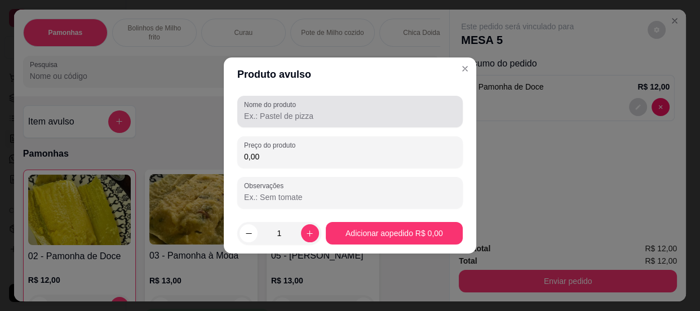
click at [327, 118] on input "Nome do produto" at bounding box center [350, 115] width 212 height 11
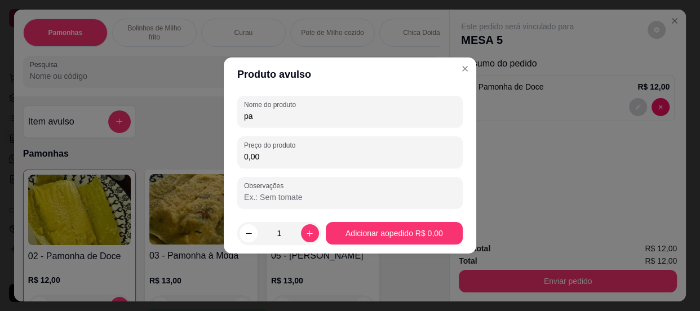
type input "p"
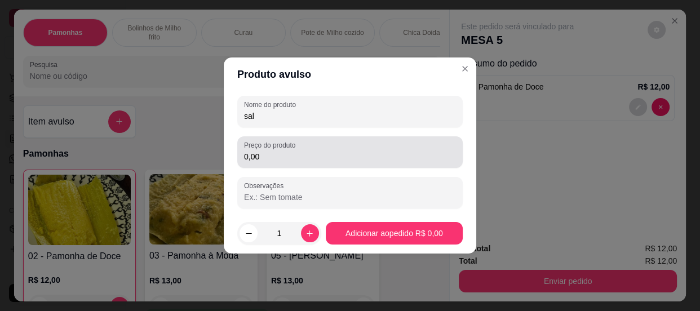
type input "sal"
click at [319, 151] on input "0,00" at bounding box center [350, 156] width 212 height 11
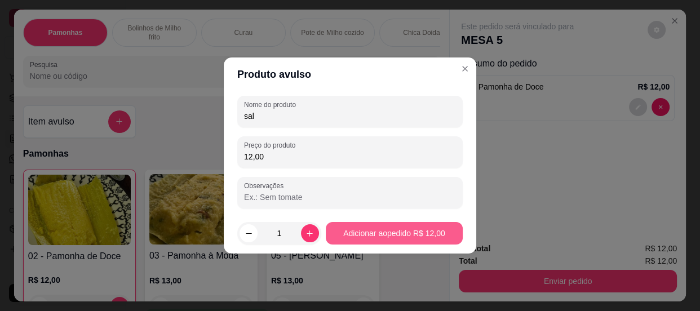
type input "12,00"
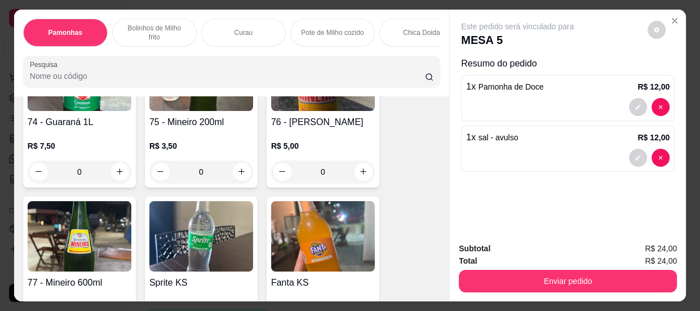
scroll to position [2510, 0]
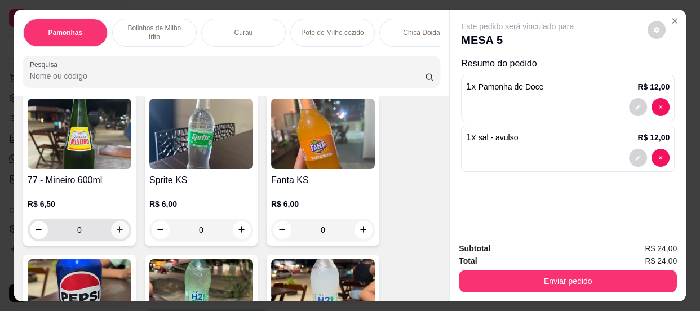
click at [117, 234] on icon "increase-product-quantity" at bounding box center [120, 229] width 8 height 8
type input "1"
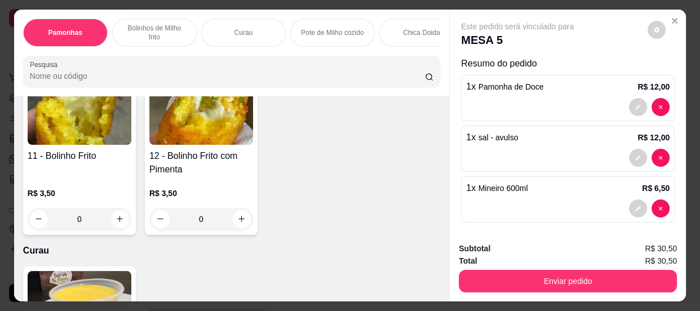
scroll to position [462, 0]
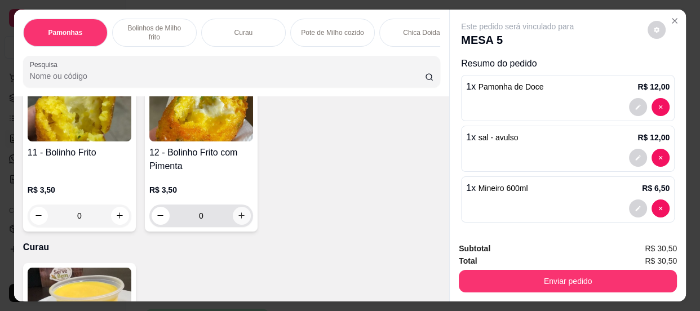
click at [233, 217] on button "increase-product-quantity" at bounding box center [242, 216] width 18 height 18
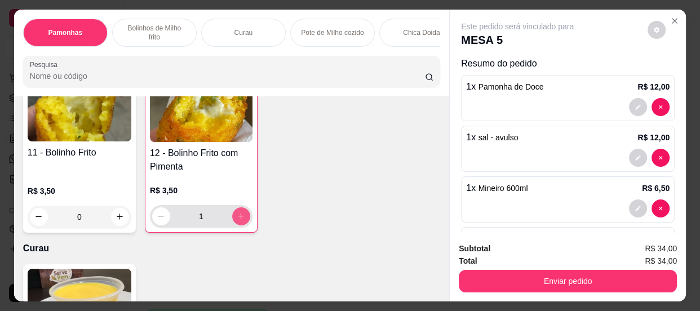
type input "1"
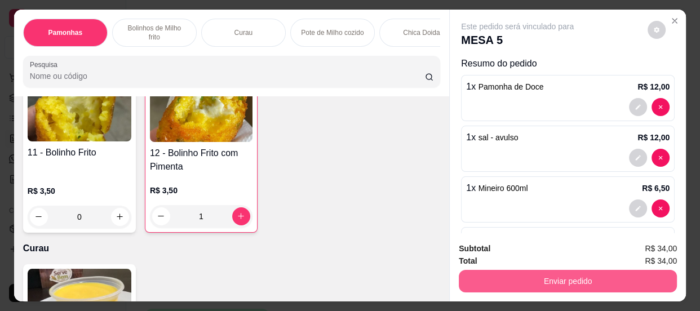
click at [508, 276] on button "Enviar pedido" at bounding box center [568, 281] width 218 height 23
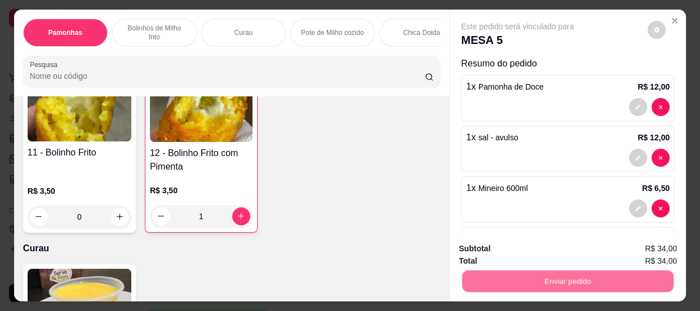
click at [503, 251] on button "Não registrar e enviar pedido" at bounding box center [530, 249] width 117 height 21
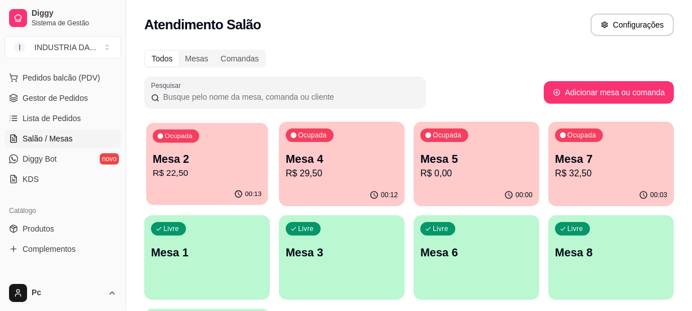
click at [214, 164] on p "Mesa 2" at bounding box center [207, 159] width 109 height 15
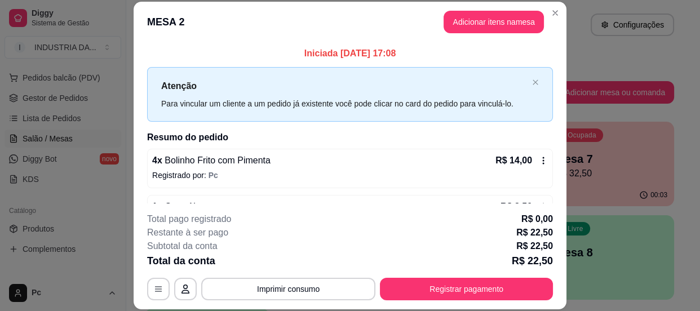
scroll to position [34, 0]
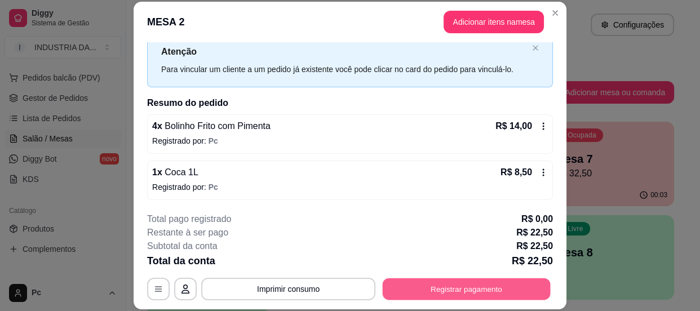
click at [458, 286] on button "Registrar pagamento" at bounding box center [467, 289] width 168 height 22
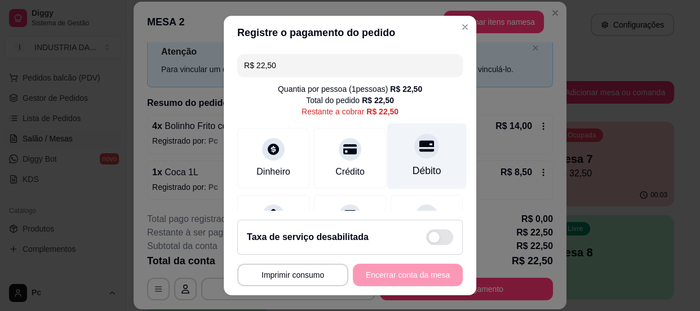
click at [423, 153] on div "Débito" at bounding box center [426, 156] width 79 height 66
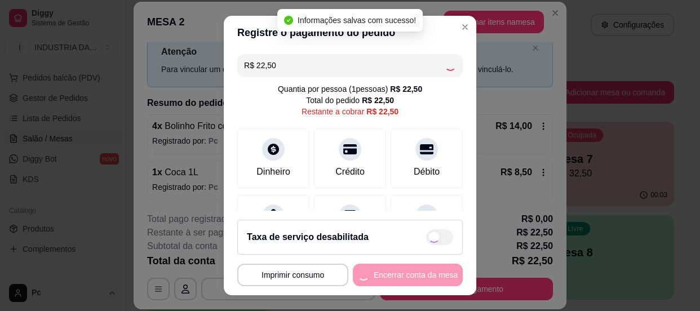
type input "R$ 0,00"
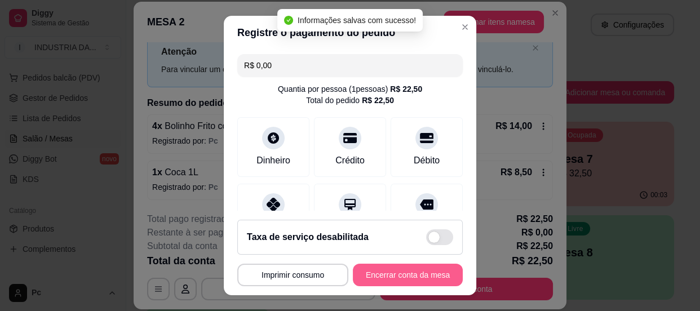
click at [392, 280] on button "Encerrar conta da mesa" at bounding box center [408, 275] width 110 height 23
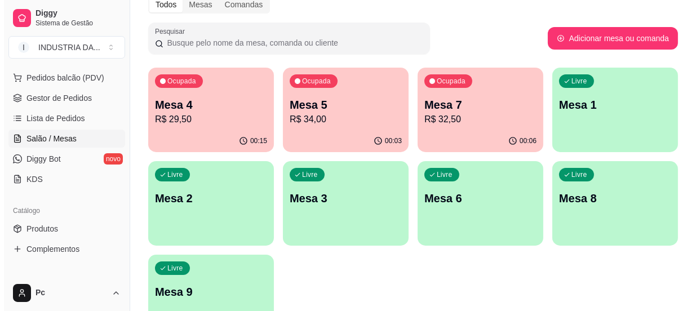
scroll to position [128, 0]
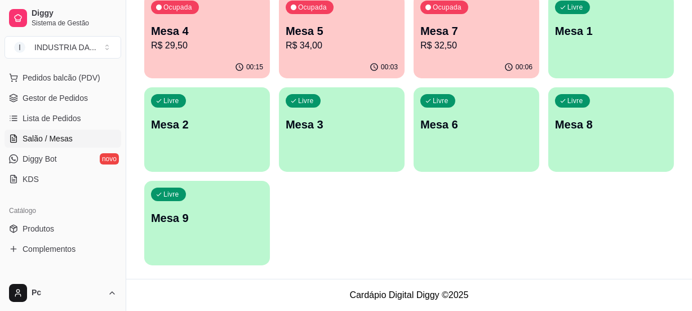
click at [187, 32] on p "Mesa 4" at bounding box center [207, 31] width 112 height 16
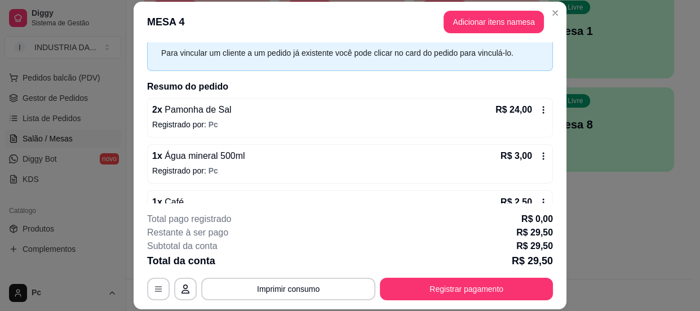
scroll to position [81, 0]
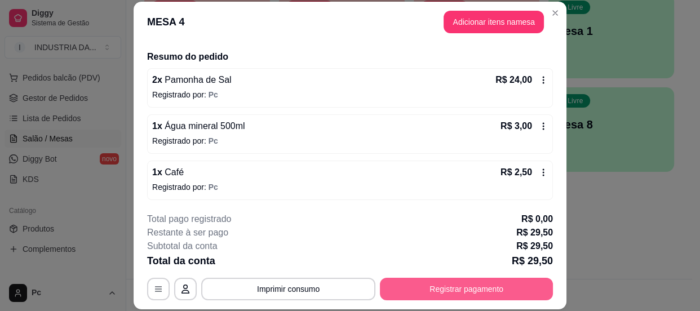
click at [457, 284] on button "Registrar pagamento" at bounding box center [466, 289] width 173 height 23
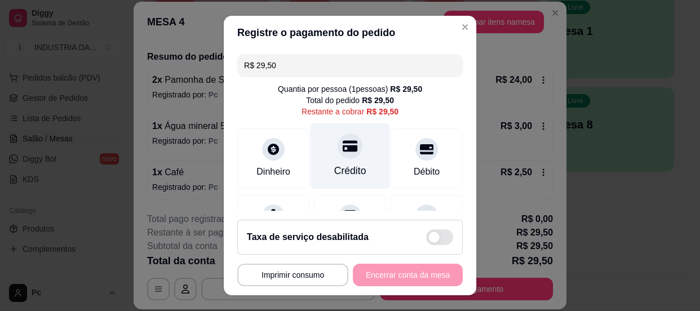
drag, startPoint x: 342, startPoint y: 165, endPoint x: 351, endPoint y: 170, distance: 10.3
click at [343, 165] on div "Crédito" at bounding box center [350, 170] width 32 height 15
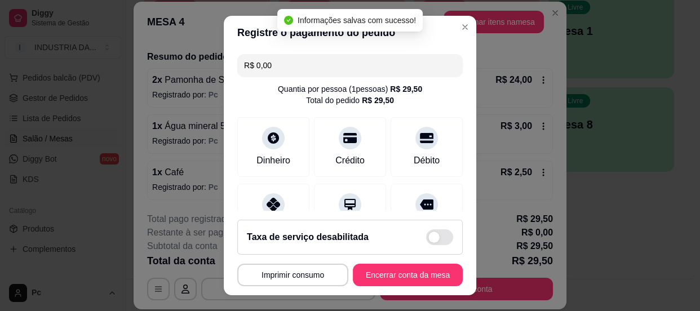
type input "R$ 0,00"
click at [396, 272] on button "Encerrar conta da mesa" at bounding box center [408, 275] width 110 height 23
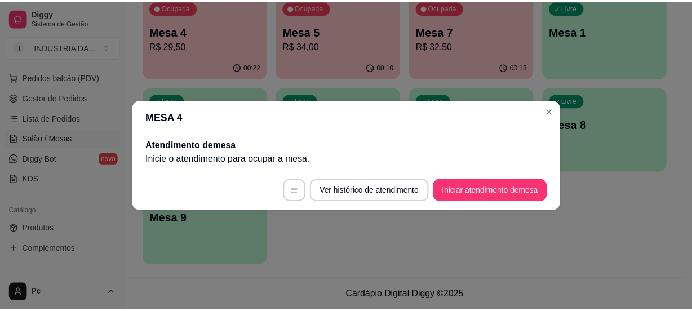
scroll to position [0, 0]
